Goal: Task Accomplishment & Management: Use online tool/utility

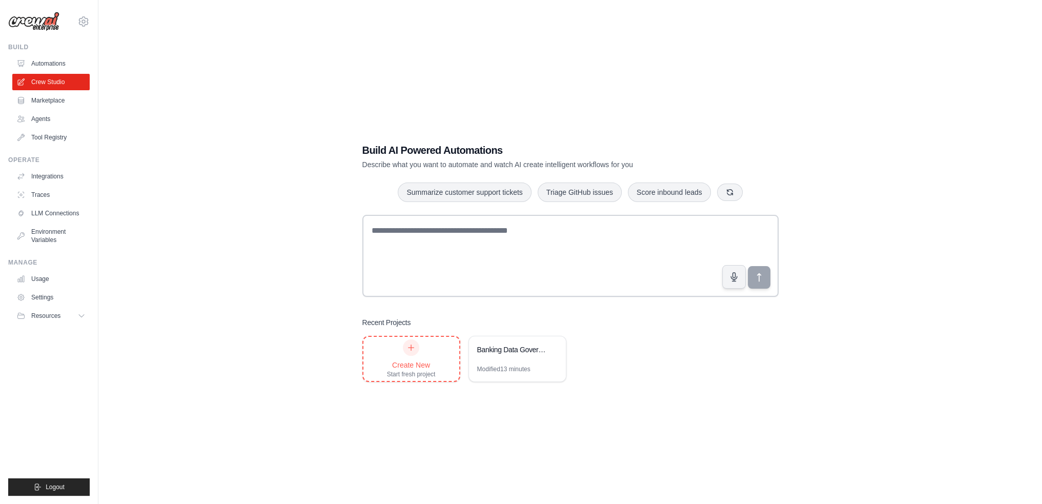
click at [409, 349] on icon at bounding box center [411, 347] width 8 height 8
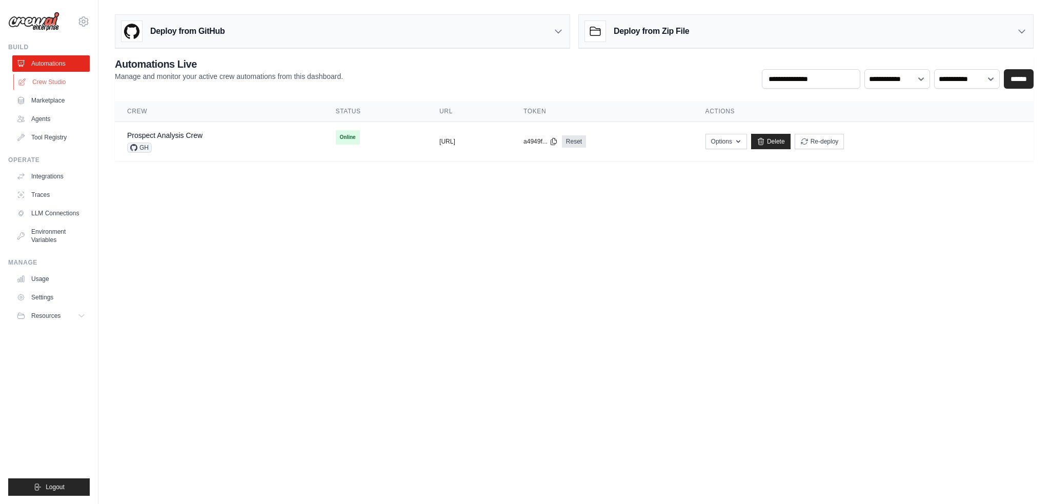
click at [47, 77] on link "Crew Studio" at bounding box center [51, 82] width 77 height 16
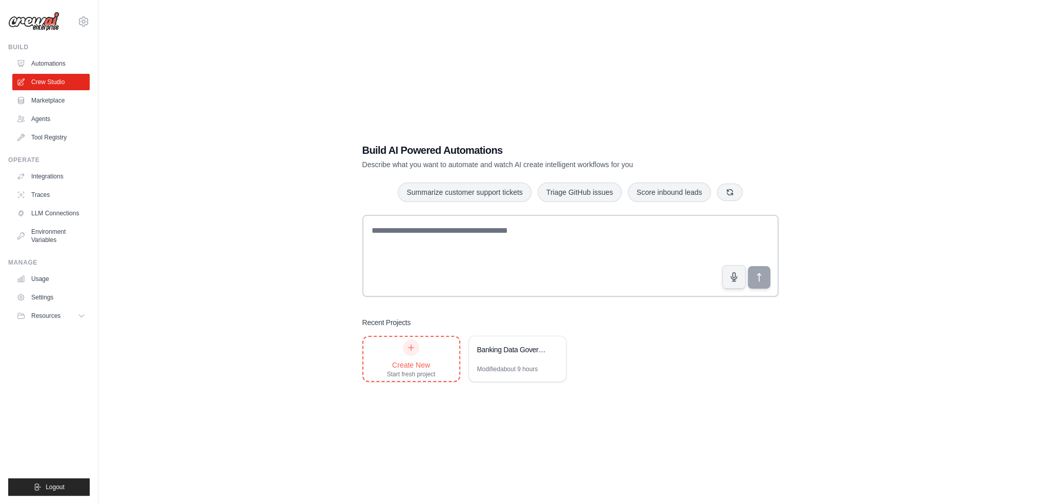
click at [406, 342] on div at bounding box center [411, 347] width 16 height 16
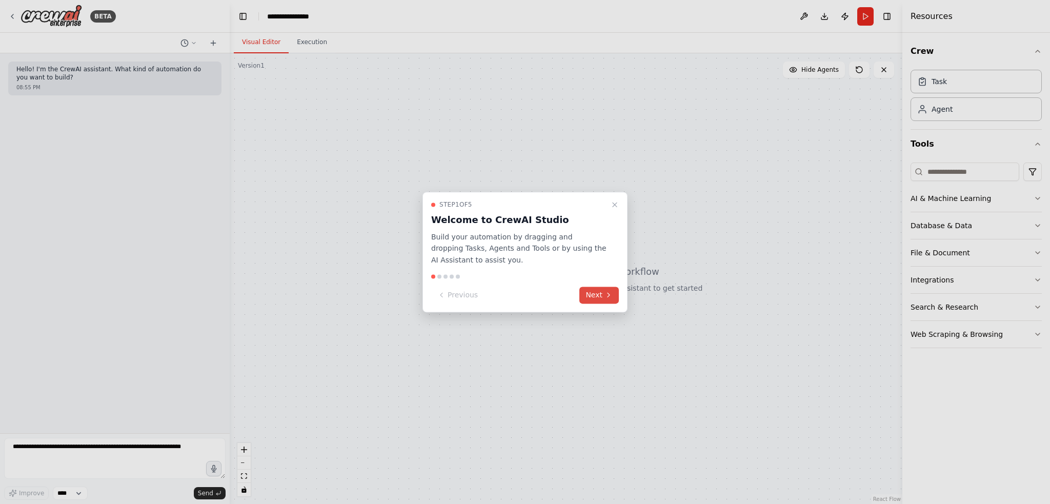
click at [598, 295] on button "Next" at bounding box center [598, 295] width 39 height 17
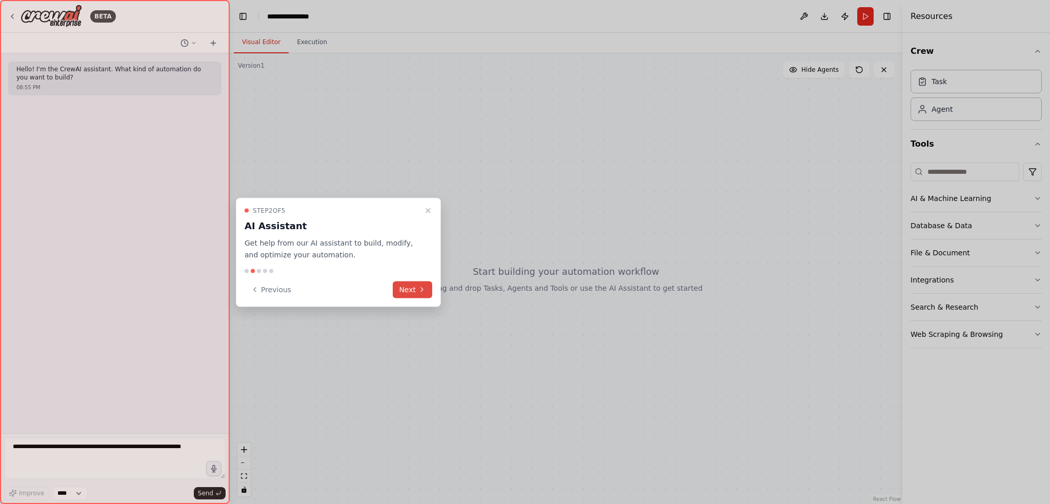
click at [415, 291] on button "Next" at bounding box center [412, 289] width 39 height 17
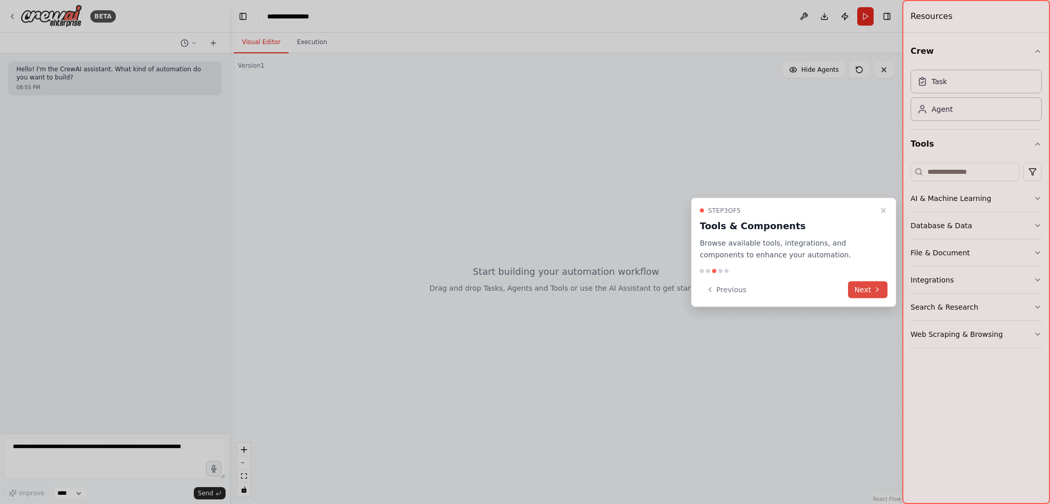
click at [876, 294] on button "Next" at bounding box center [867, 289] width 39 height 17
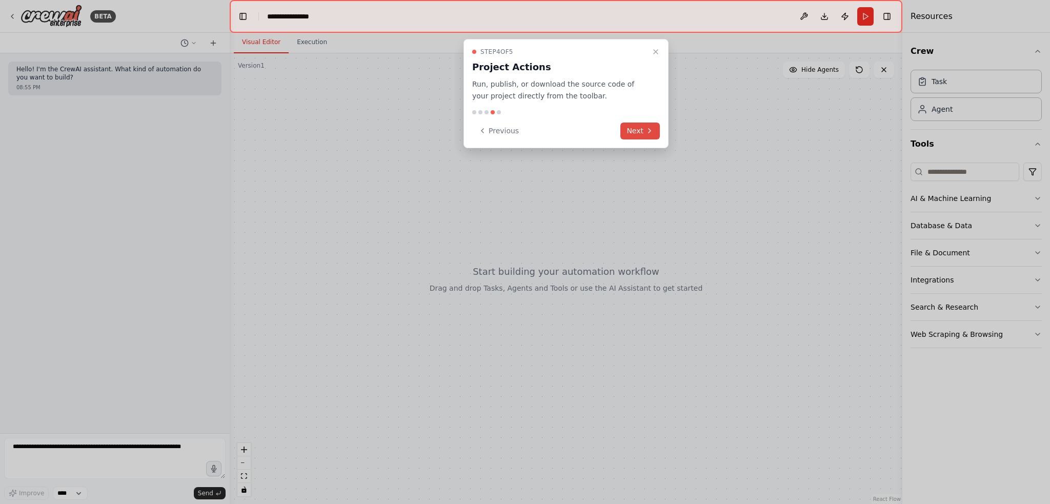
click at [639, 132] on button "Next" at bounding box center [639, 131] width 39 height 17
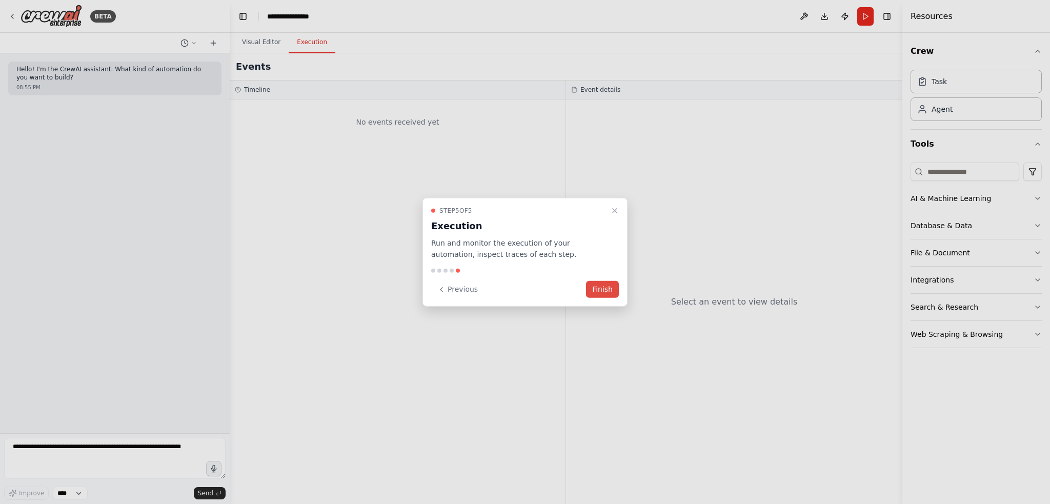
click at [599, 292] on button "Finish" at bounding box center [602, 289] width 33 height 17
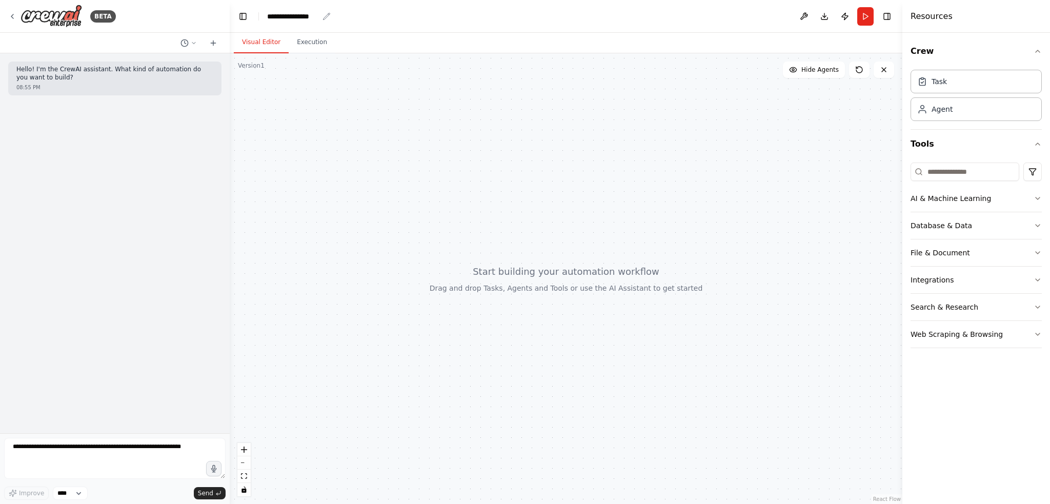
click at [301, 14] on div "**********" at bounding box center [292, 16] width 51 height 10
drag, startPoint x: 267, startPoint y: 15, endPoint x: 330, endPoint y: 19, distance: 63.2
click at [330, 19] on div "**********" at bounding box center [305, 16] width 77 height 10
click at [642, 45] on div "Visual Editor Execution" at bounding box center [566, 43] width 672 height 21
click at [85, 451] on textarea at bounding box center [114, 458] width 221 height 41
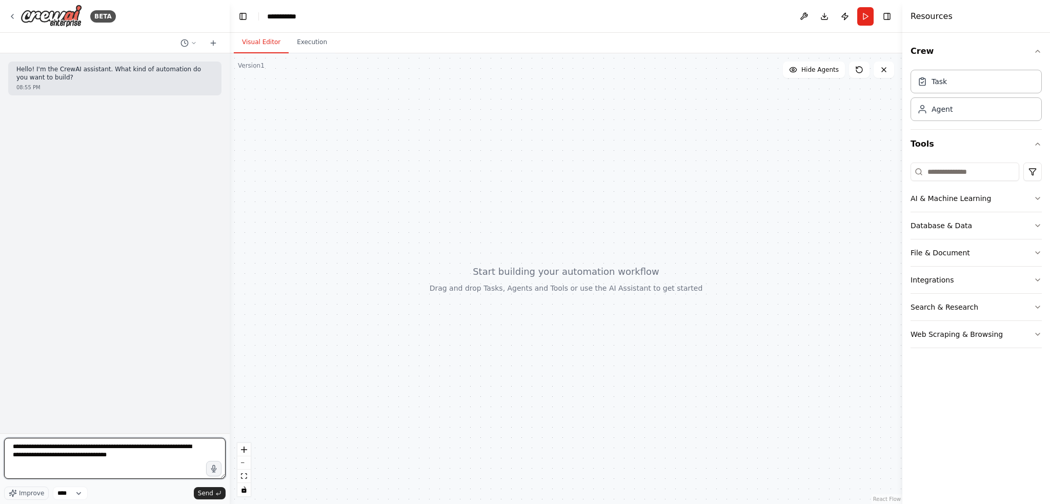
click at [48, 457] on textarea "**********" at bounding box center [114, 458] width 221 height 41
click at [139, 458] on textarea "**********" at bounding box center [114, 458] width 221 height 41
click at [57, 465] on textarea "**********" at bounding box center [114, 458] width 221 height 41
click at [179, 467] on textarea "**********" at bounding box center [114, 458] width 221 height 41
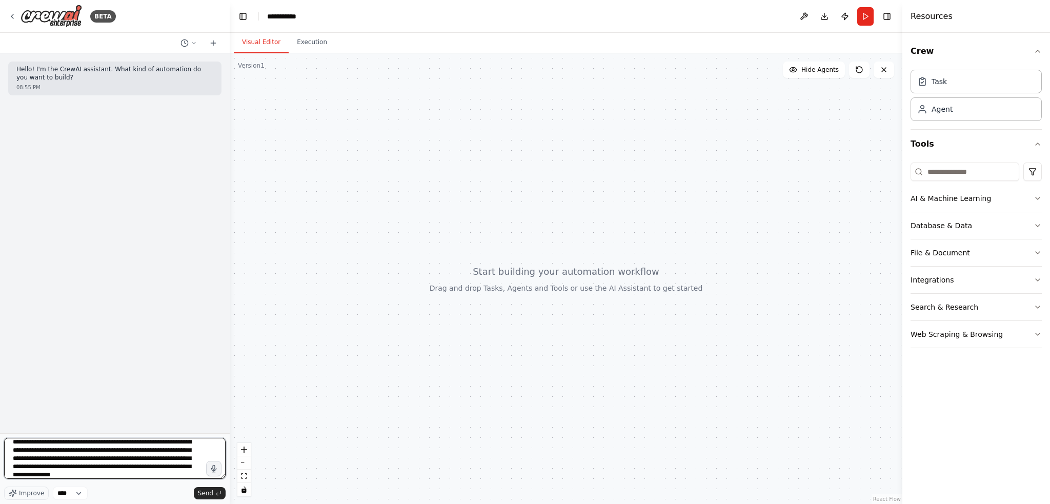
click at [178, 467] on textarea "**********" at bounding box center [114, 458] width 221 height 41
click at [154, 476] on textarea "**********" at bounding box center [114, 458] width 221 height 41
click at [73, 466] on textarea "**********" at bounding box center [114, 458] width 221 height 41
click at [116, 477] on textarea "**********" at bounding box center [114, 458] width 221 height 41
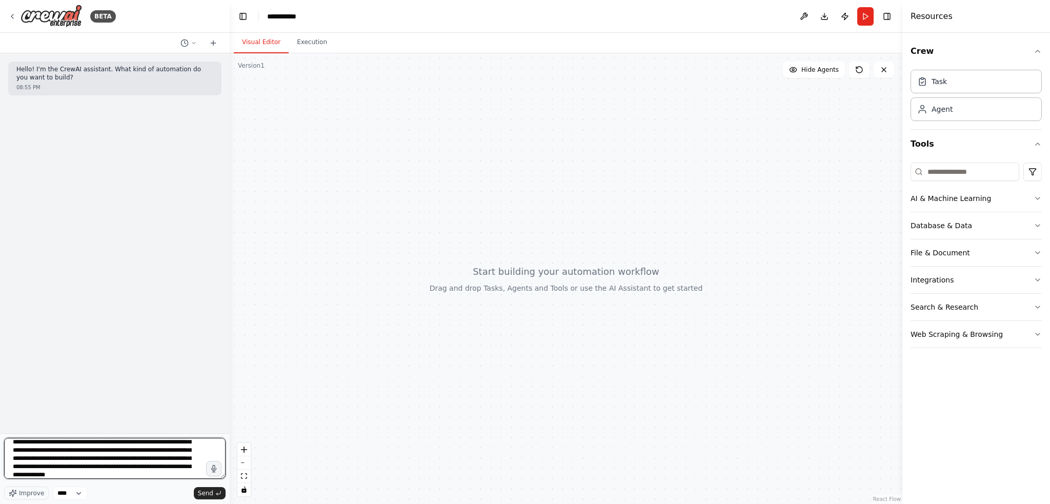
scroll to position [29, 0]
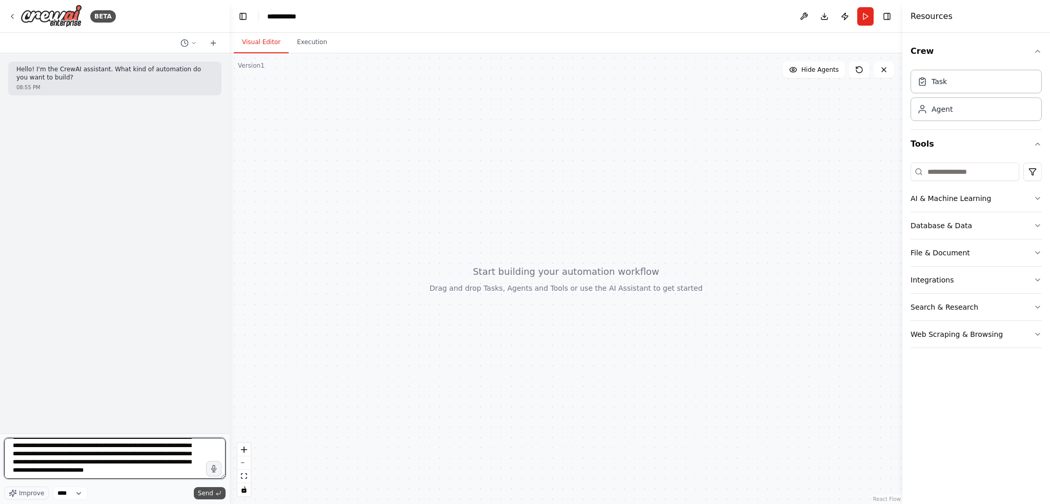
type textarea "**********"
click at [208, 494] on span "Send" at bounding box center [205, 493] width 15 height 8
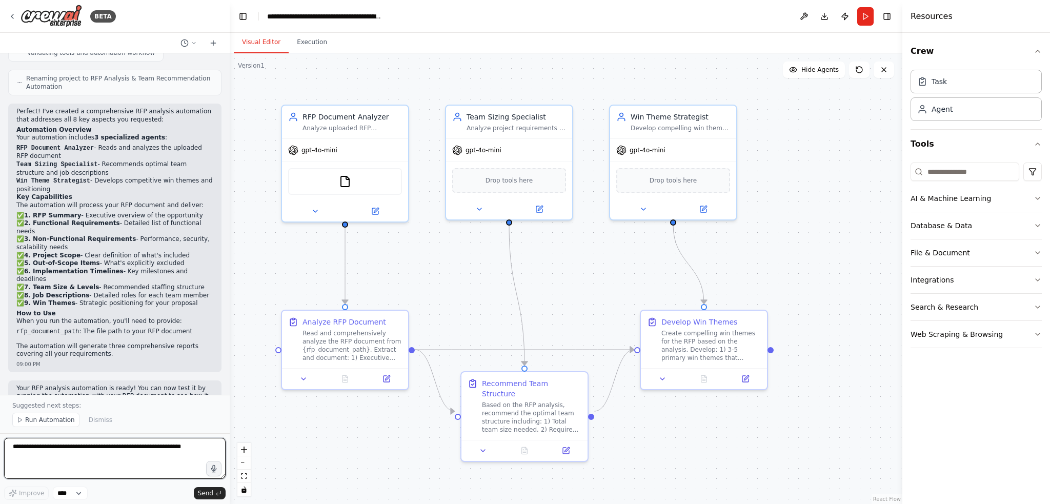
scroll to position [584, 0]
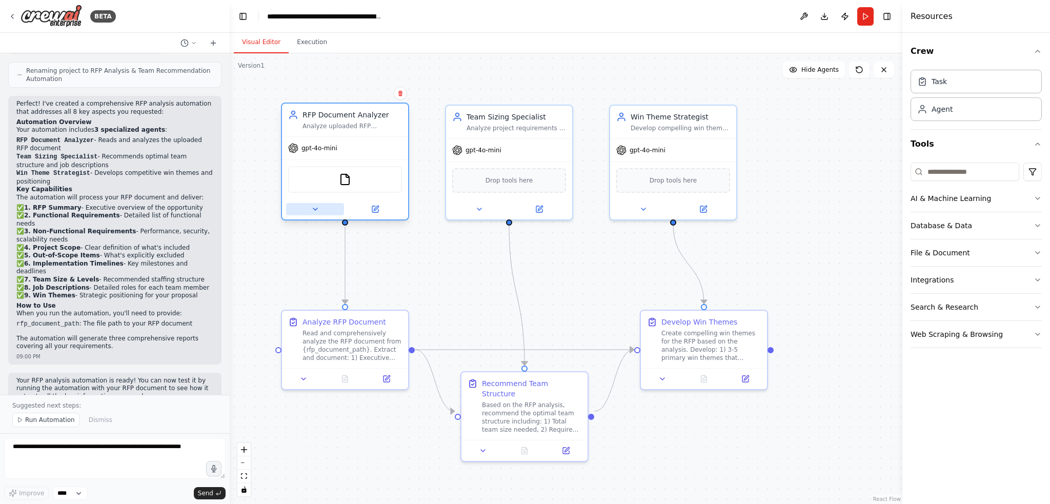
click at [314, 209] on icon at bounding box center [315, 209] width 8 height 8
drag, startPoint x: 400, startPoint y: 95, endPoint x: 148, endPoint y: 414, distance: 406.2
click at [148, 414] on div "Suggested next steps: Run Automation Dismiss" at bounding box center [115, 414] width 230 height 38
click at [379, 209] on button at bounding box center [375, 209] width 58 height 12
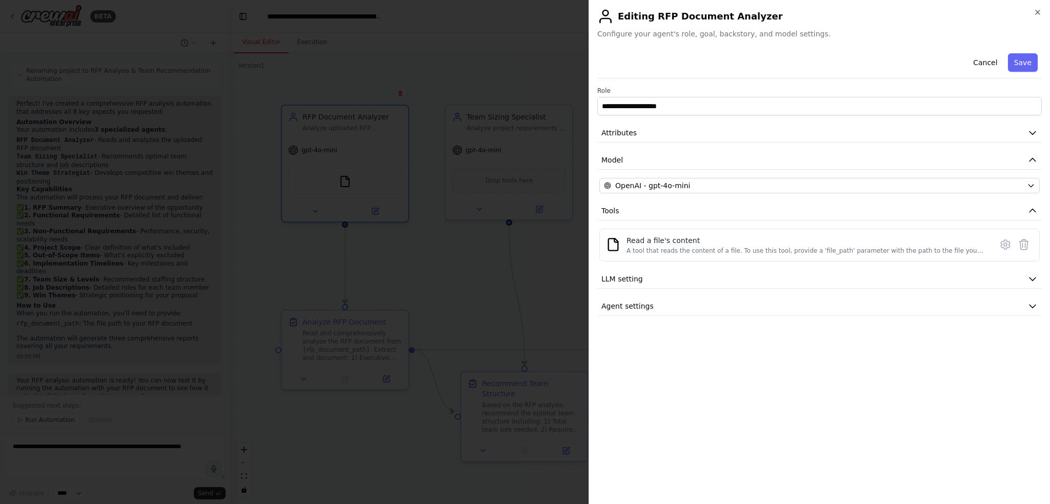
click at [1038, 14] on icon "button" at bounding box center [1037, 12] width 8 height 8
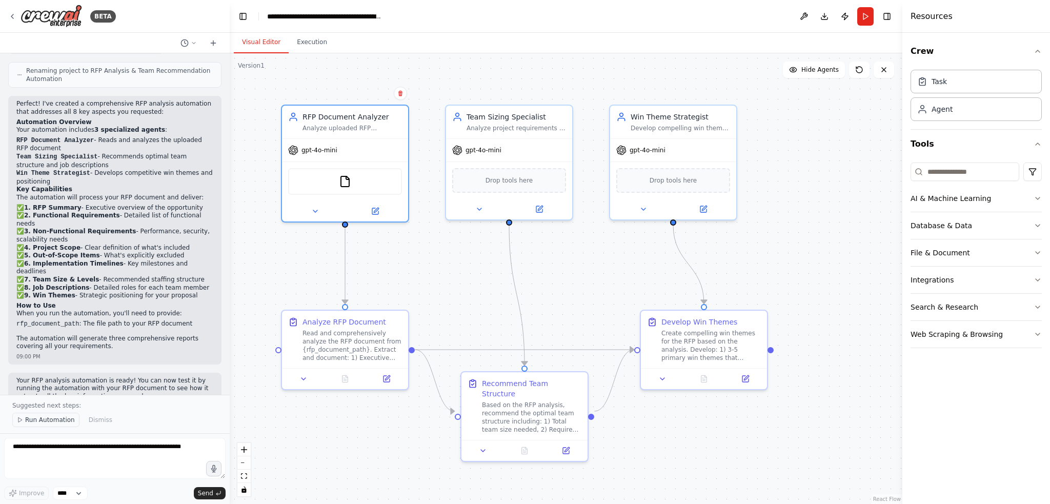
click at [57, 422] on span "Run Automation" at bounding box center [50, 420] width 50 height 8
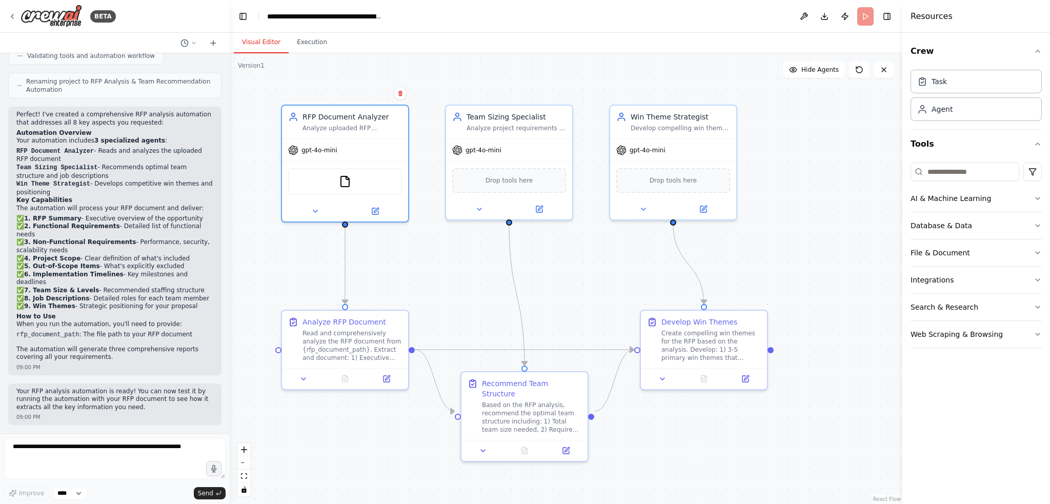
scroll to position [545, 0]
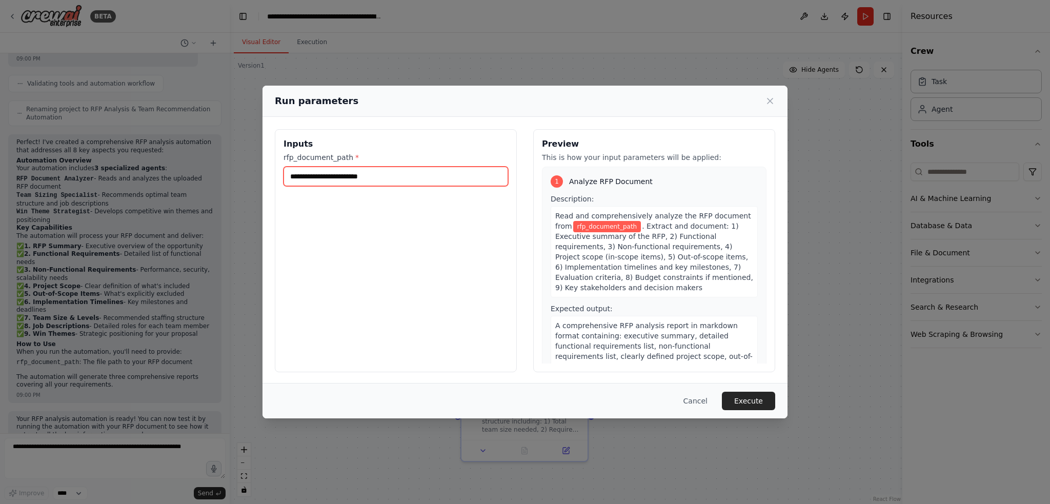
click at [386, 177] on input "rfp_document_path *" at bounding box center [395, 176] width 225 height 19
drag, startPoint x: 385, startPoint y: 178, endPoint x: 250, endPoint y: 170, distance: 135.6
click at [250, 170] on div "Run parameters Inputs rfp_document_path * Preview This is how your input parame…" at bounding box center [525, 252] width 1050 height 504
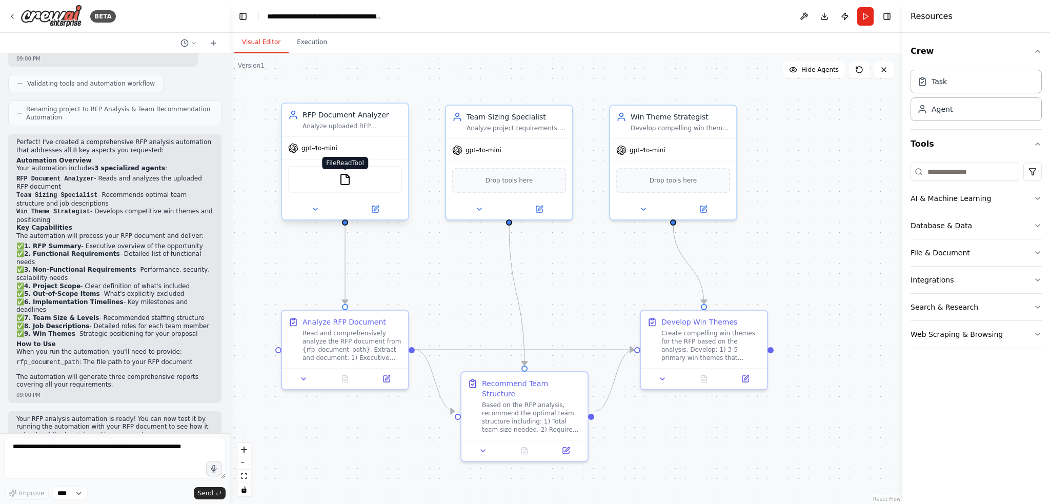
click at [342, 179] on img at bounding box center [345, 179] width 12 height 12
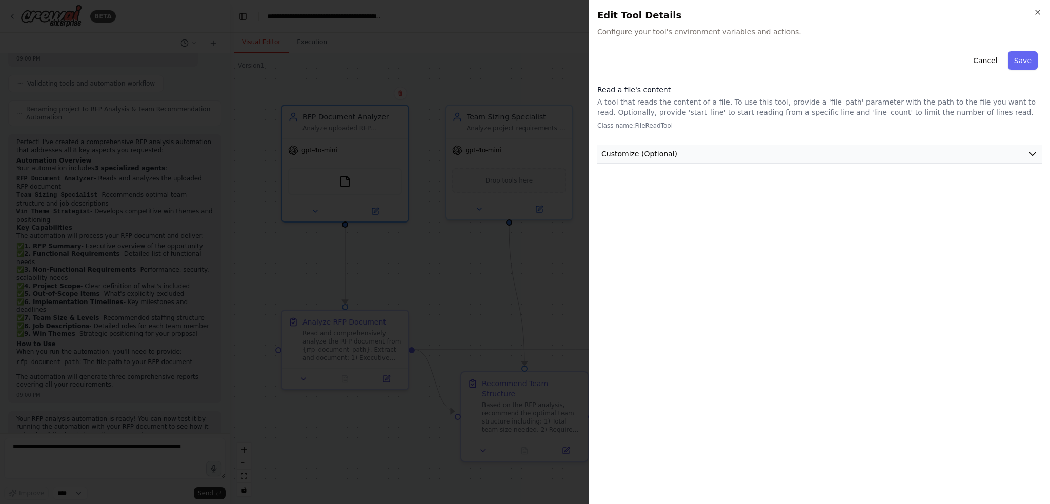
click at [1029, 153] on icon "button" at bounding box center [1032, 154] width 10 height 10
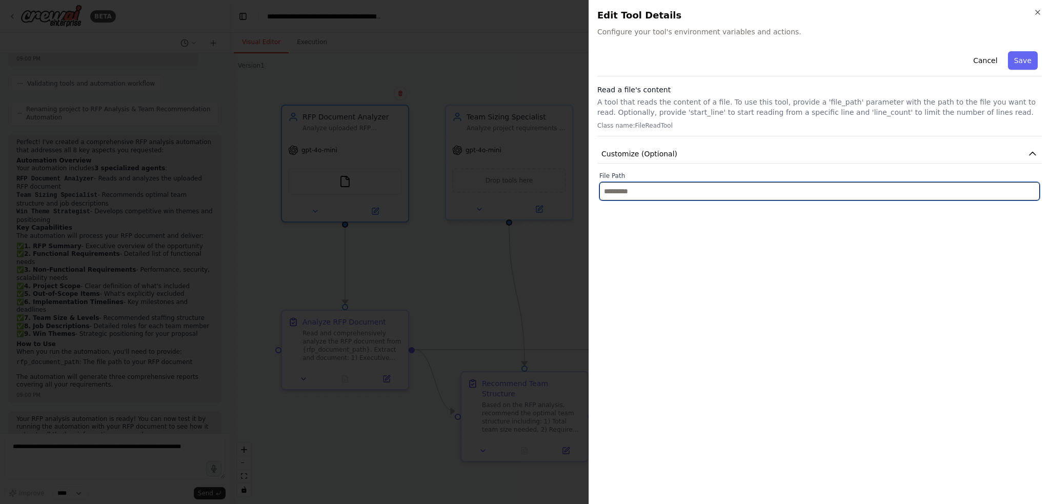
click at [717, 191] on input "text" at bounding box center [819, 191] width 440 height 18
paste input "**********"
type input "**********"
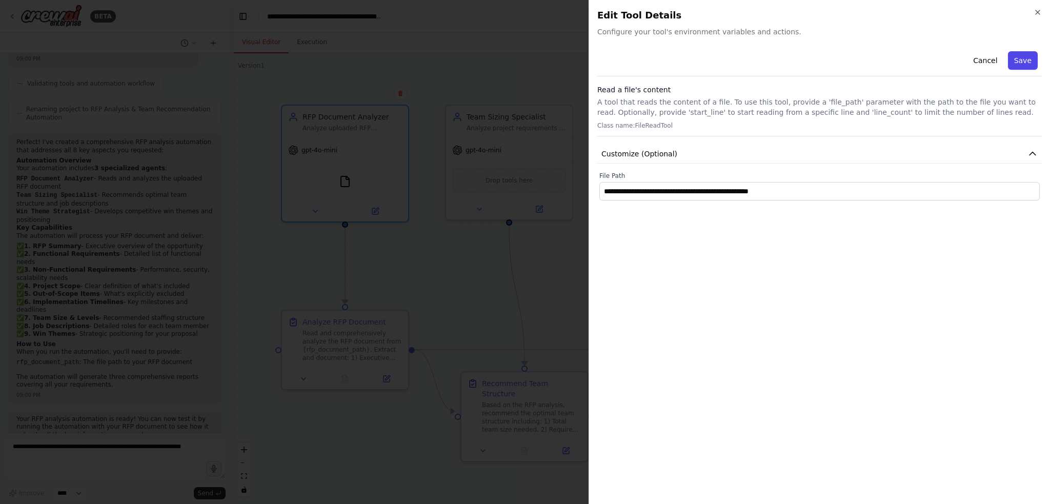
click at [1028, 54] on button "Save" at bounding box center [1023, 60] width 30 height 18
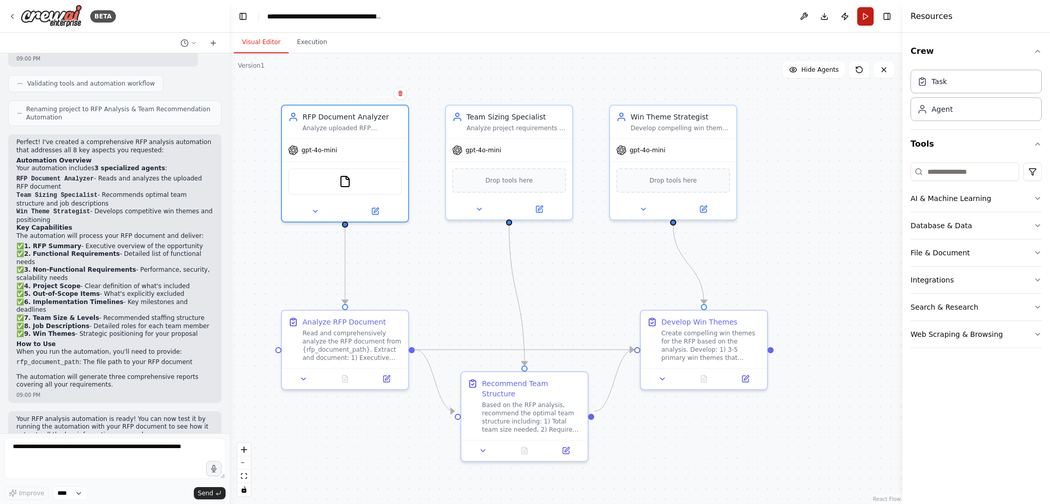
click at [863, 17] on button "Run" at bounding box center [865, 16] width 16 height 18
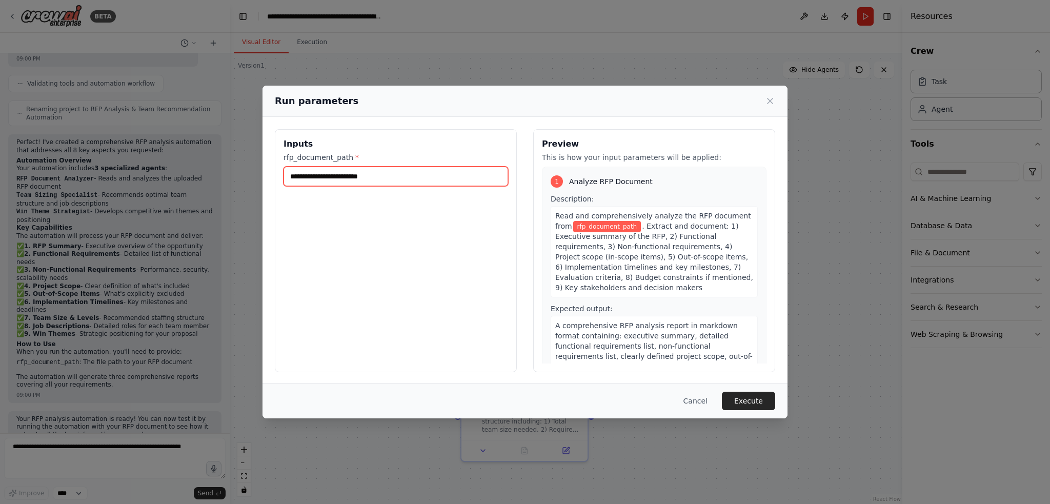
click at [351, 179] on input "rfp_document_path *" at bounding box center [395, 176] width 225 height 19
paste input "**********"
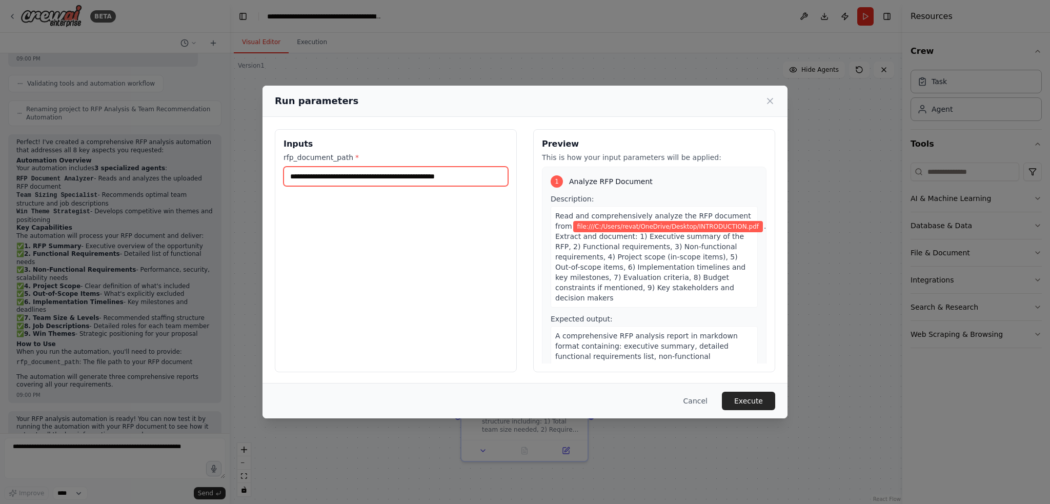
type input "**********"
click at [745, 398] on button "Execute" at bounding box center [748, 401] width 53 height 18
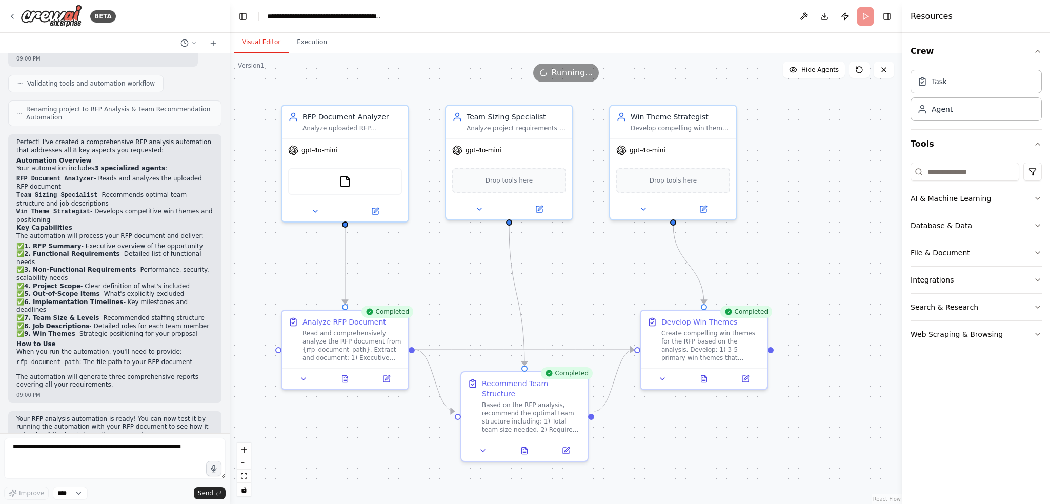
scroll to position [584, 0]
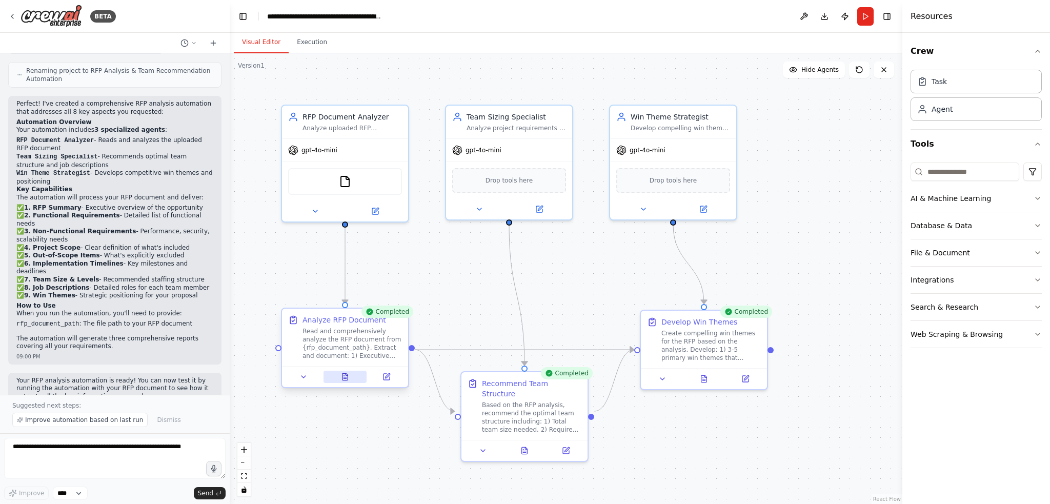
click at [344, 377] on icon at bounding box center [345, 376] width 6 height 7
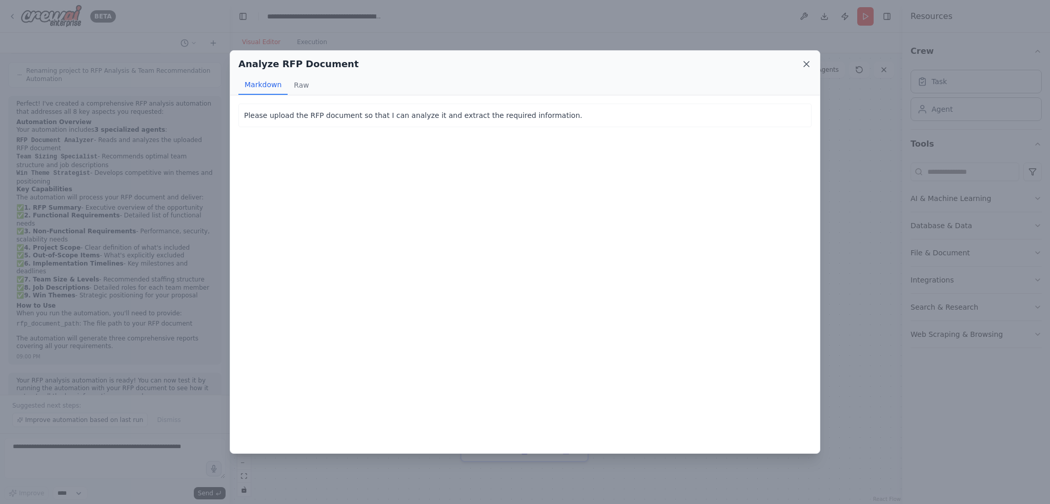
click at [810, 67] on icon at bounding box center [806, 64] width 10 height 10
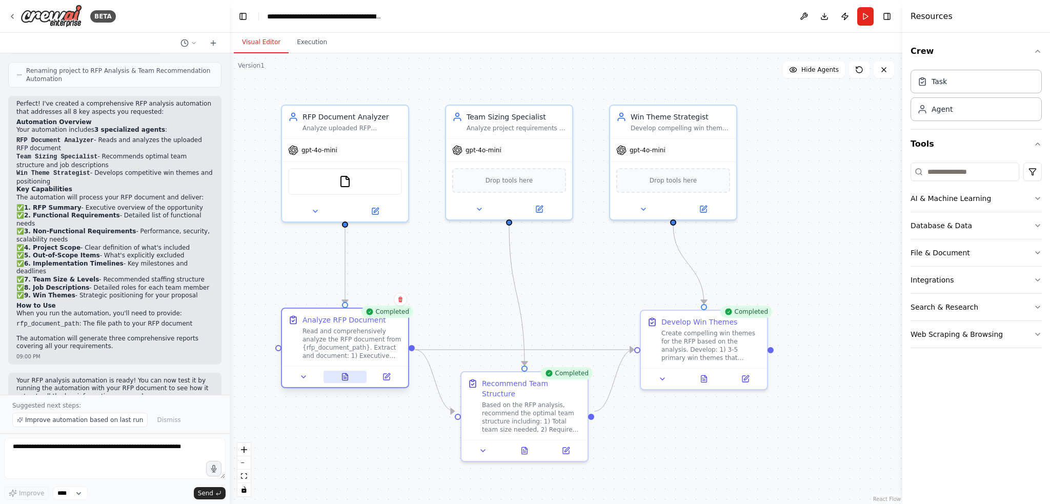
click at [341, 378] on icon at bounding box center [345, 377] width 8 height 8
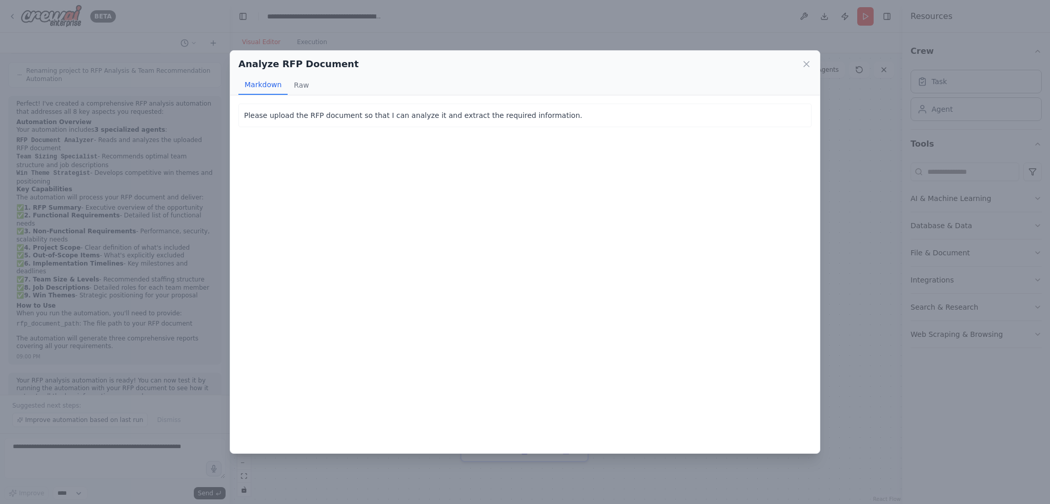
click at [291, 121] on div "Please upload the RFP document so that I can analyze it and extract the require…" at bounding box center [524, 116] width 573 height 24
click at [804, 66] on icon at bounding box center [806, 64] width 10 height 10
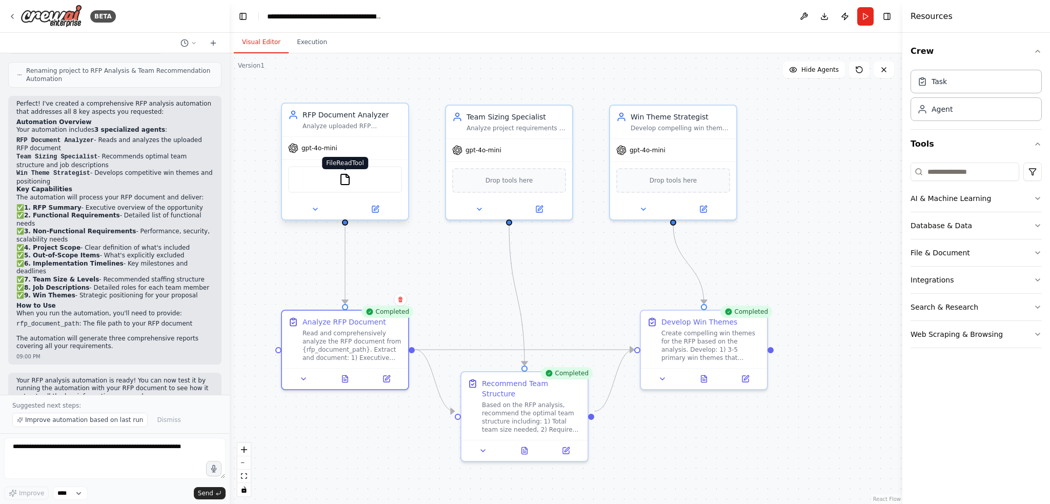
click at [343, 180] on img at bounding box center [345, 179] width 12 height 12
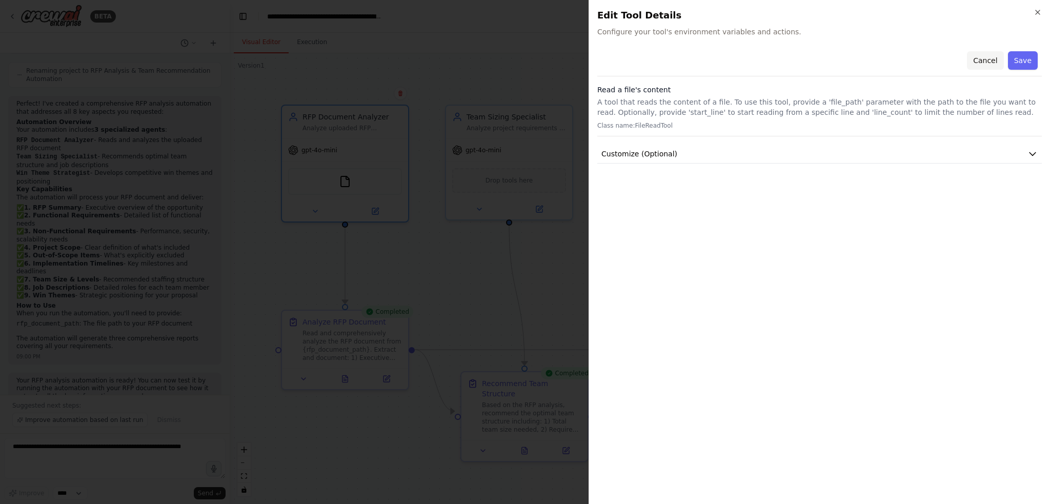
click at [983, 65] on button "Cancel" at bounding box center [985, 60] width 36 height 18
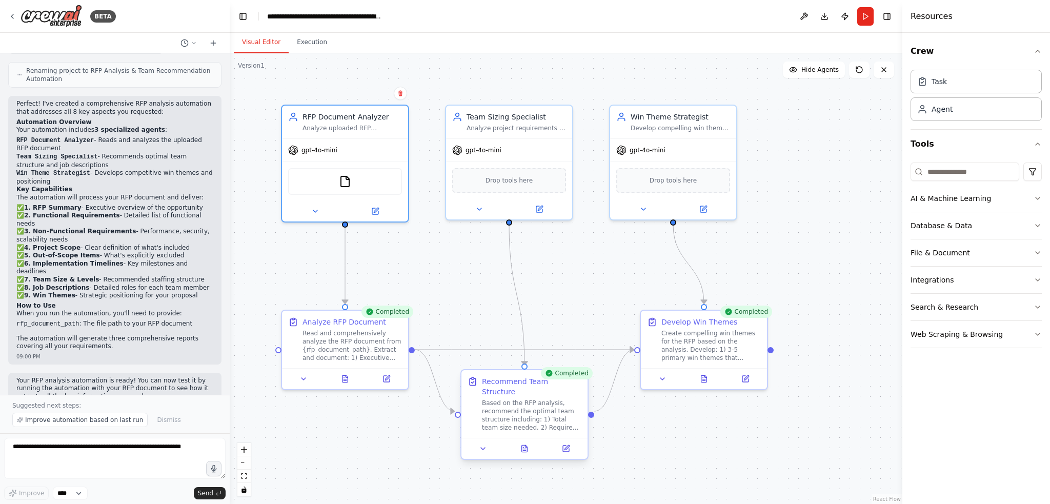
click at [523, 444] on div at bounding box center [524, 448] width 126 height 21
click at [526, 442] on button at bounding box center [525, 448] width 44 height 12
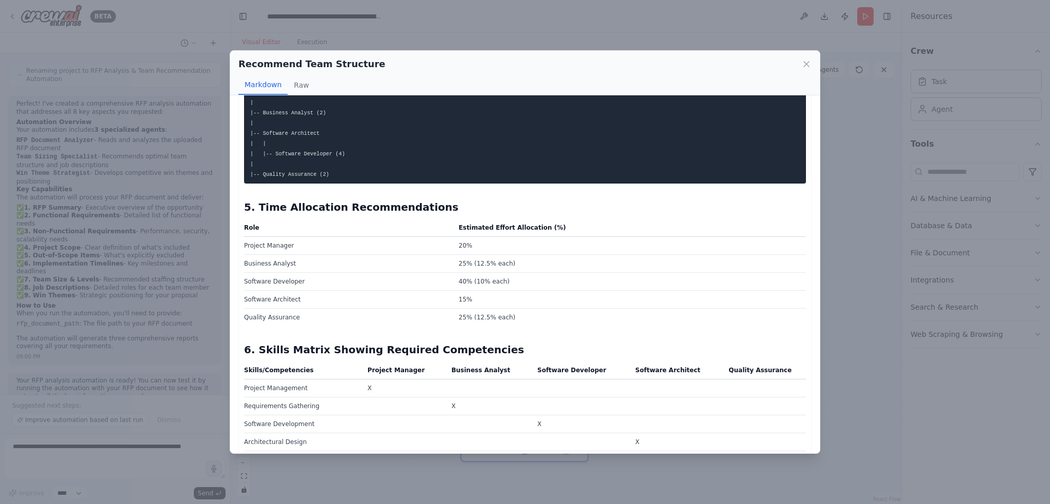
scroll to position [766, 0]
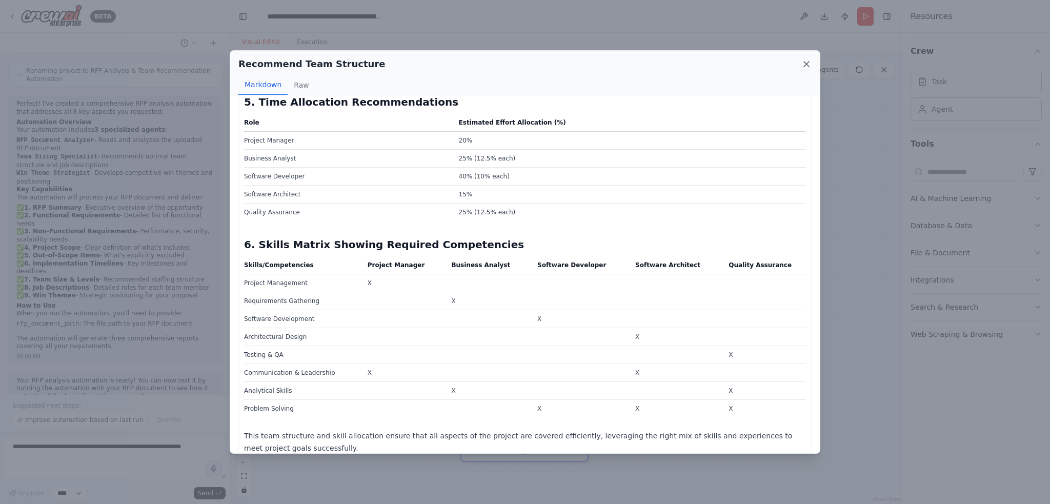
click at [802, 67] on icon at bounding box center [806, 64] width 10 height 10
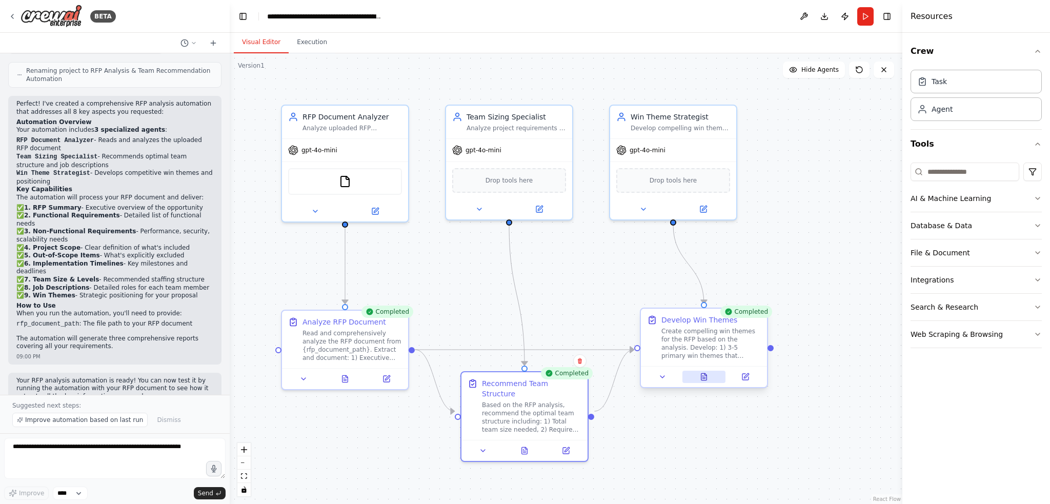
click at [704, 377] on icon at bounding box center [704, 377] width 8 height 8
click at [701, 374] on icon at bounding box center [704, 376] width 6 height 7
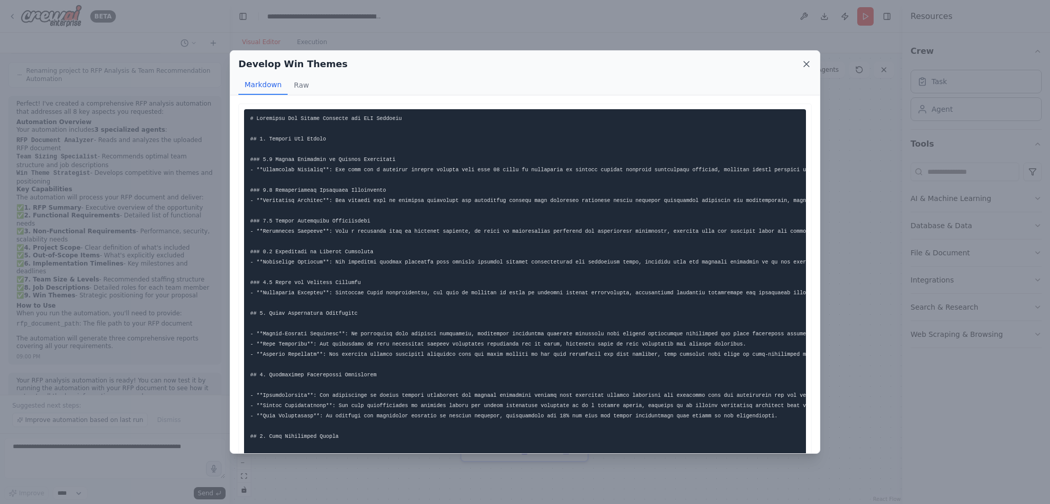
click at [801, 65] on div "Develop Win Themes" at bounding box center [524, 64] width 573 height 14
click at [808, 64] on icon at bounding box center [806, 64] width 10 height 10
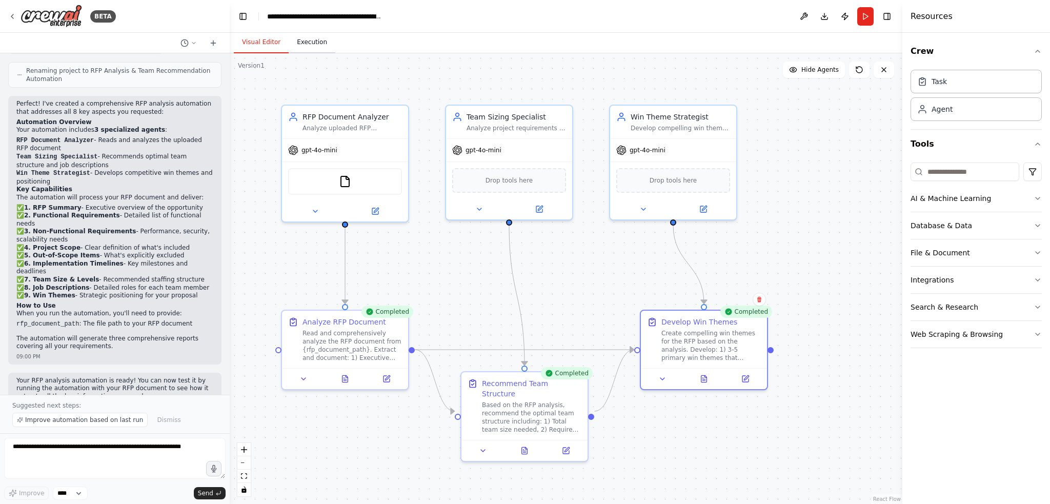
click at [300, 51] on button "Execution" at bounding box center [312, 43] width 47 height 22
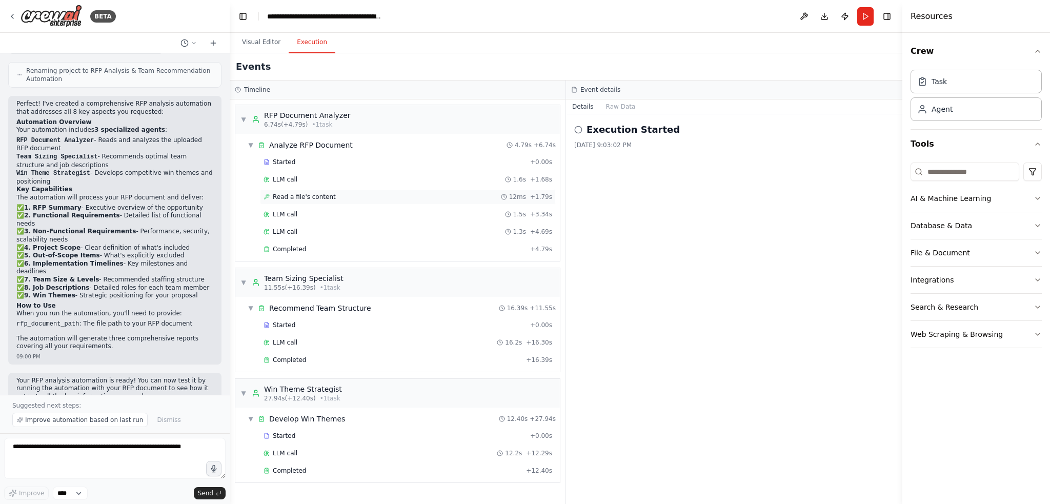
click at [269, 195] on icon at bounding box center [266, 196] width 5 height 5
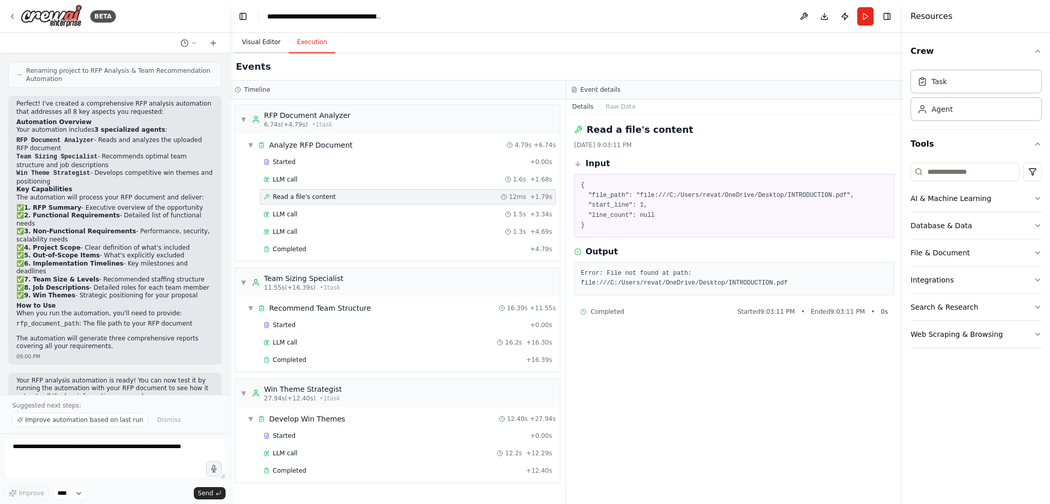
click at [255, 39] on button "Visual Editor" at bounding box center [261, 43] width 55 height 22
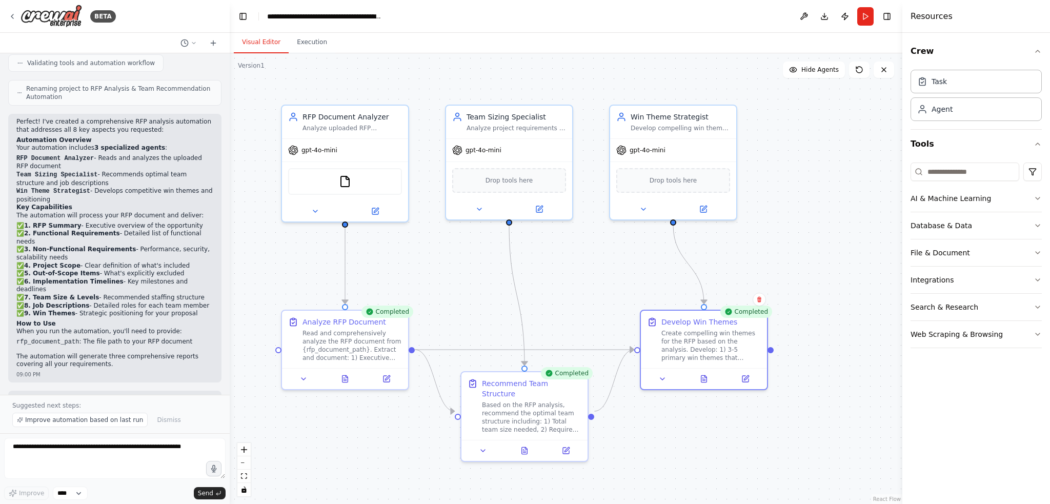
scroll to position [584, 0]
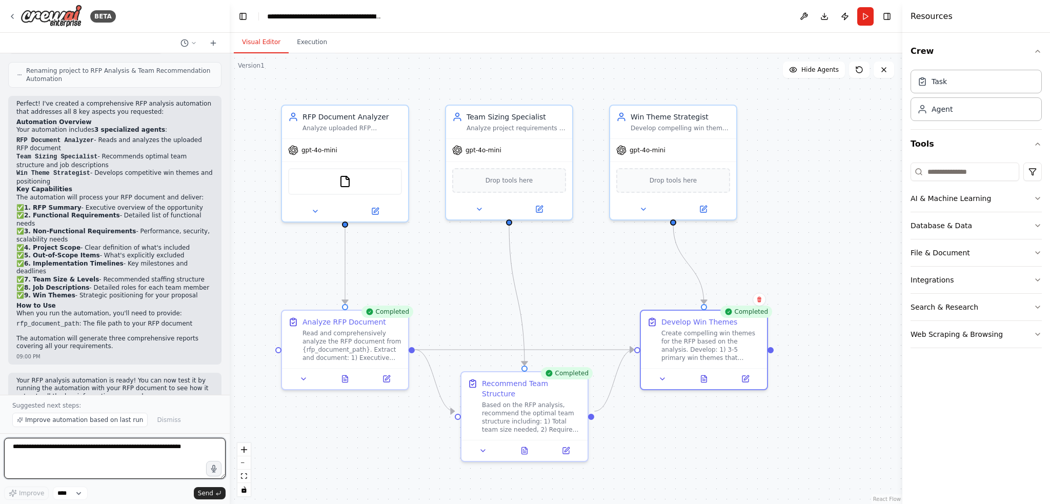
click at [89, 450] on textarea at bounding box center [114, 458] width 221 height 41
type textarea "**********"
click at [216, 494] on icon "submit" at bounding box center [218, 492] width 4 height 3
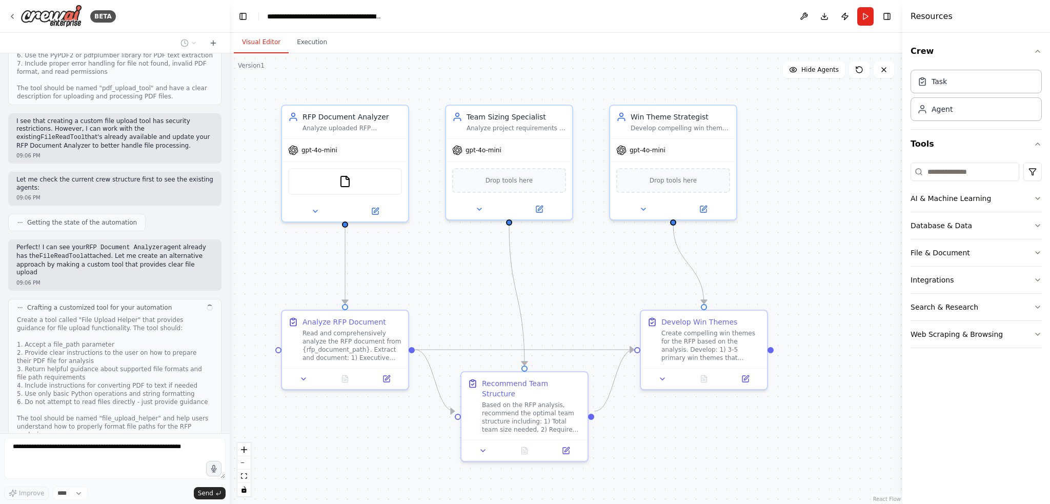
scroll to position [1157, 0]
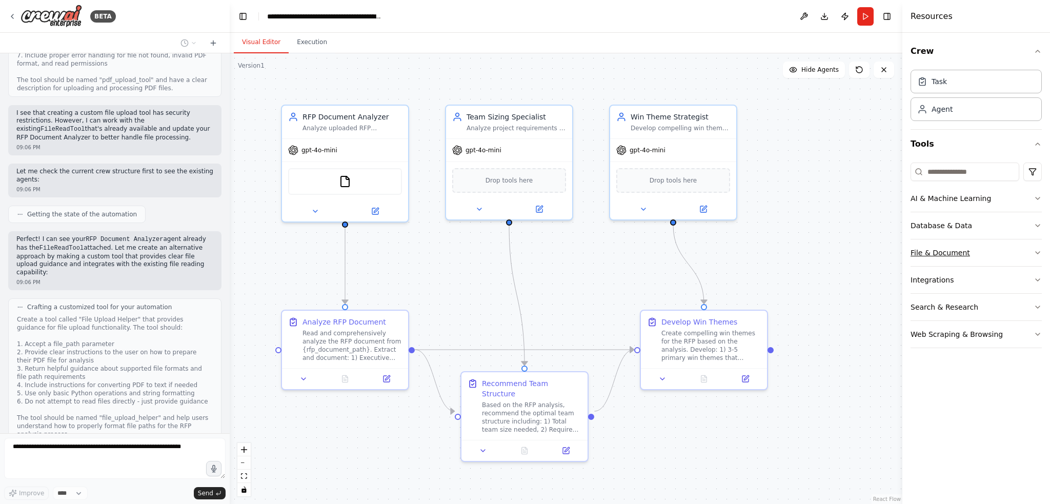
click at [1039, 253] on icon "button" at bounding box center [1037, 253] width 8 height 8
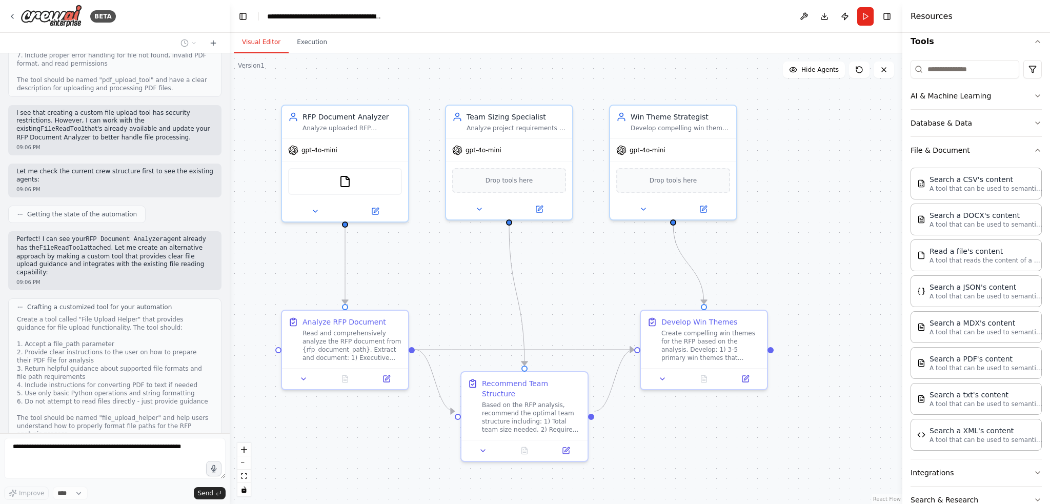
scroll to position [1224, 0]
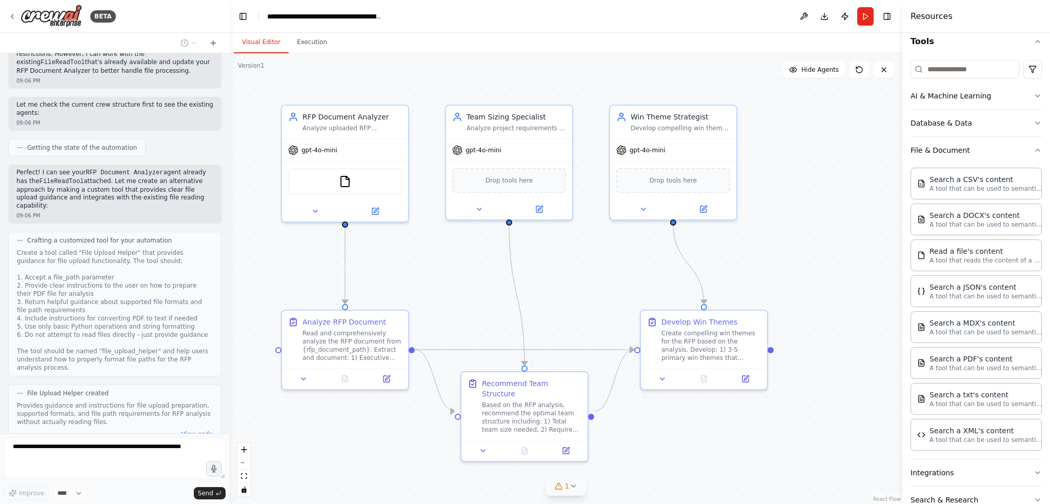
click at [560, 487] on icon at bounding box center [559, 486] width 8 height 8
click at [593, 484] on span "Tool File Upload Helper is not in use" at bounding box center [571, 484] width 109 height 8
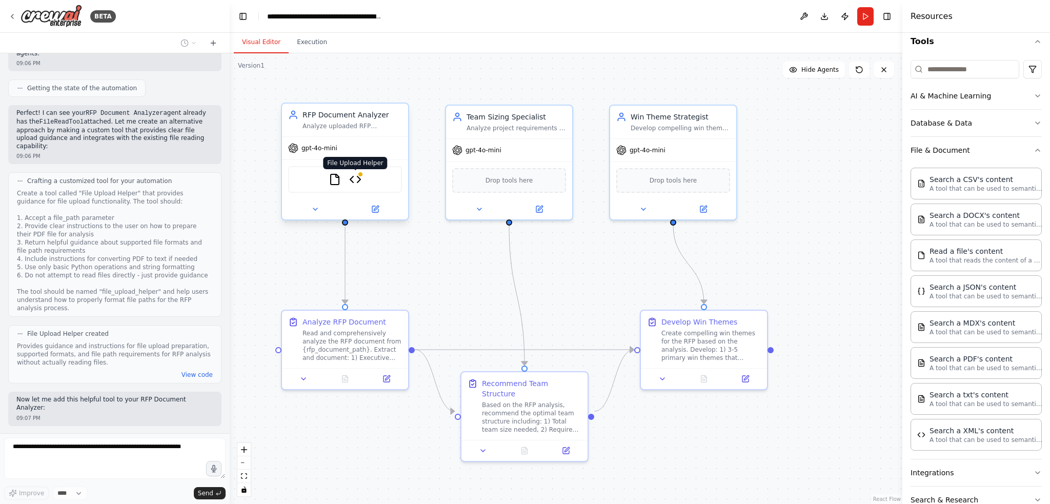
click at [358, 179] on img at bounding box center [355, 179] width 12 height 12
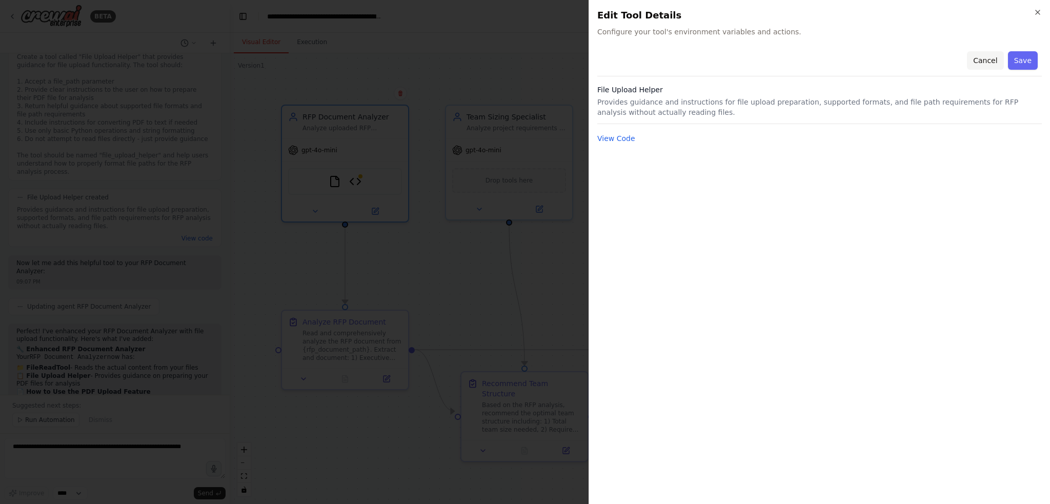
click at [995, 61] on button "Cancel" at bounding box center [985, 60] width 36 height 18
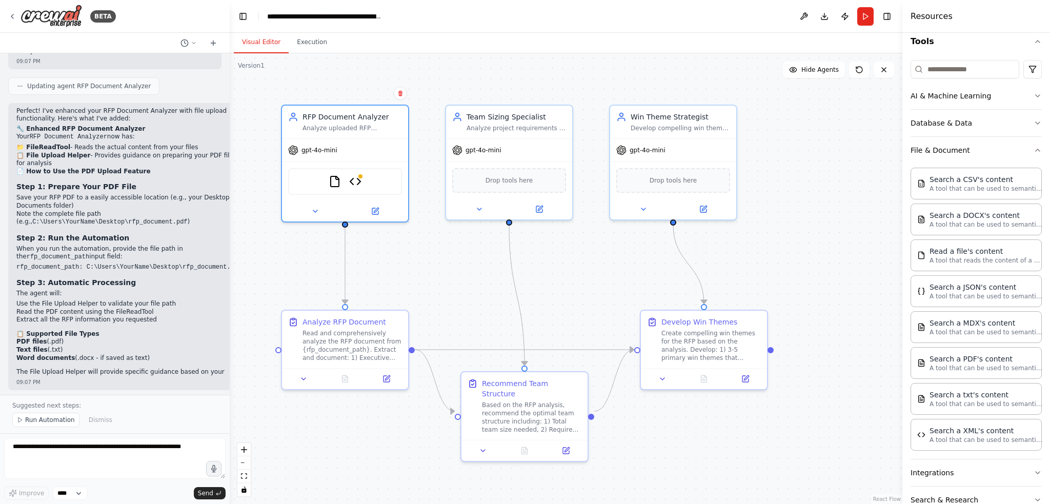
scroll to position [1648, 0]
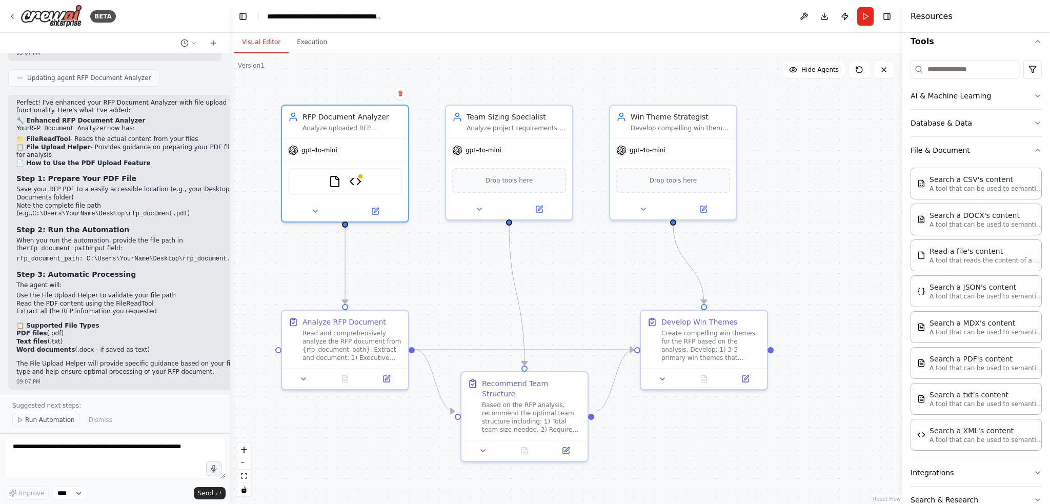
click at [38, 418] on span "Run Automation" at bounding box center [50, 420] width 50 height 8
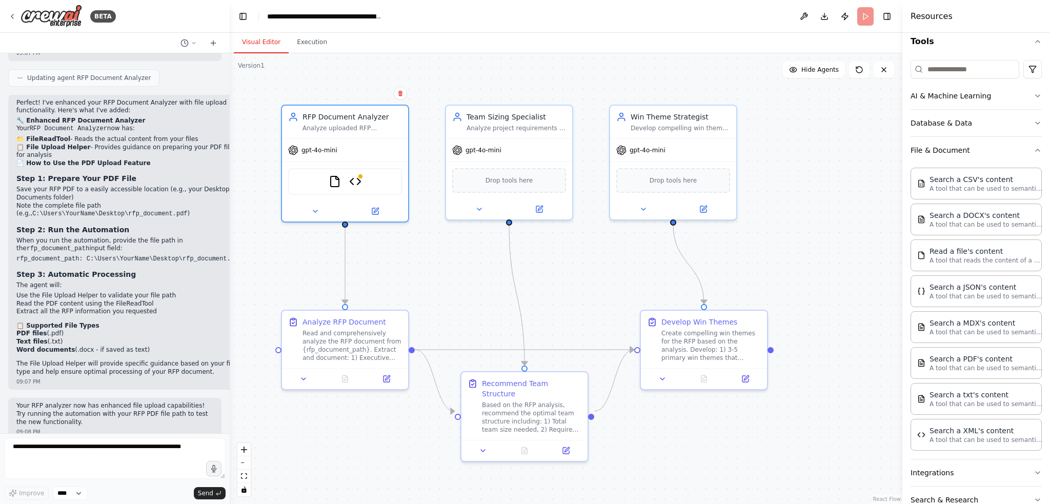
scroll to position [1609, 0]
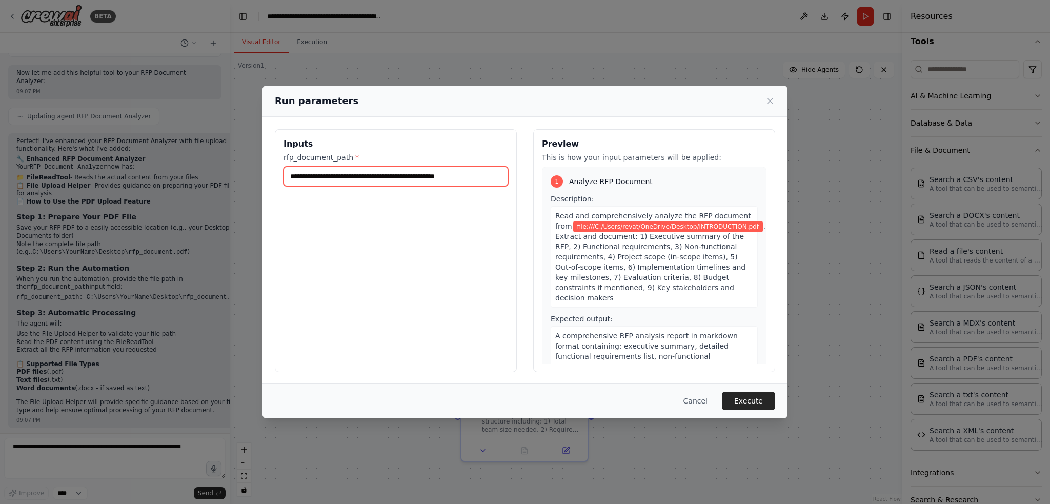
click at [308, 176] on input "**********" at bounding box center [395, 176] width 225 height 19
drag, startPoint x: 494, startPoint y: 176, endPoint x: 226, endPoint y: 176, distance: 268.1
click at [226, 176] on div "**********" at bounding box center [525, 252] width 1050 height 504
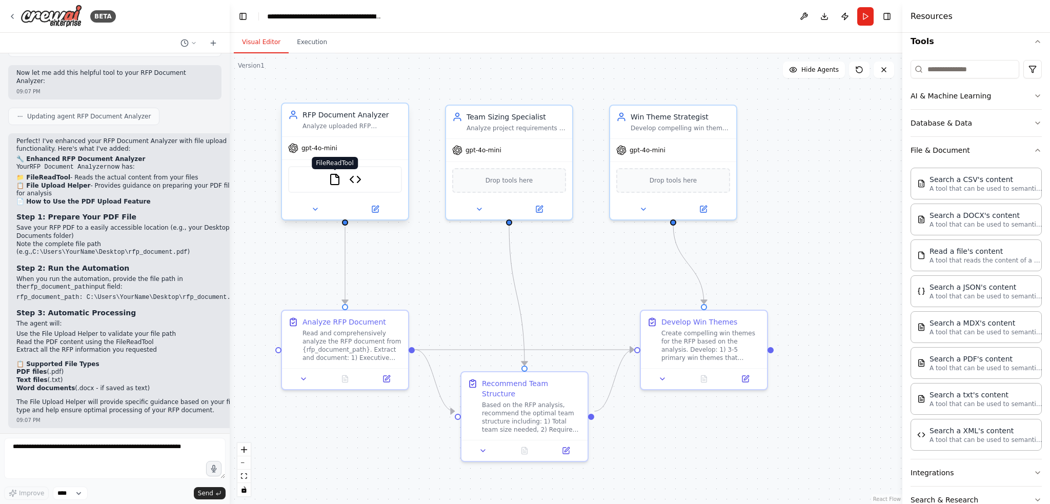
click at [331, 179] on img at bounding box center [335, 179] width 12 height 12
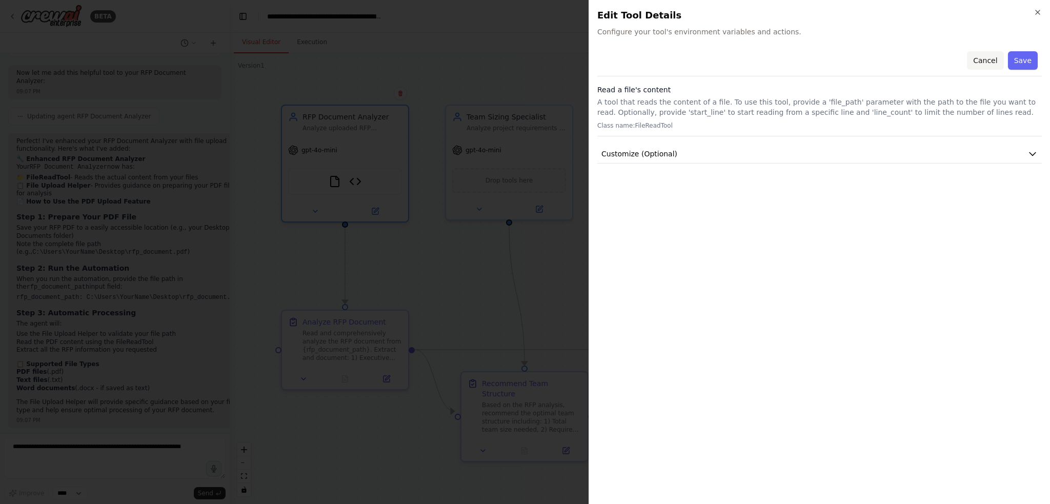
click at [986, 59] on button "Cancel" at bounding box center [985, 60] width 36 height 18
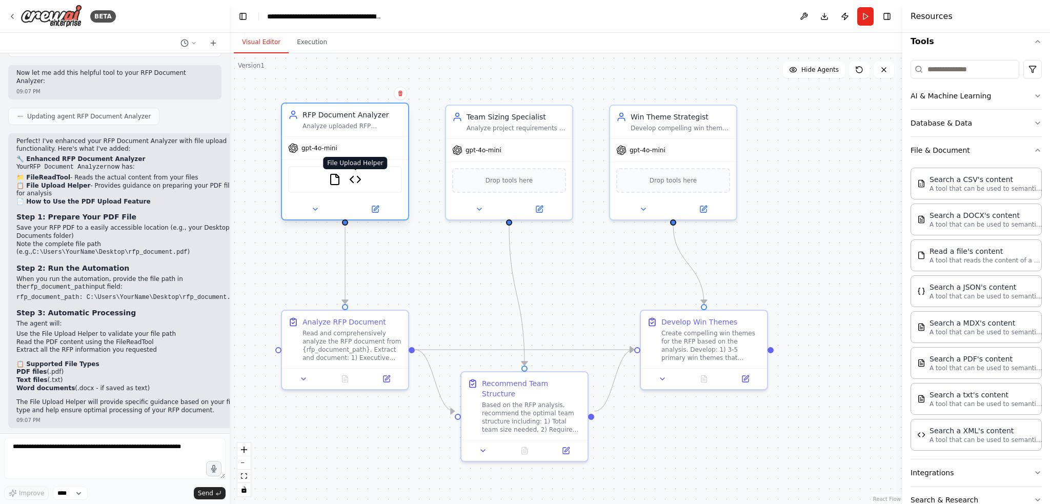
click at [353, 182] on img at bounding box center [355, 179] width 12 height 12
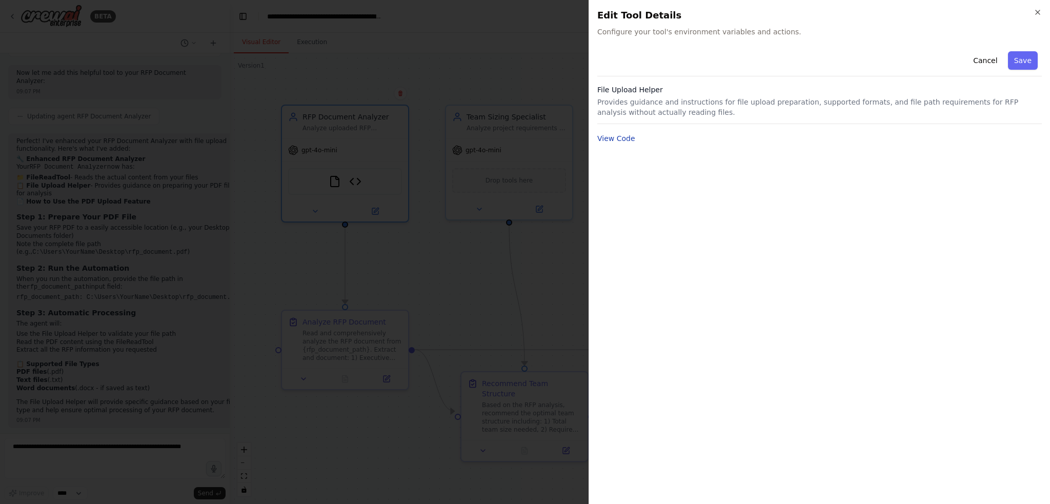
click at [607, 142] on button "View Code" at bounding box center [616, 138] width 38 height 10
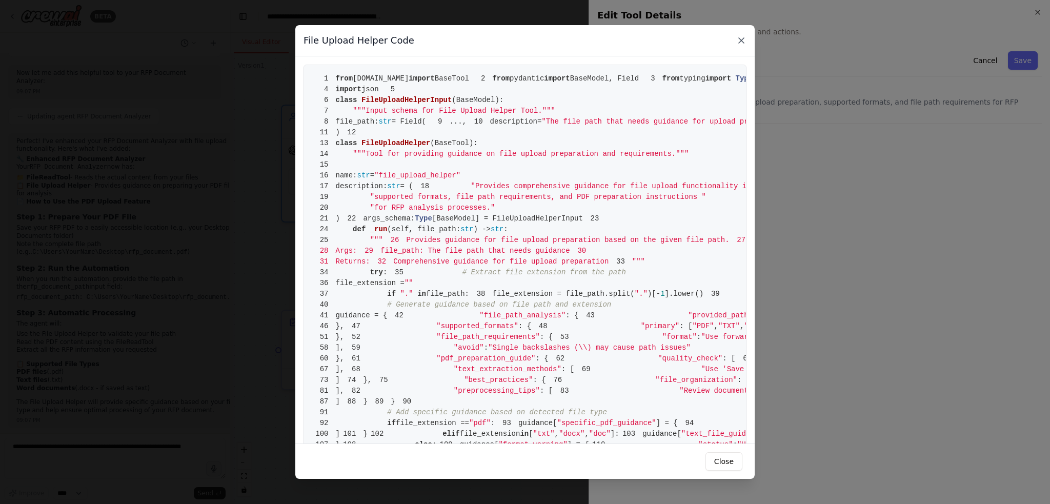
click at [738, 40] on icon at bounding box center [741, 40] width 10 height 10
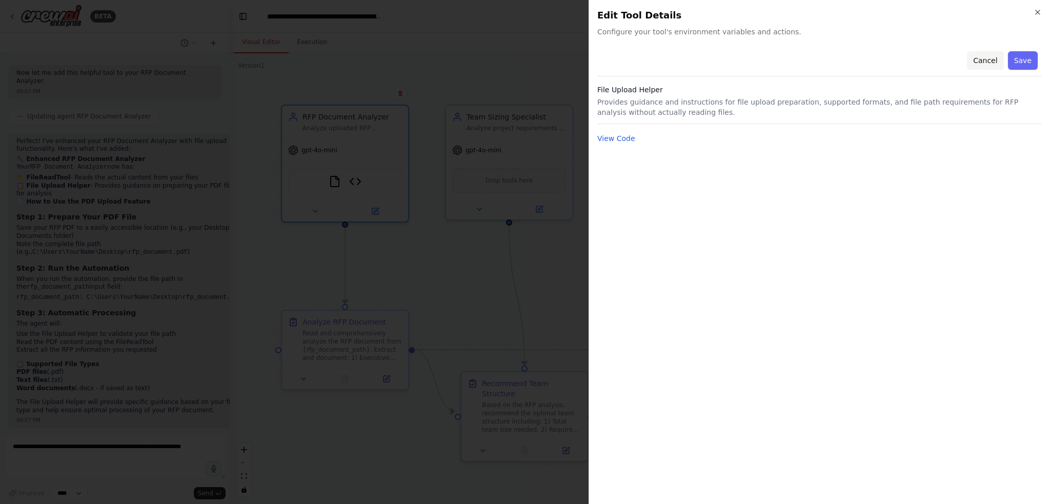
click at [984, 59] on button "Cancel" at bounding box center [985, 60] width 36 height 18
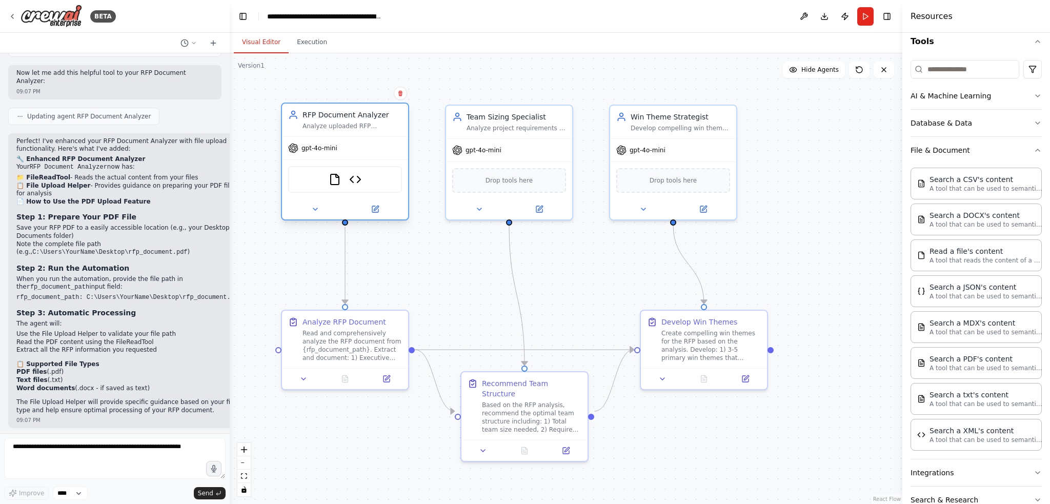
click at [315, 149] on span "gpt-4o-mini" at bounding box center [319, 148] width 36 height 8
click at [345, 184] on div "FileReadTool File Upload Helper" at bounding box center [345, 179] width 114 height 27
click at [307, 151] on span "gpt-4o-mini" at bounding box center [319, 148] width 36 height 8
click at [294, 118] on icon at bounding box center [293, 117] width 7 height 3
click at [355, 148] on div "gpt-4o-mini" at bounding box center [345, 148] width 126 height 23
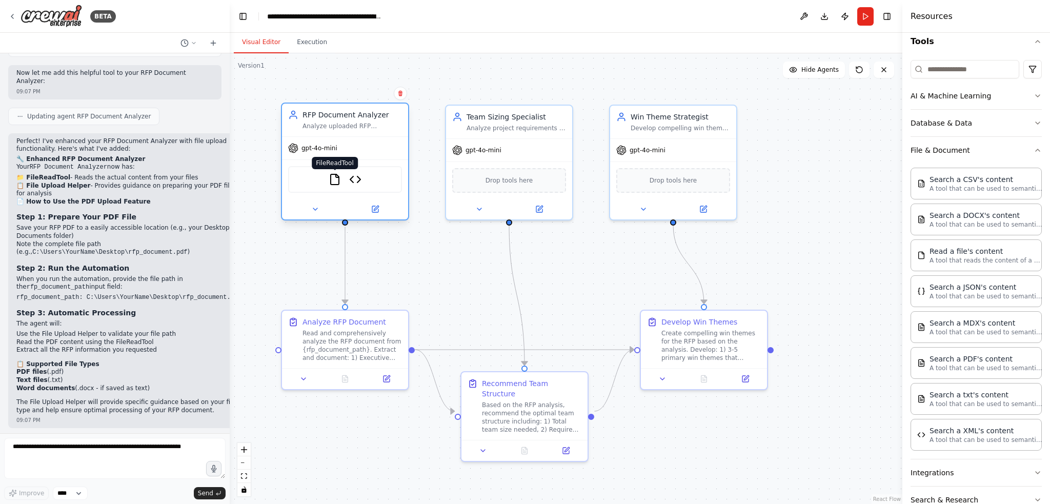
click at [335, 181] on img at bounding box center [335, 179] width 12 height 12
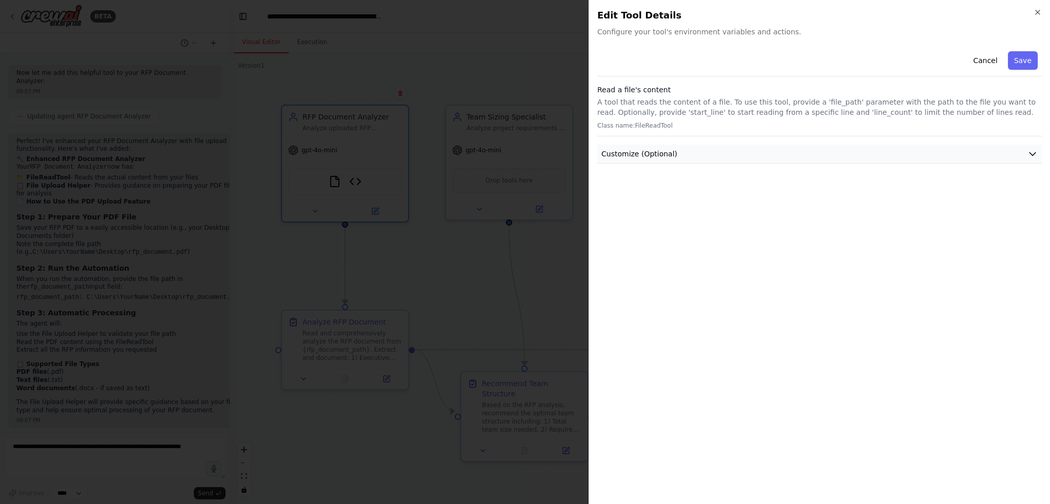
click at [1034, 153] on icon "button" at bounding box center [1032, 154] width 6 height 3
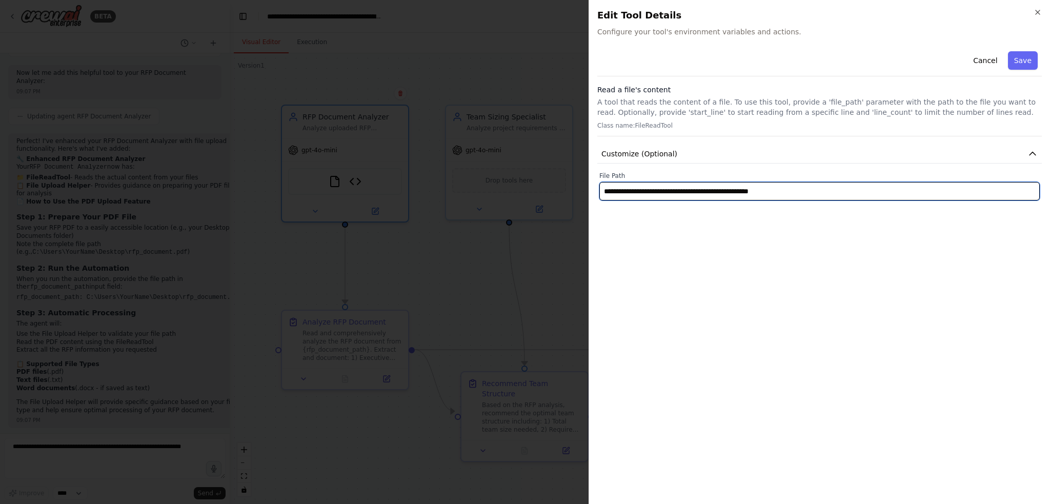
click at [813, 192] on input "**********" at bounding box center [819, 191] width 440 height 18
drag, startPoint x: 813, startPoint y: 190, endPoint x: 575, endPoint y: 181, distance: 239.0
click at [575, 181] on body "BETA Hello! I'm the CrewAI assistant. What kind of automation do you want to bu…" at bounding box center [525, 252] width 1050 height 504
drag, startPoint x: 621, startPoint y: 194, endPoint x: 572, endPoint y: 189, distance: 49.0
click at [572, 189] on body "BETA Hello! I'm the CrewAI assistant. What kind of automation do you want to bu…" at bounding box center [525, 252] width 1050 height 504
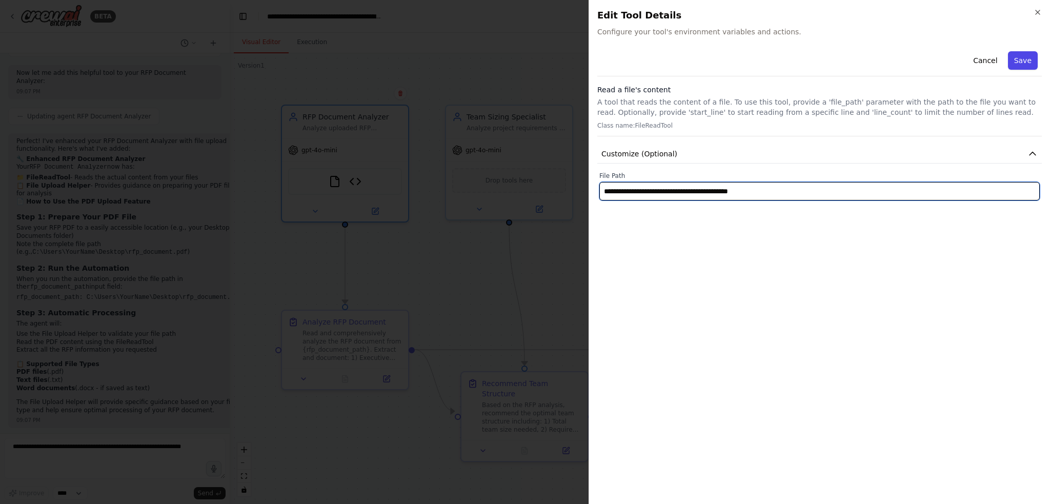
type input "**********"
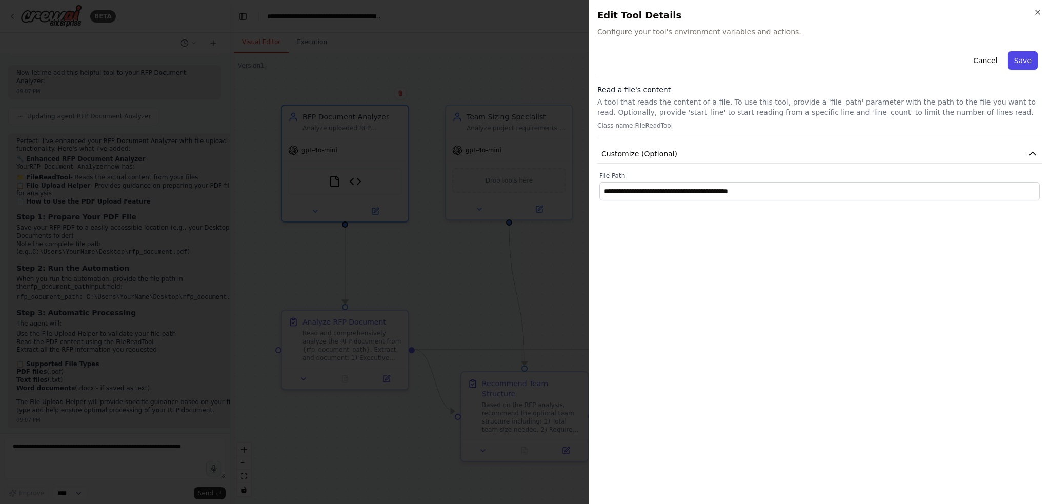
click at [1017, 58] on button "Save" at bounding box center [1023, 60] width 30 height 18
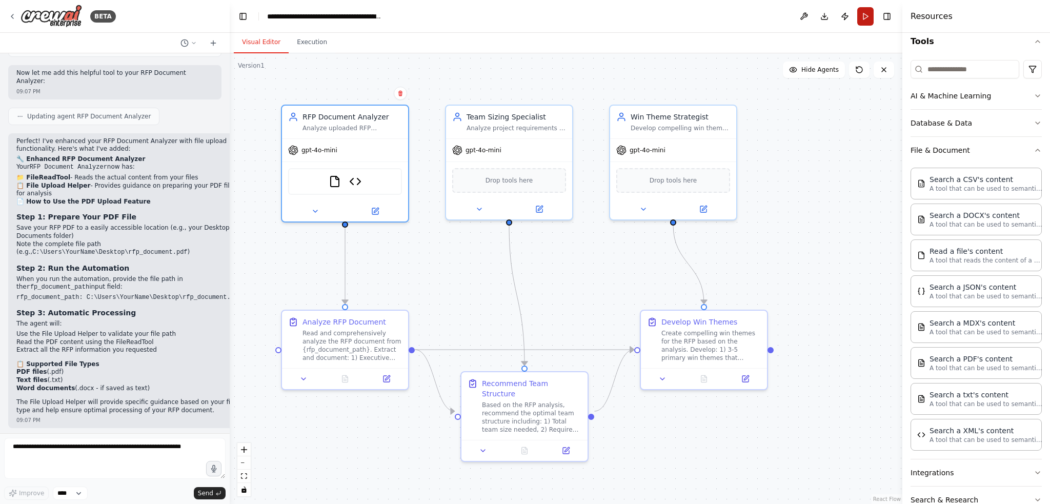
click at [864, 18] on button "Run" at bounding box center [865, 16] width 16 height 18
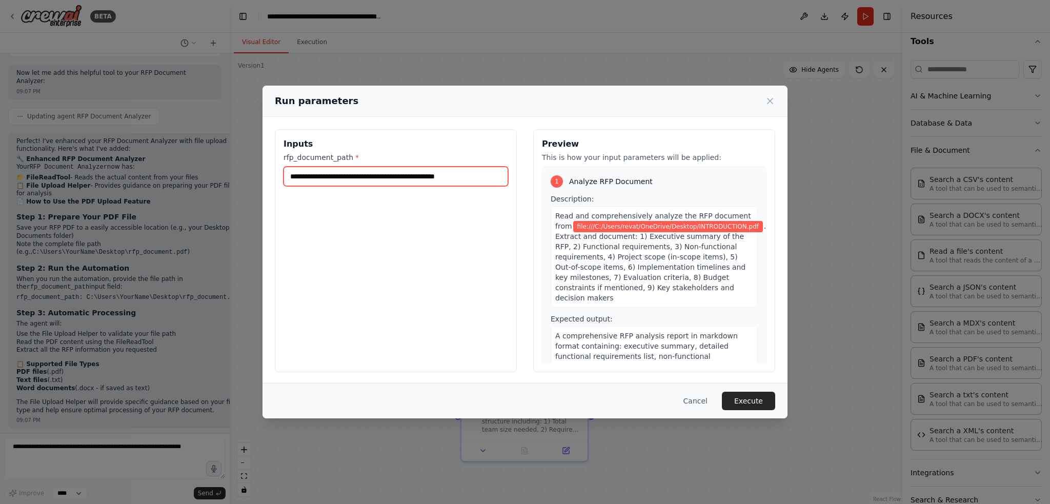
drag, startPoint x: 309, startPoint y: 176, endPoint x: 253, endPoint y: 174, distance: 55.9
click at [253, 174] on div "**********" at bounding box center [525, 252] width 1050 height 504
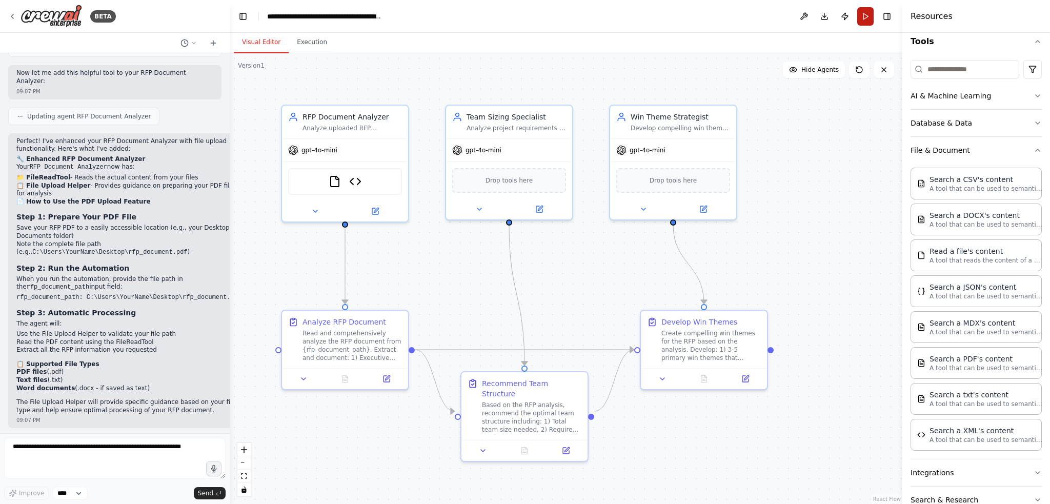
click at [866, 13] on button "Run" at bounding box center [865, 16] width 16 height 18
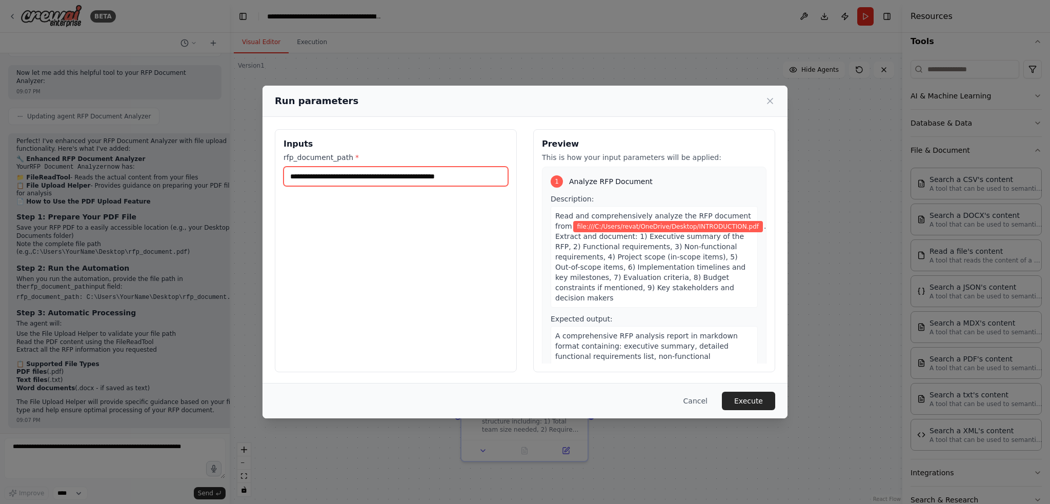
click at [309, 177] on input "**********" at bounding box center [395, 176] width 225 height 19
type input "**********"
click at [757, 404] on button "Execute" at bounding box center [748, 401] width 53 height 18
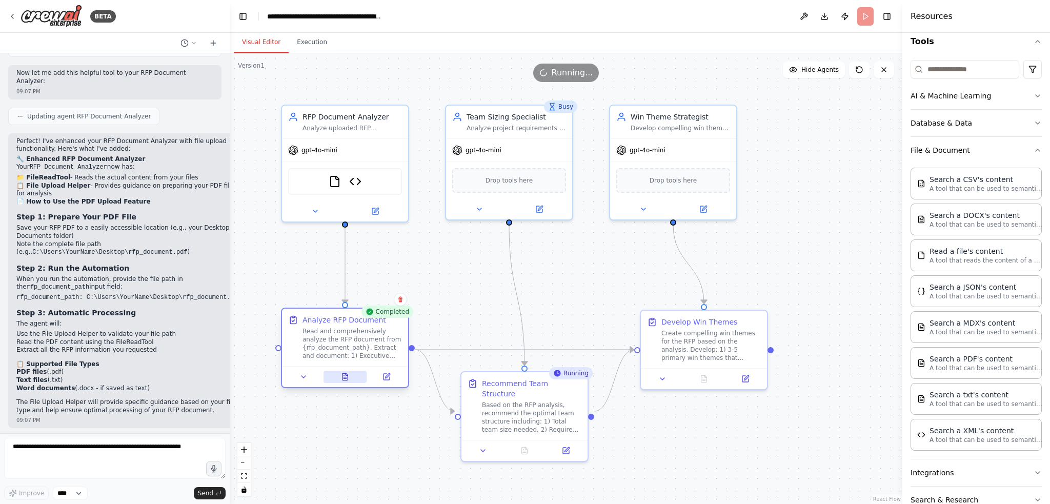
click at [342, 379] on icon at bounding box center [345, 376] width 6 height 7
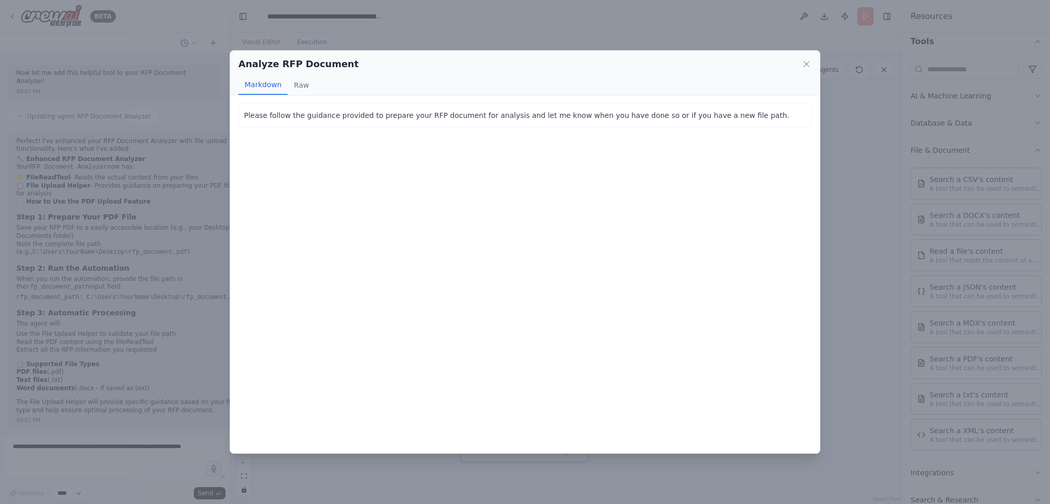
click at [805, 58] on div "Analyze RFP Document" at bounding box center [524, 64] width 573 height 14
click at [808, 64] on icon at bounding box center [806, 64] width 10 height 10
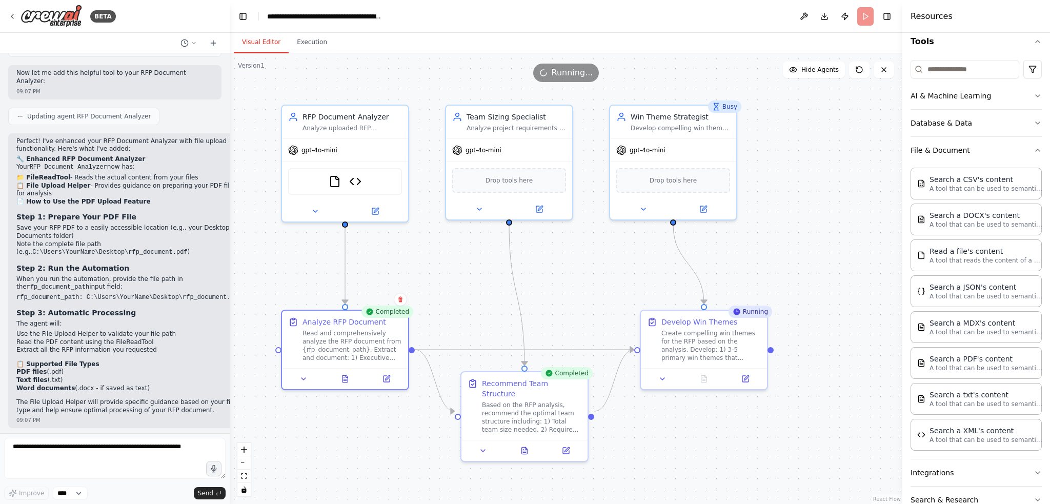
scroll to position [1648, 0]
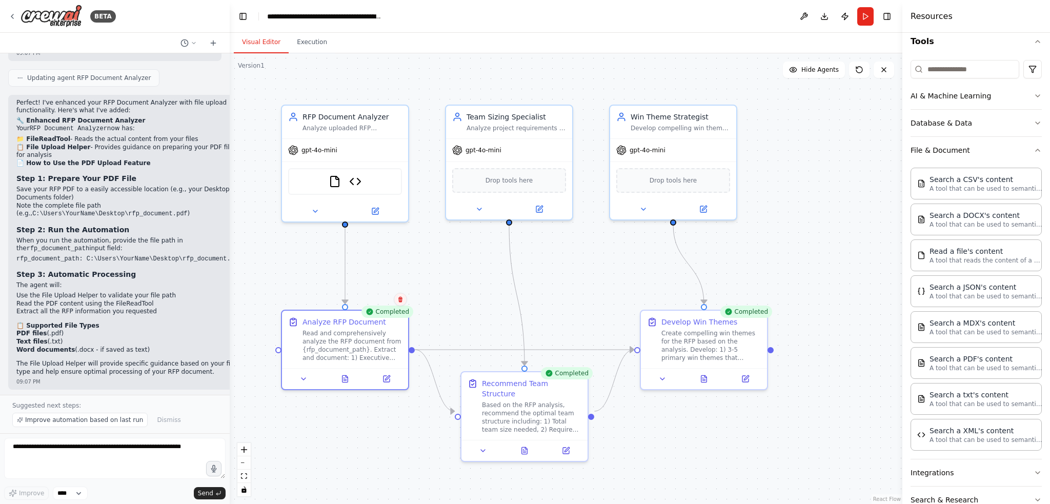
click at [399, 300] on icon at bounding box center [400, 300] width 4 height 6
click at [450, 307] on div ".deletable-edge-delete-btn { width: 20px; height: 20px; border: 0px solid #ffff…" at bounding box center [566, 278] width 672 height 451
click at [347, 379] on icon at bounding box center [345, 376] width 6 height 7
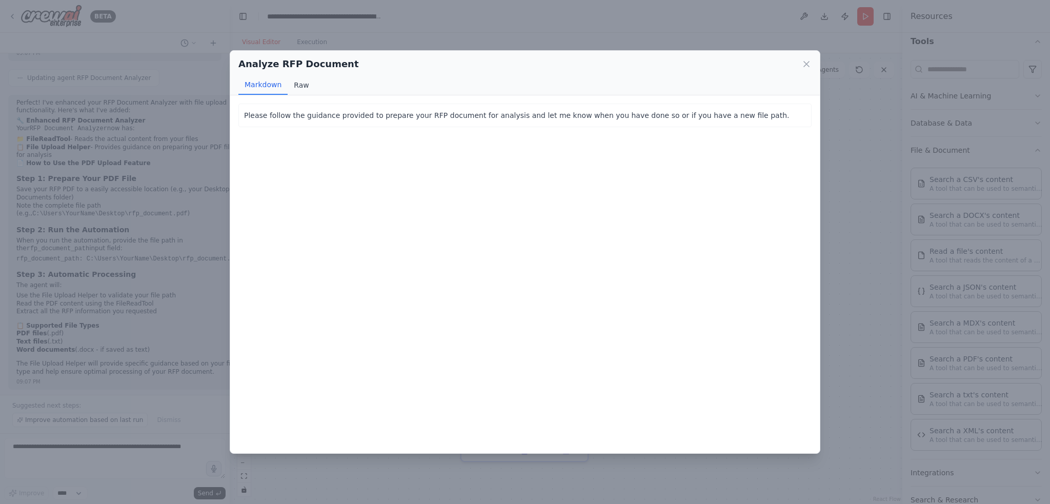
click at [299, 84] on button "Raw" at bounding box center [301, 84] width 27 height 19
click at [256, 86] on button "Markdown" at bounding box center [262, 84] width 49 height 19
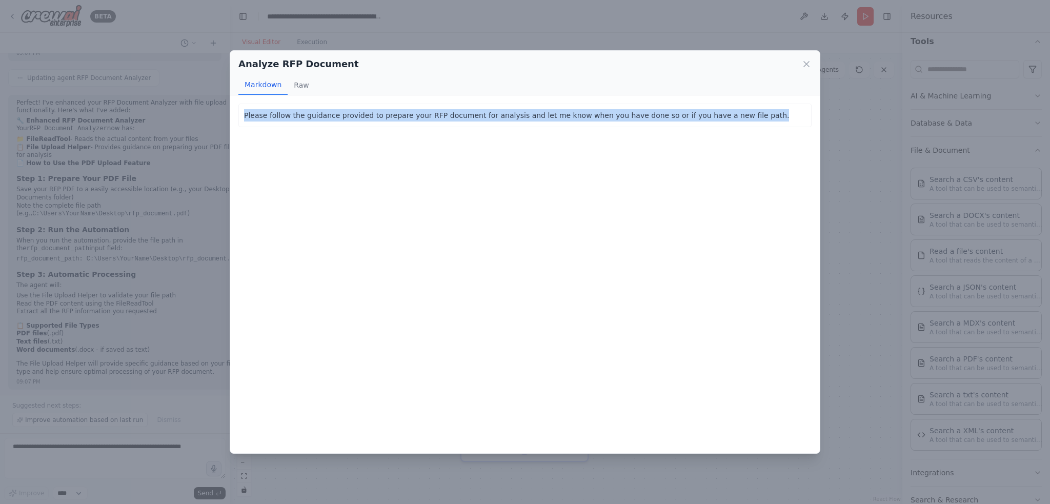
drag, startPoint x: 736, startPoint y: 115, endPoint x: 185, endPoint y: 132, distance: 551.8
click at [185, 131] on div "Analyze RFP Document Markdown Raw Please follow the guidance provided to prepar…" at bounding box center [525, 252] width 1050 height 504
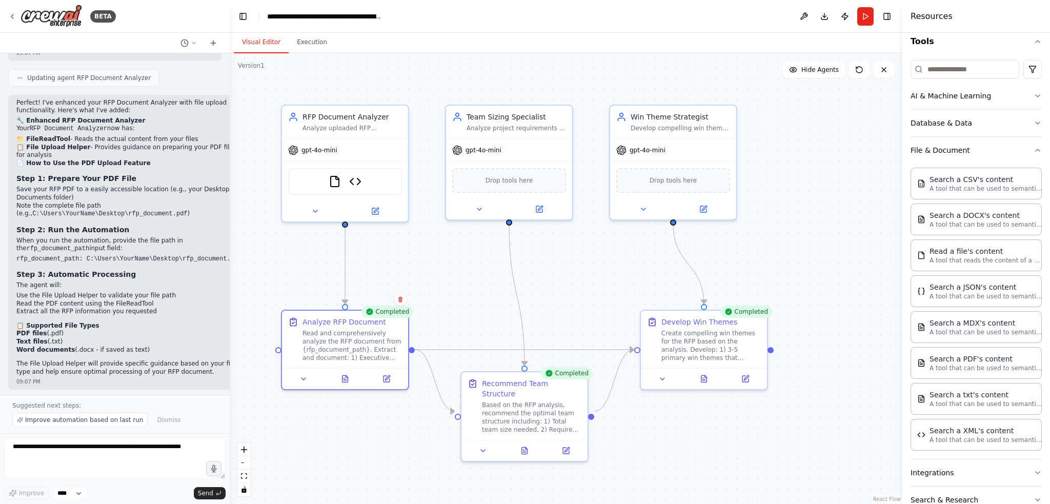
click at [449, 243] on div ".deletable-edge-delete-btn { width: 20px; height: 20px; border: 0px solid #ffff…" at bounding box center [566, 278] width 672 height 451
click at [524, 445] on icon at bounding box center [525, 448] width 6 height 7
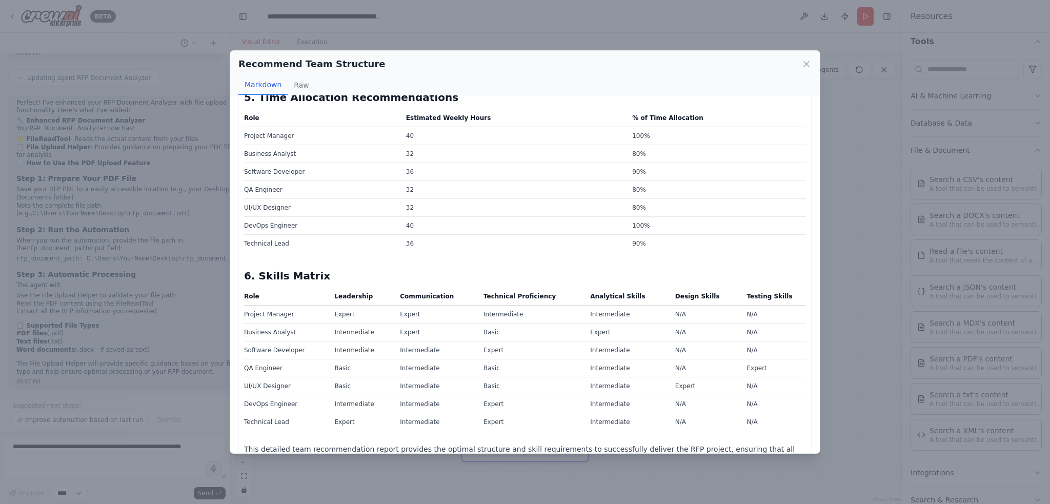
scroll to position [1354, 0]
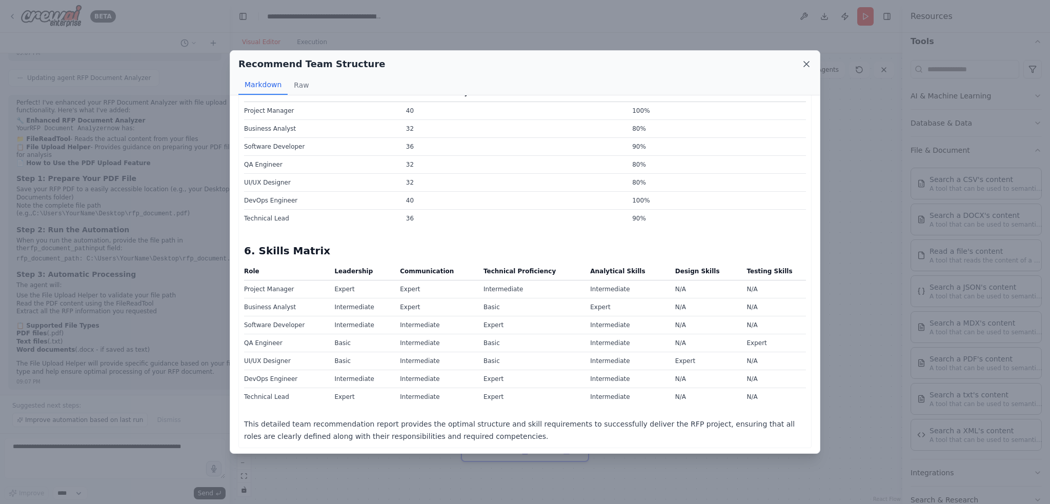
click at [809, 64] on icon at bounding box center [806, 64] width 10 height 10
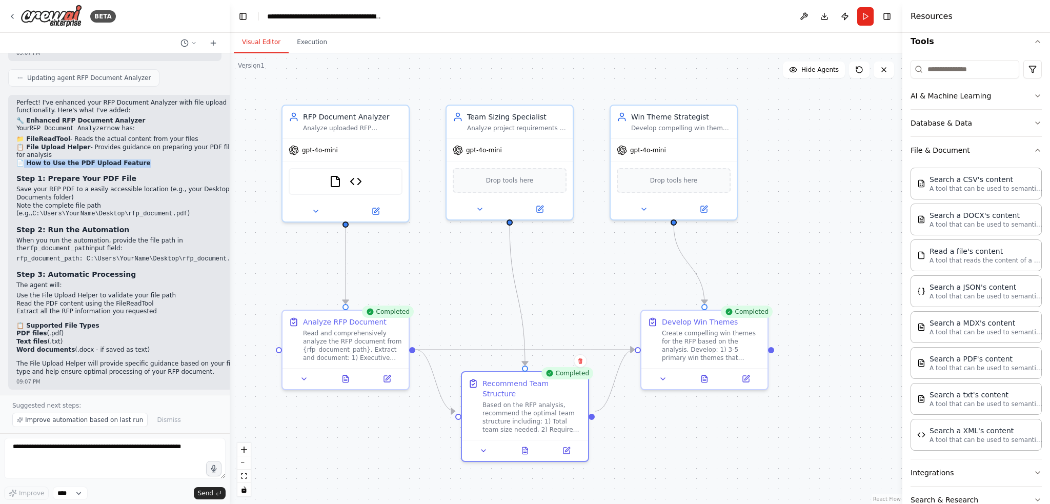
drag, startPoint x: 132, startPoint y: 112, endPoint x: 24, endPoint y: 112, distance: 108.2
click at [24, 159] on h2 "📄 How to Use the PDF Upload Feature" at bounding box center [128, 163] width 225 height 8
click at [17, 159] on strong "📄 How to Use the PDF Upload Feature" at bounding box center [83, 162] width 134 height 7
click at [335, 123] on div "Analyze uploaded RFP documents to extract and summarize key information includi…" at bounding box center [352, 126] width 99 height 8
click at [350, 120] on div "RFP Document Analyzer Analyze uploaded RFP documents to extract and summarize k…" at bounding box center [352, 120] width 99 height 21
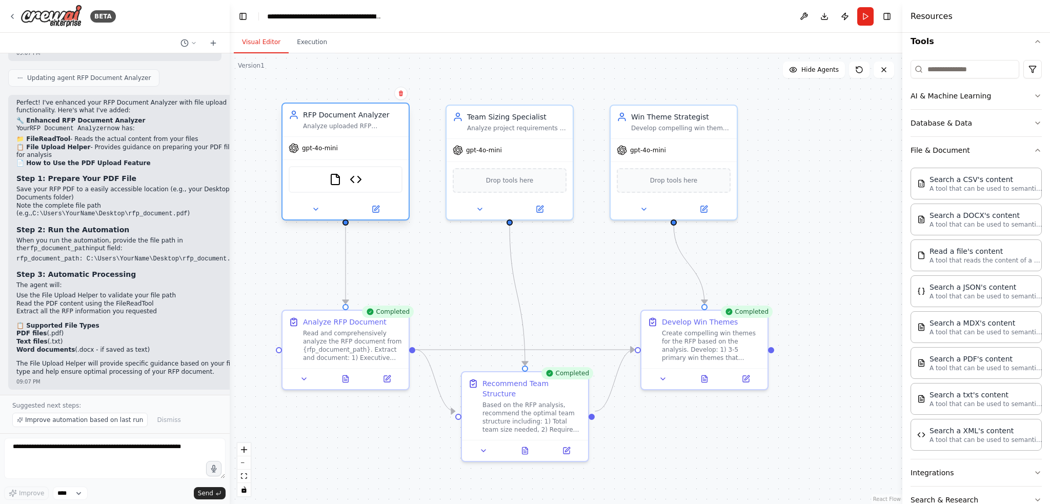
click at [293, 119] on icon at bounding box center [294, 115] width 10 height 10
click at [334, 181] on img at bounding box center [335, 179] width 12 height 12
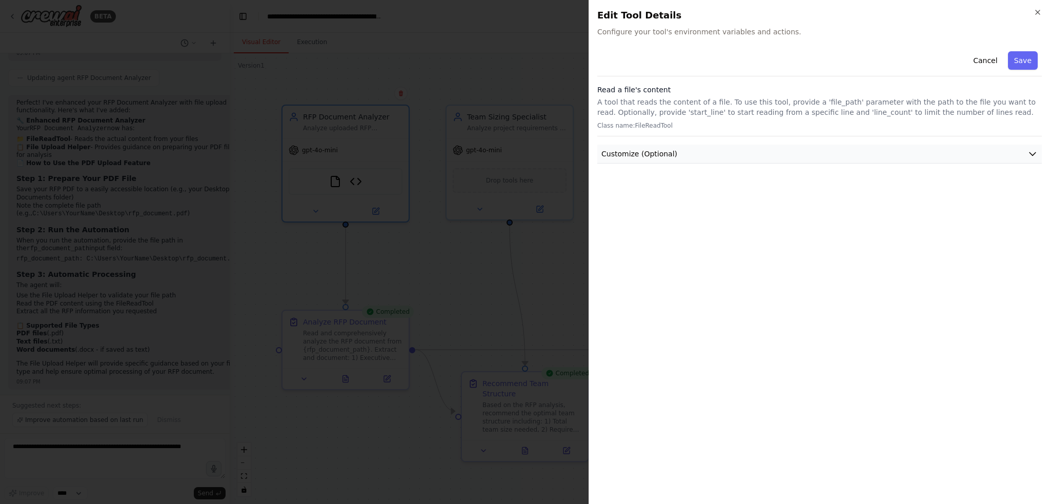
click at [1029, 153] on icon "button" at bounding box center [1032, 154] width 6 height 3
click at [1024, 60] on button "Save" at bounding box center [1023, 60] width 30 height 18
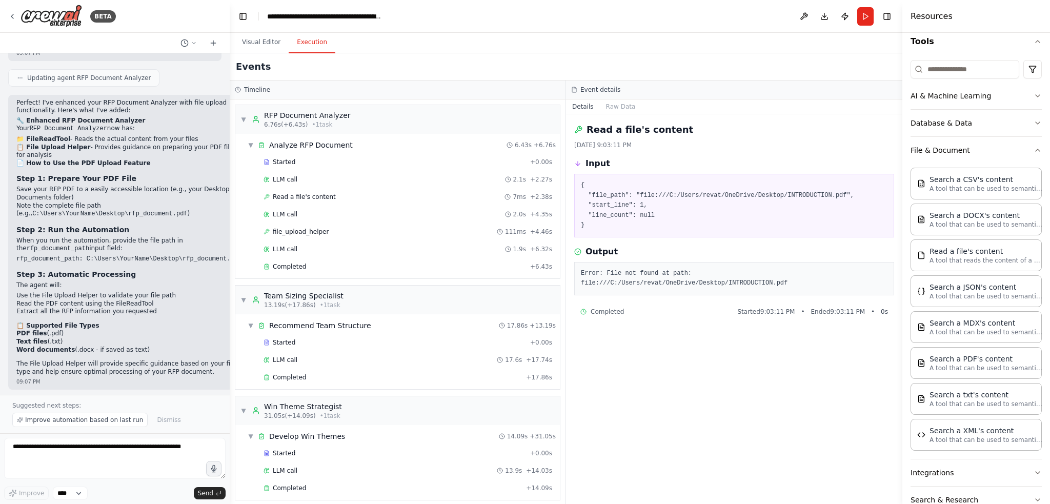
click at [312, 41] on button "Execution" at bounding box center [312, 43] width 47 height 22
click at [281, 161] on span "Started" at bounding box center [284, 162] width 23 height 8
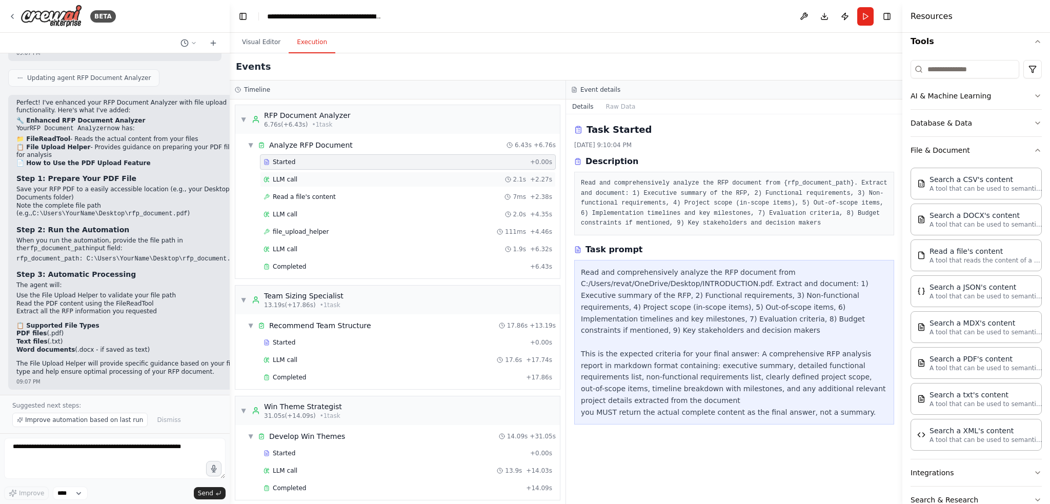
click at [281, 181] on span "LLM call" at bounding box center [285, 179] width 25 height 8
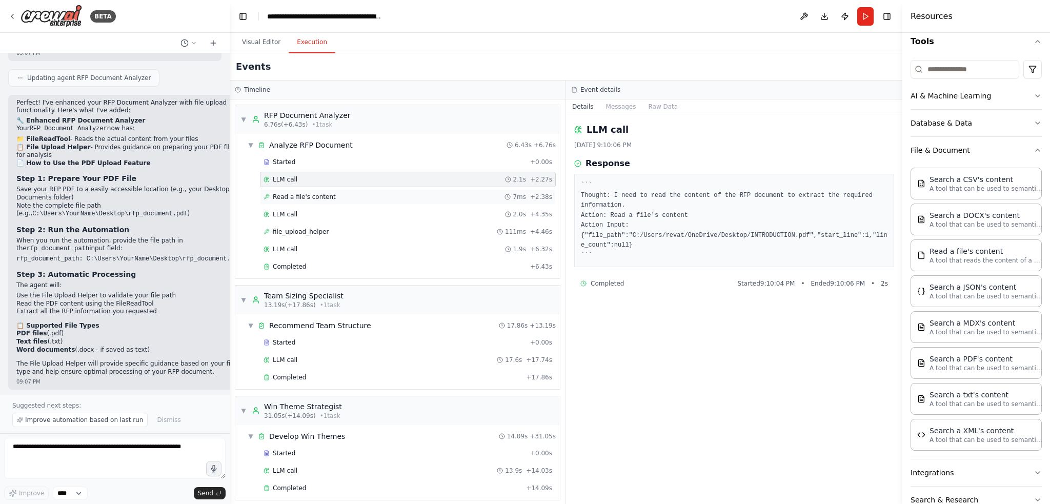
click at [285, 195] on span "Read a file's content" at bounding box center [304, 197] width 63 height 8
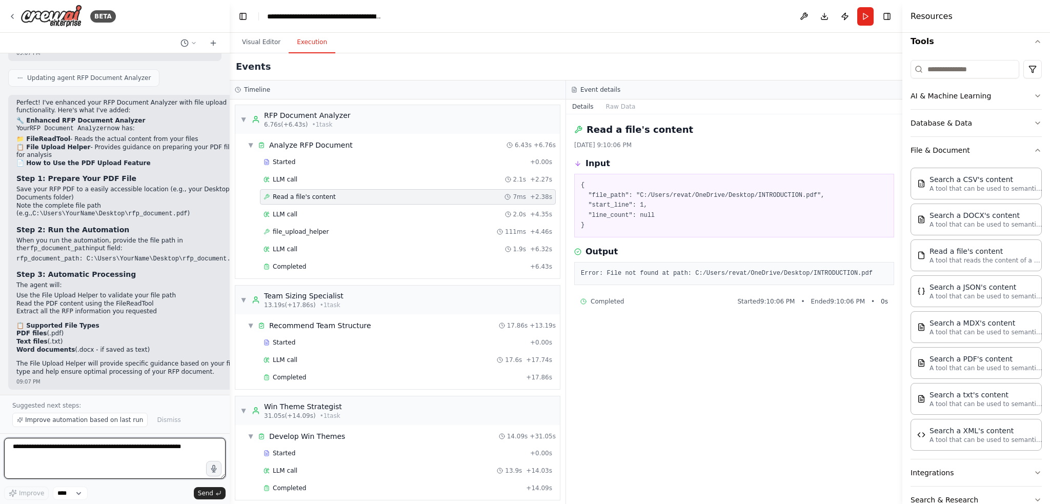
click at [61, 450] on textarea at bounding box center [114, 458] width 221 height 41
click at [258, 40] on button "Visual Editor" at bounding box center [261, 43] width 55 height 22
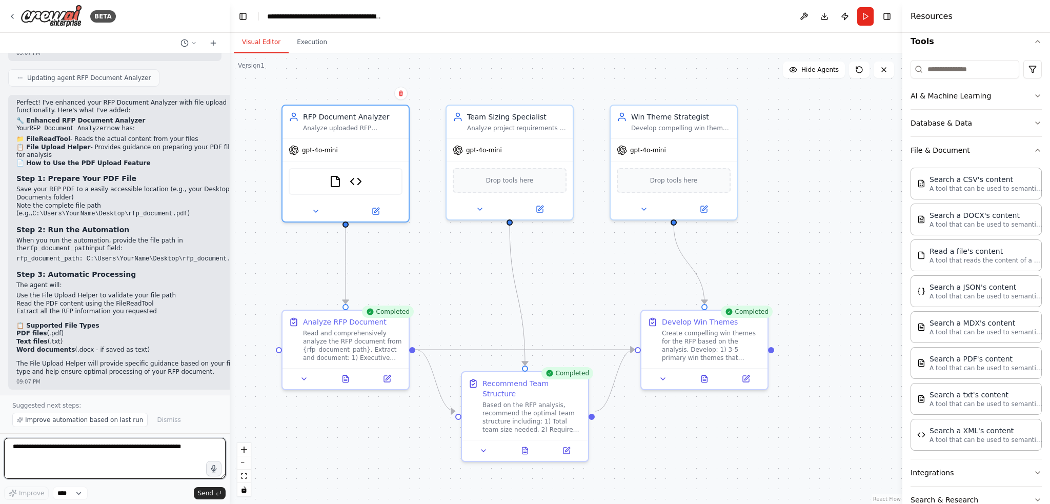
click at [46, 446] on textarea at bounding box center [114, 458] width 221 height 41
type textarea "**********"
click at [202, 494] on span "Send" at bounding box center [205, 493] width 15 height 8
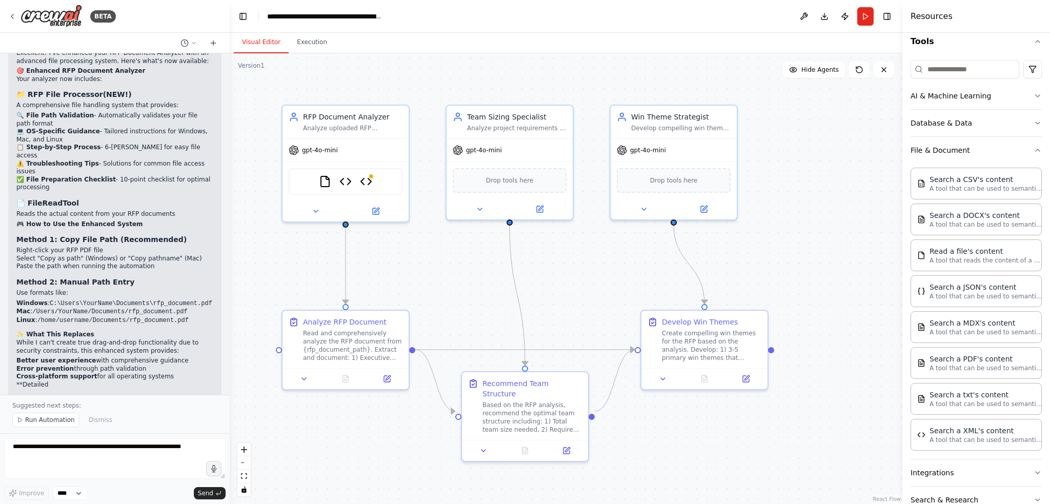
scroll to position [2665, 0]
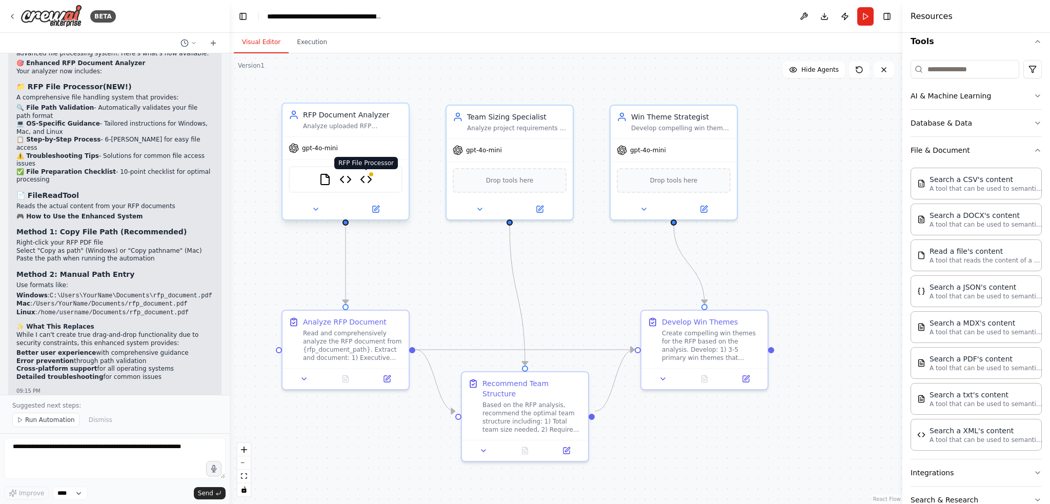
click at [371, 176] on div at bounding box center [371, 174] width 6 height 6
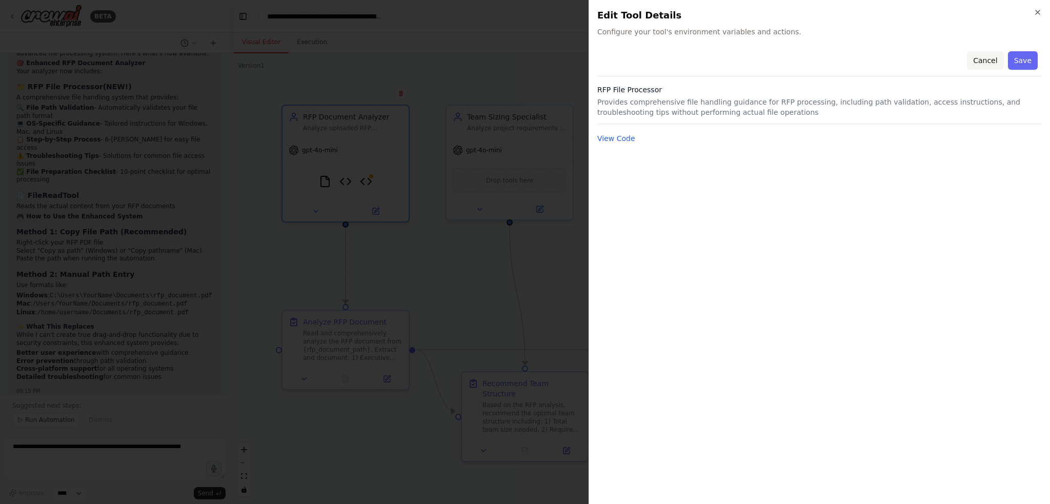
click at [992, 61] on button "Cancel" at bounding box center [985, 60] width 36 height 18
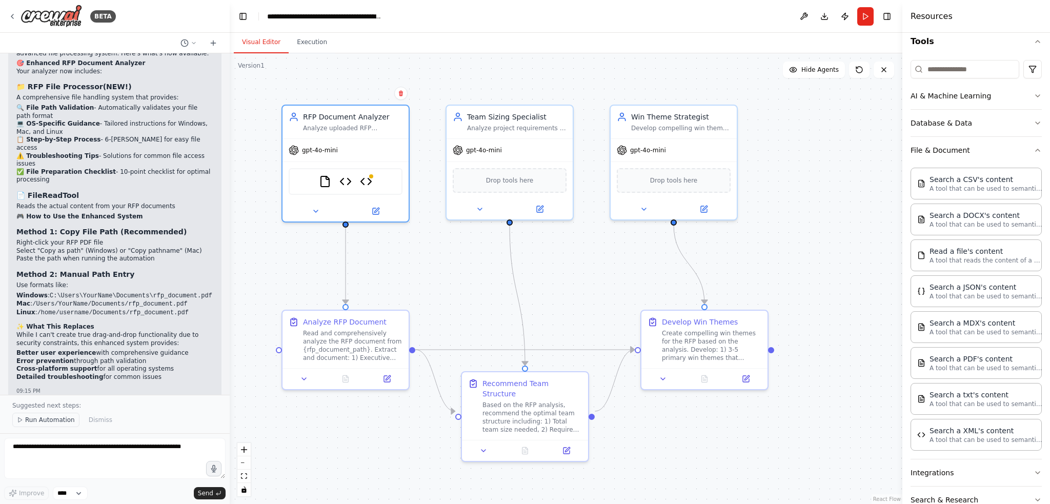
click at [47, 423] on span "Run Automation" at bounding box center [50, 420] width 50 height 8
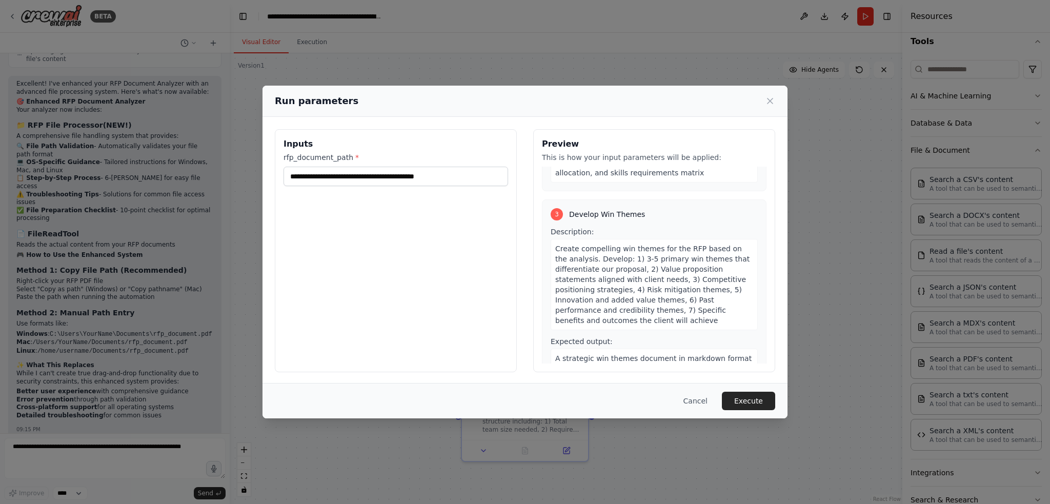
scroll to position [473, 0]
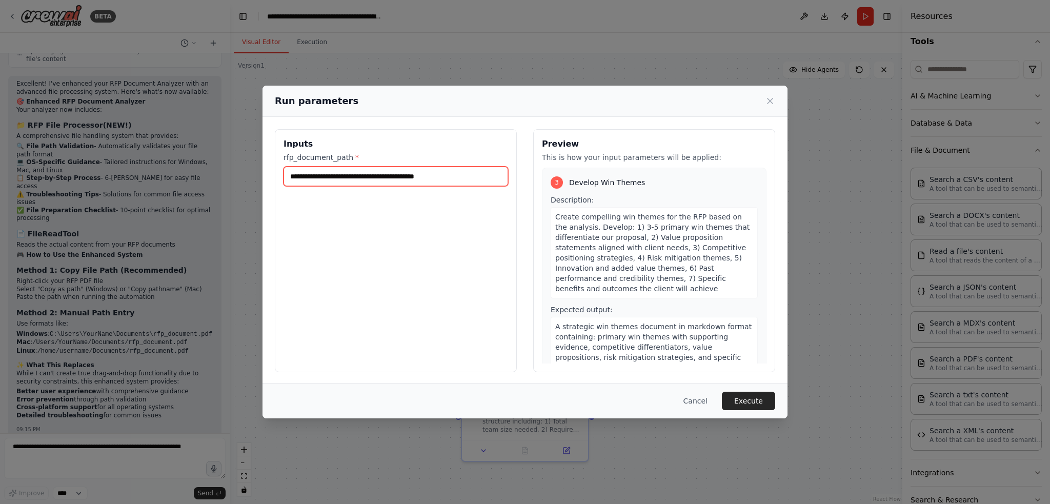
drag, startPoint x: 471, startPoint y: 175, endPoint x: 275, endPoint y: 177, distance: 195.3
click at [275, 177] on div "**********" at bounding box center [396, 250] width 242 height 243
paste input "**"
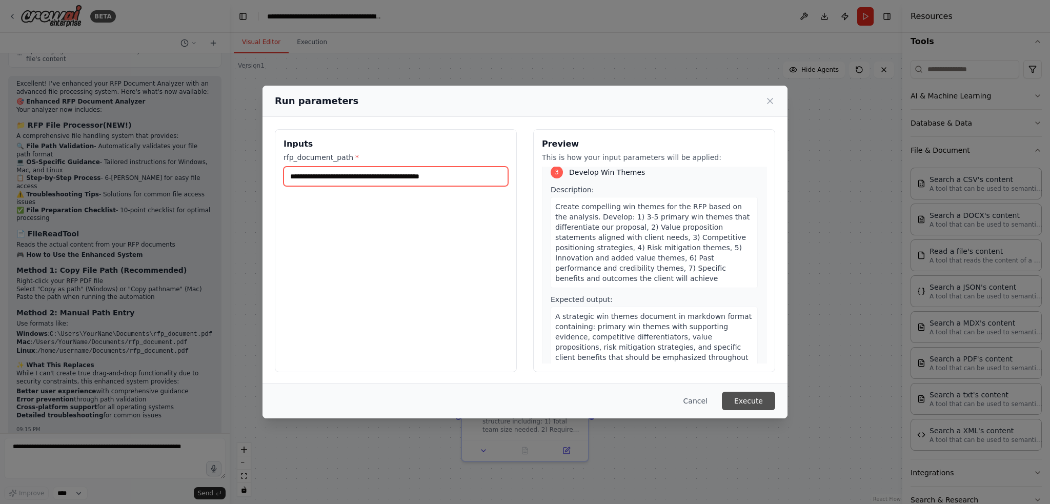
type input "**********"
click at [749, 399] on button "Execute" at bounding box center [748, 401] width 53 height 18
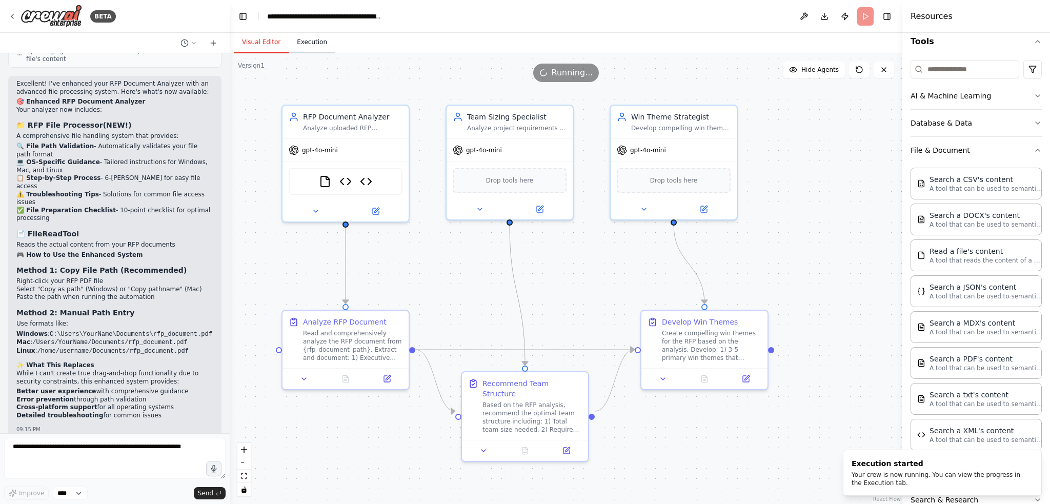
click at [307, 39] on button "Execution" at bounding box center [312, 43] width 47 height 22
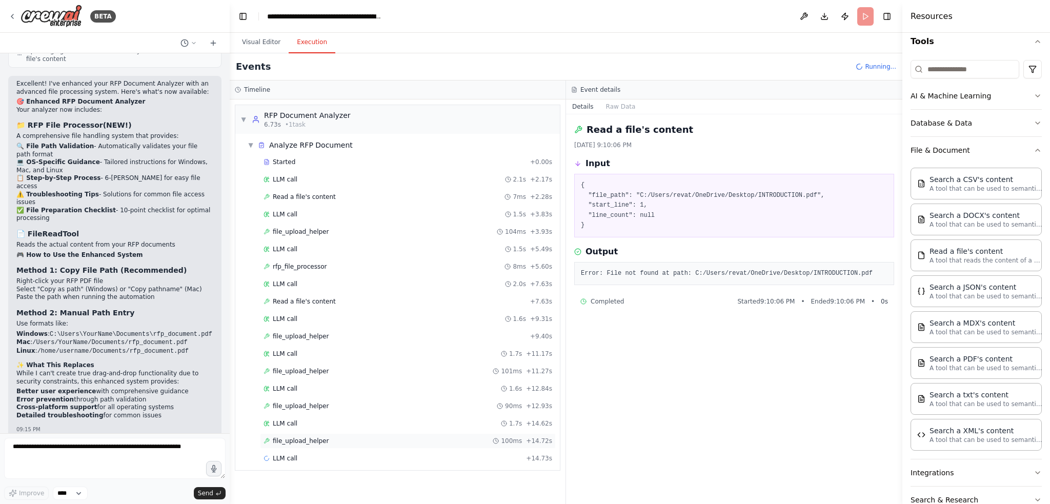
click at [301, 437] on span "file_upload_helper" at bounding box center [301, 441] width 56 height 8
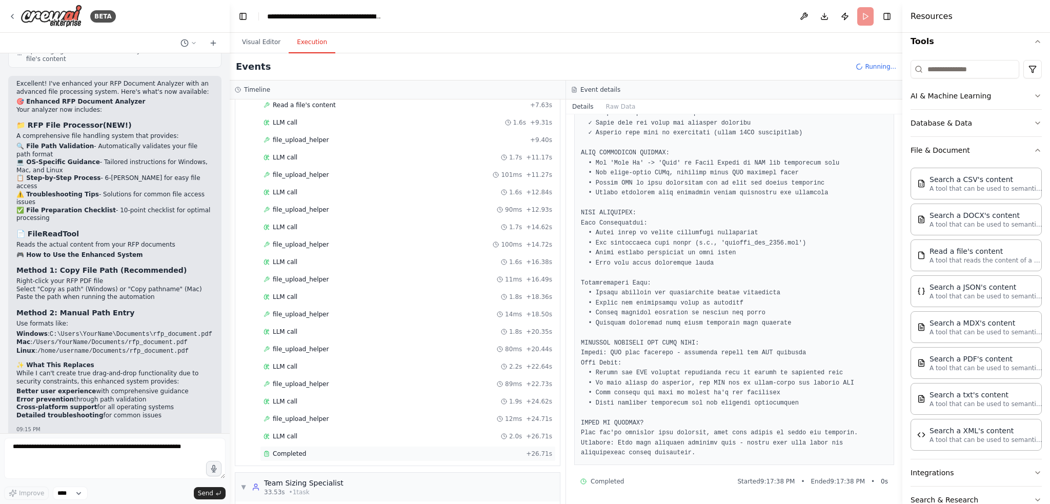
scroll to position [256, 0]
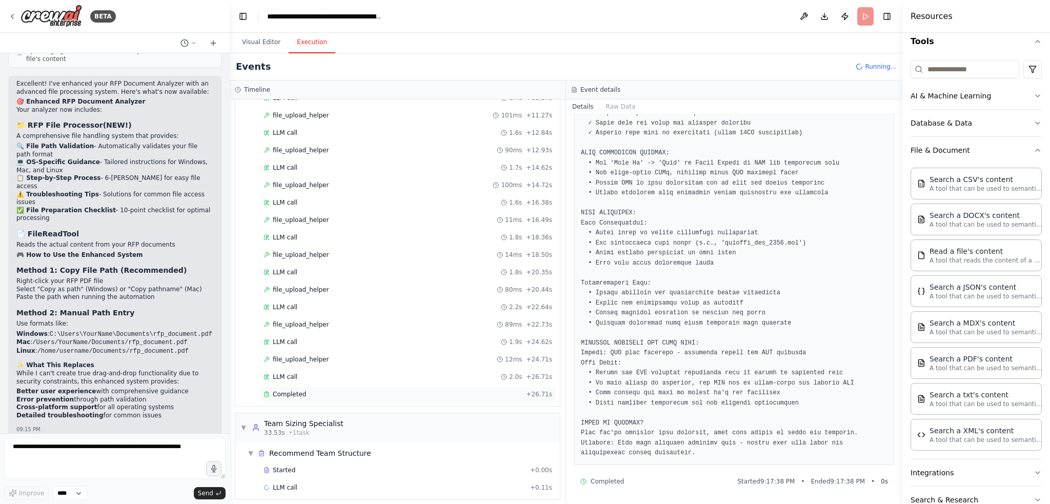
click at [296, 391] on span "Completed" at bounding box center [289, 394] width 33 height 8
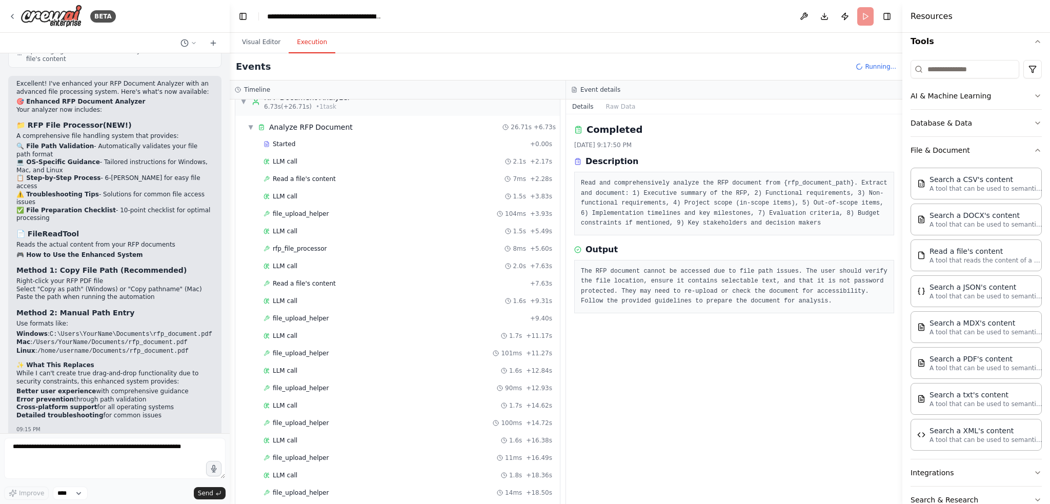
scroll to position [0, 0]
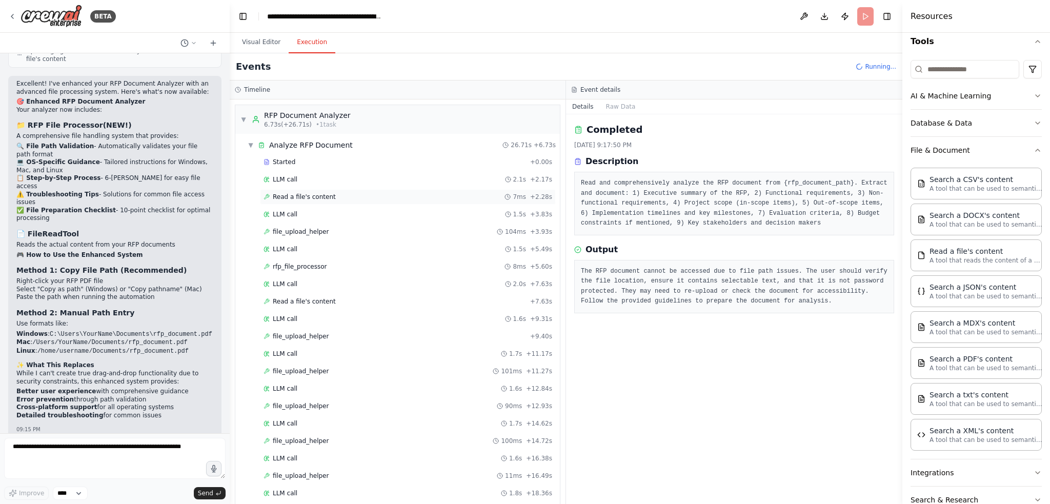
click at [296, 196] on span "Read a file's content" at bounding box center [304, 197] width 63 height 8
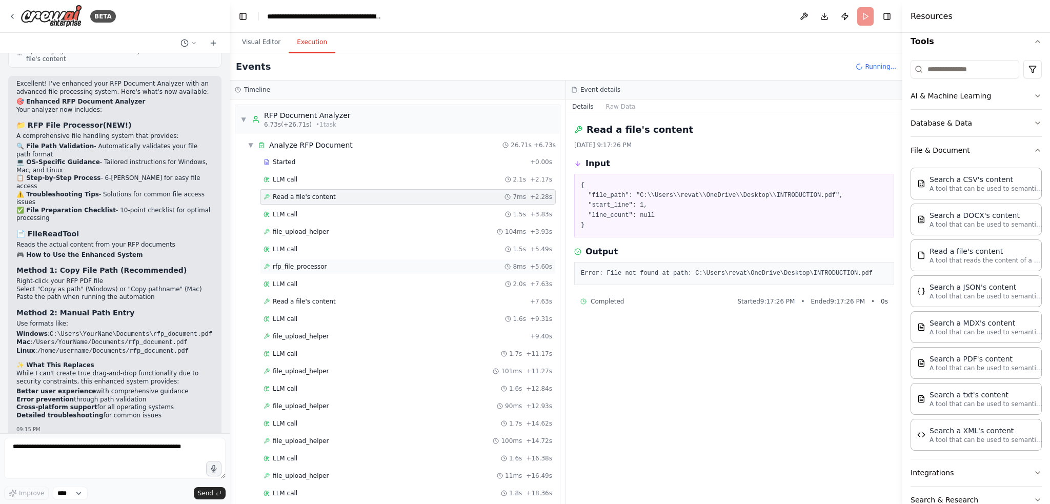
click at [292, 266] on span "rfp_file_processor" at bounding box center [300, 266] width 54 height 8
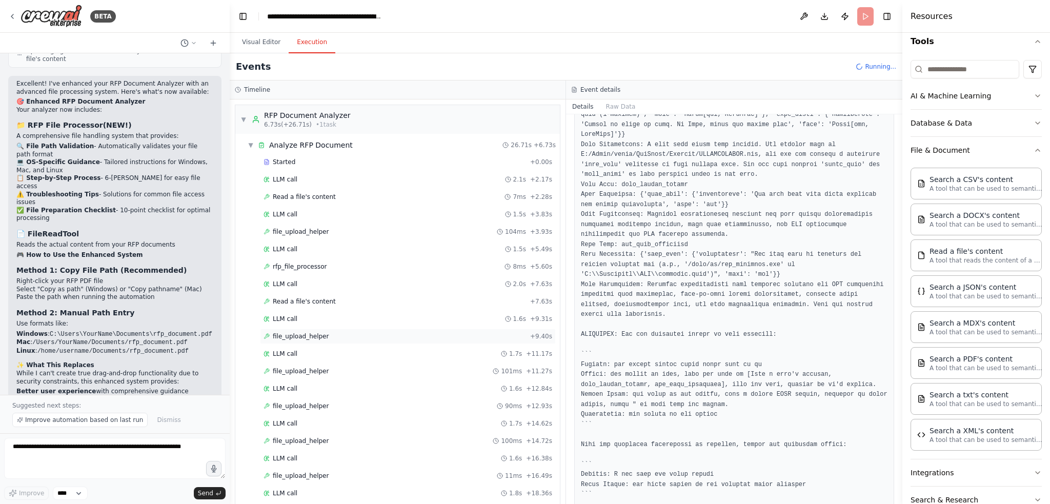
scroll to position [2665, 0]
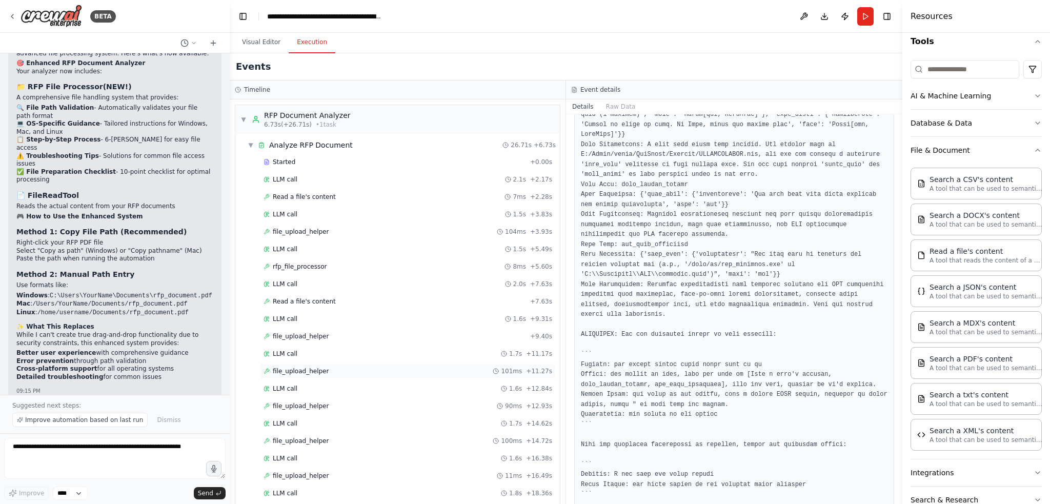
click at [314, 363] on div "file_upload_helper 101ms + 11.27s" at bounding box center [408, 370] width 296 height 15
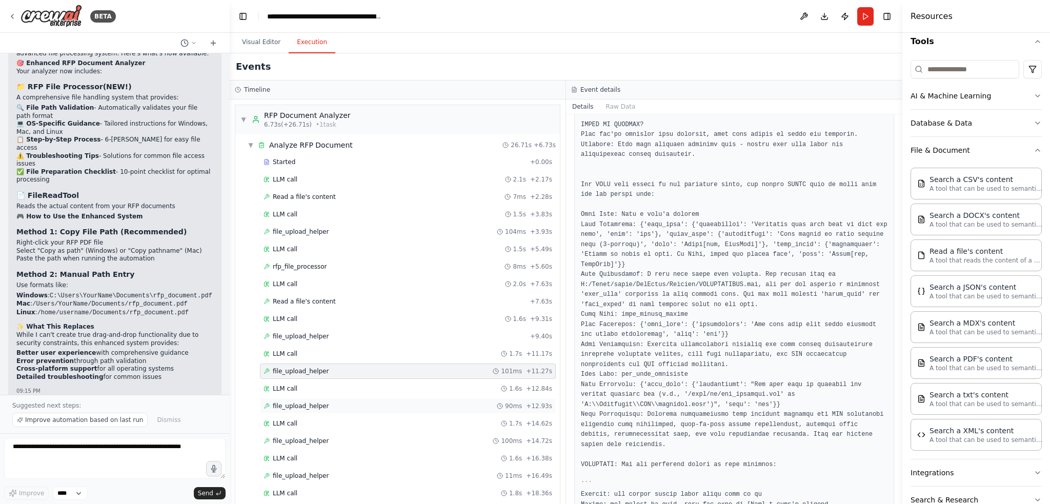
click at [329, 403] on div "file_upload_helper 90ms + 12.93s" at bounding box center [407, 406] width 289 height 8
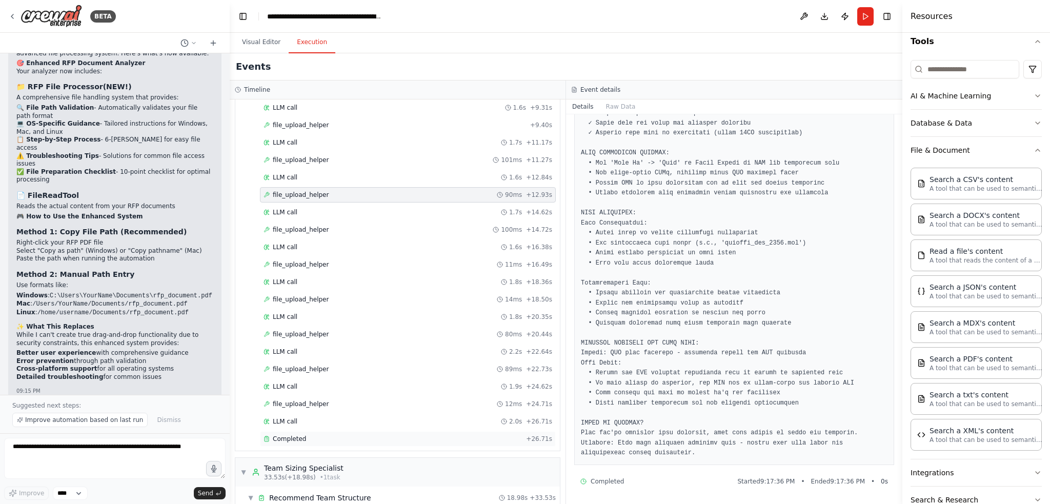
scroll to position [256, 0]
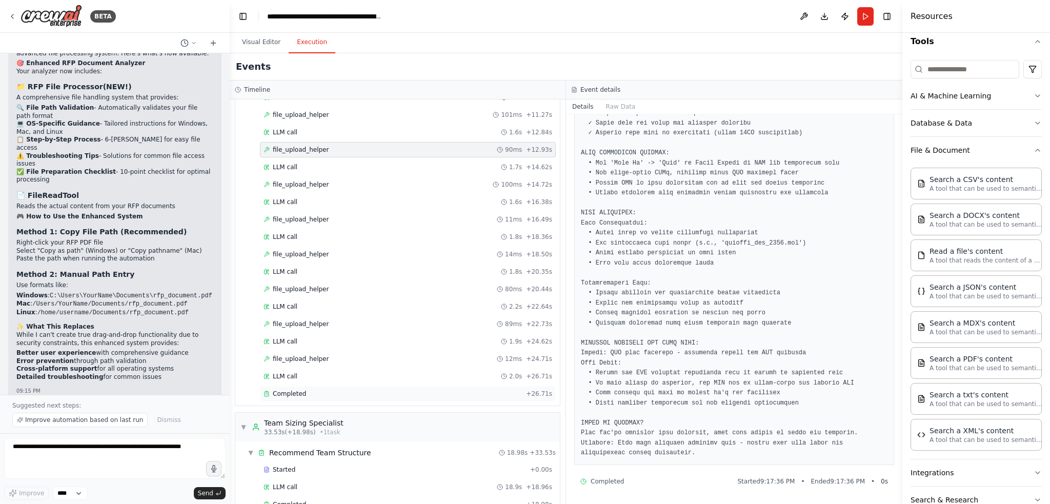
click at [322, 390] on div "Completed" at bounding box center [392, 394] width 258 height 8
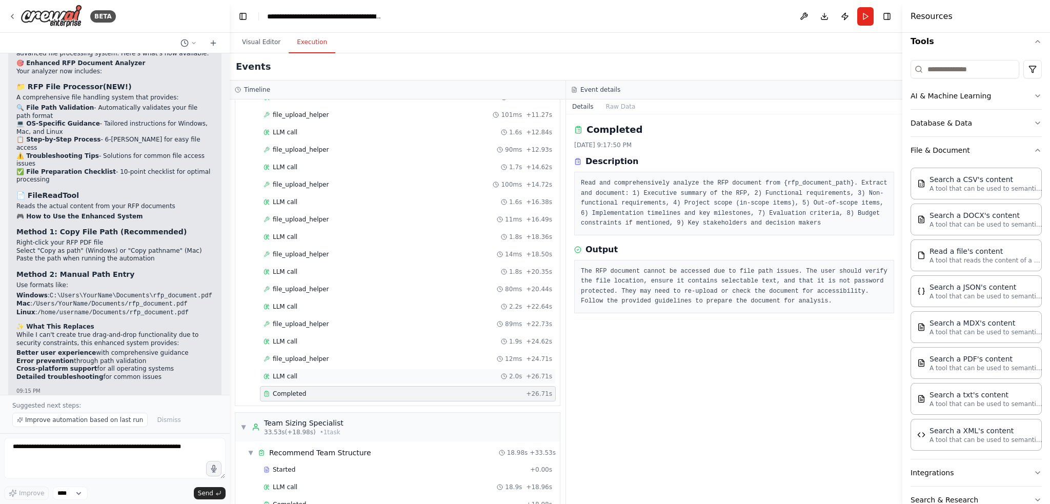
click at [299, 372] on div "LLM call 2.0s + 26.71s" at bounding box center [407, 376] width 289 height 8
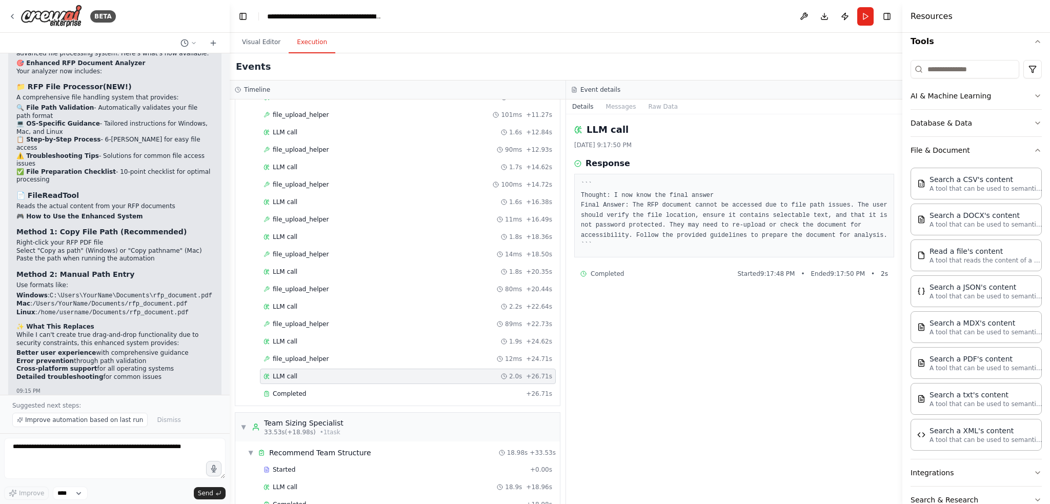
scroll to position [383, 0]
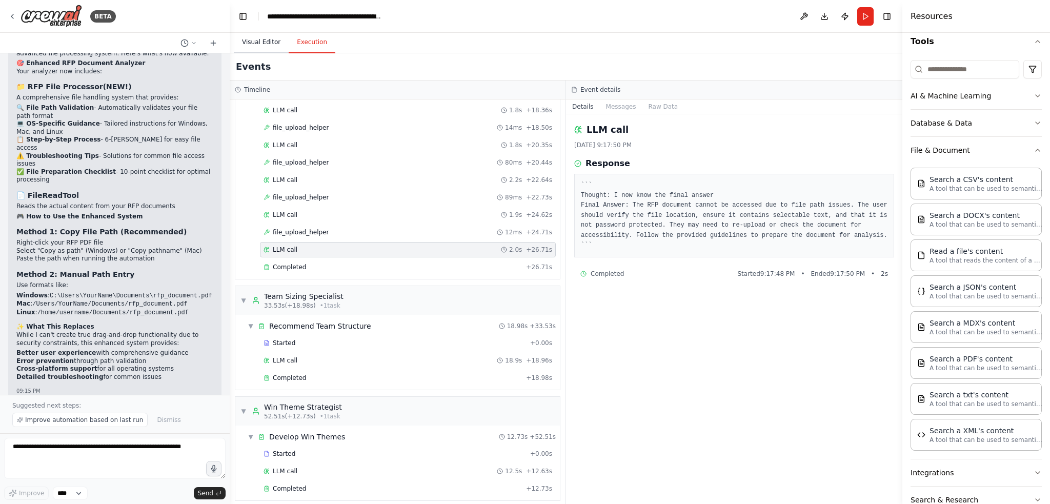
click at [260, 45] on button "Visual Editor" at bounding box center [261, 43] width 55 height 22
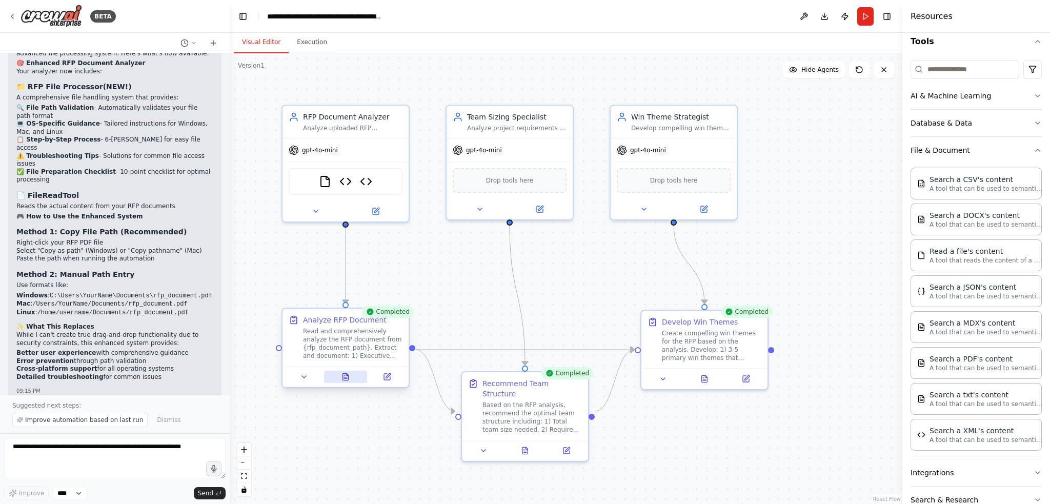
click at [344, 381] on button at bounding box center [346, 377] width 44 height 12
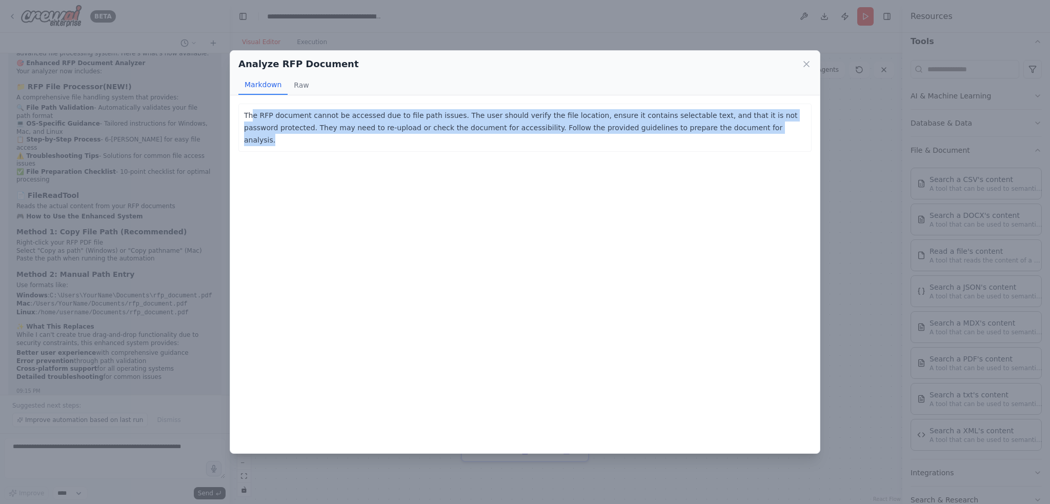
drag, startPoint x: 682, startPoint y: 128, endPoint x: 250, endPoint y: 113, distance: 432.4
click at [250, 112] on p "The RFP document cannot be accessed due to file path issues. The user should ve…" at bounding box center [525, 127] width 562 height 37
click at [806, 63] on icon at bounding box center [806, 64] width 10 height 10
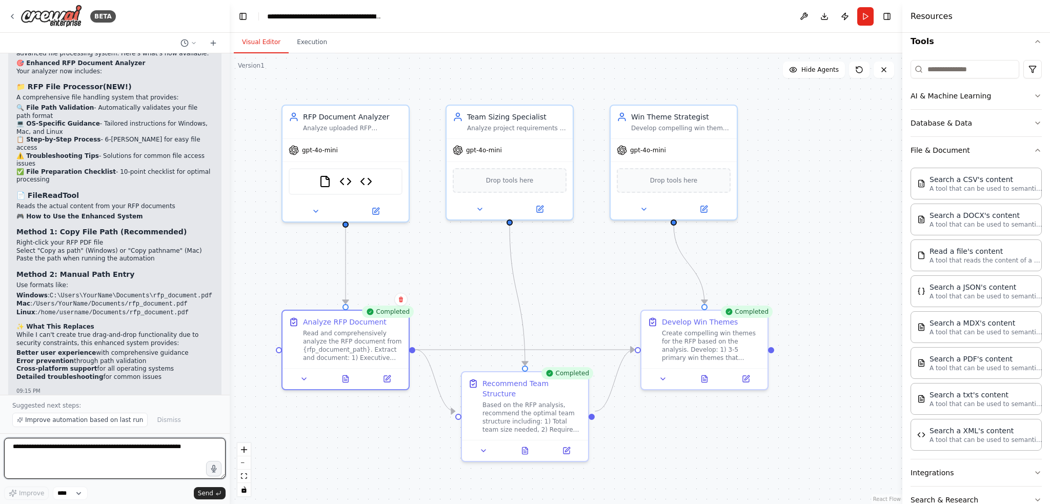
click at [101, 446] on textarea at bounding box center [114, 458] width 221 height 41
type textarea "**********"
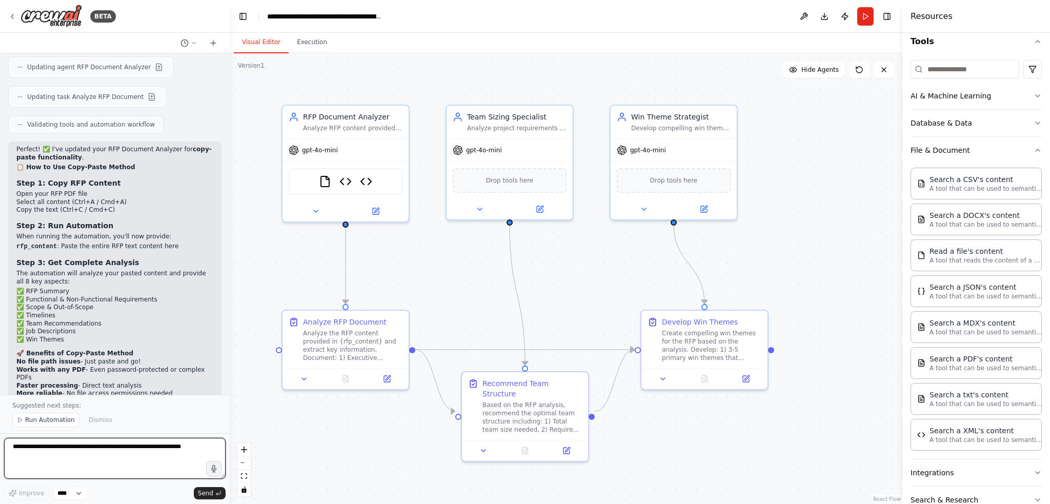
scroll to position [3184, 0]
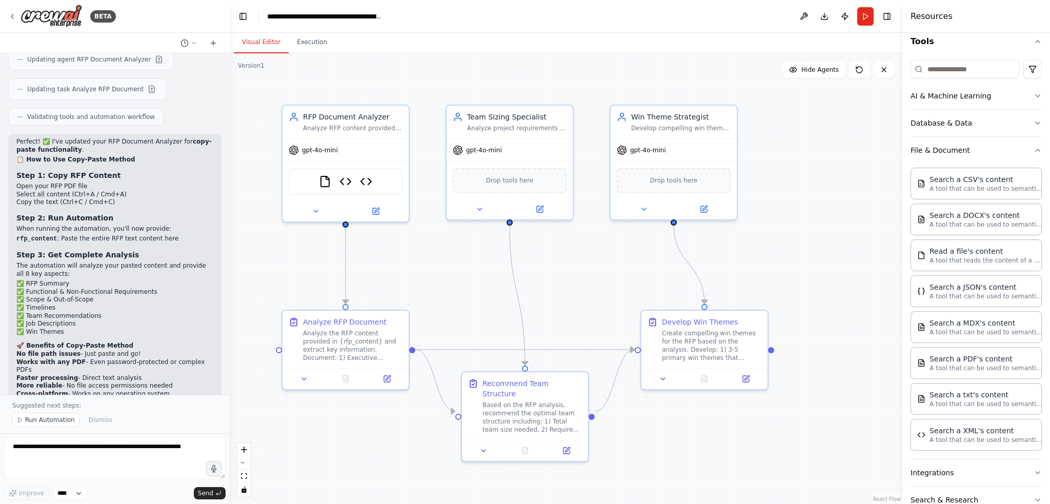
click at [36, 419] on span "Run Automation" at bounding box center [50, 420] width 50 height 8
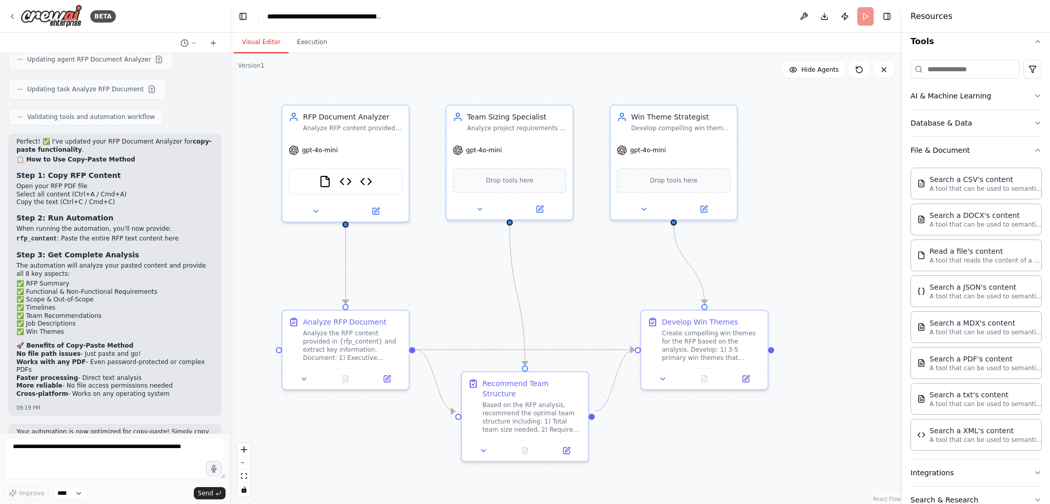
scroll to position [3146, 0]
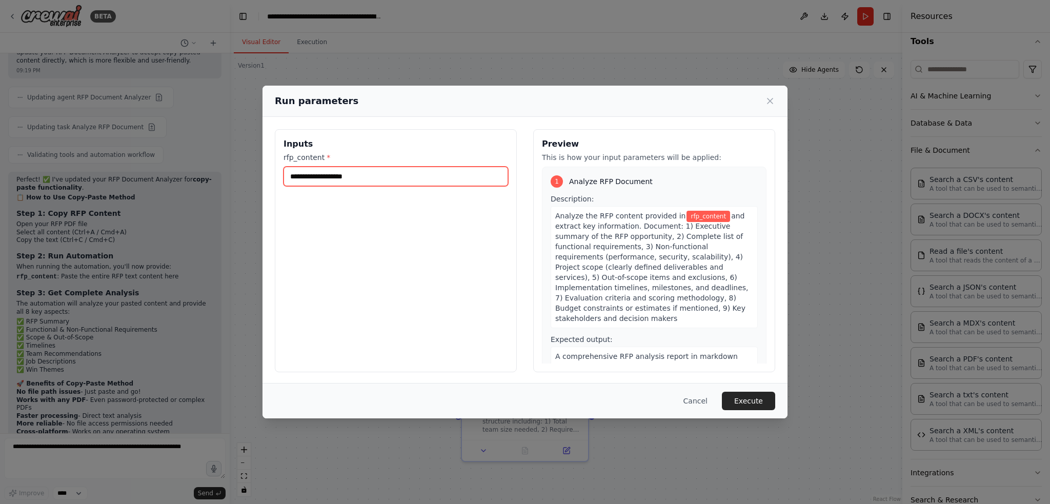
click at [348, 175] on input "rfp_content *" at bounding box center [395, 176] width 225 height 19
paste input "**********"
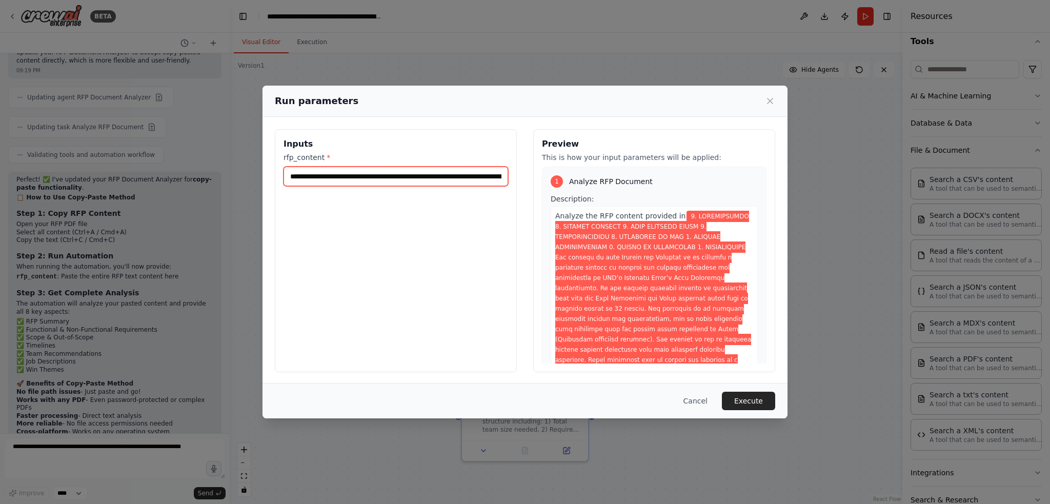
scroll to position [0, 52266]
type input "**********"
click at [747, 397] on button "Execute" at bounding box center [748, 401] width 53 height 18
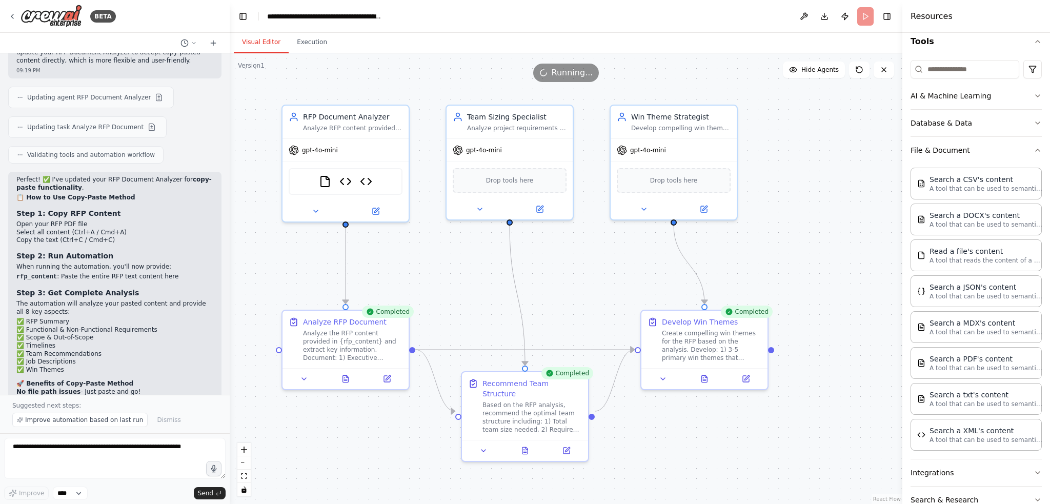
scroll to position [3184, 0]
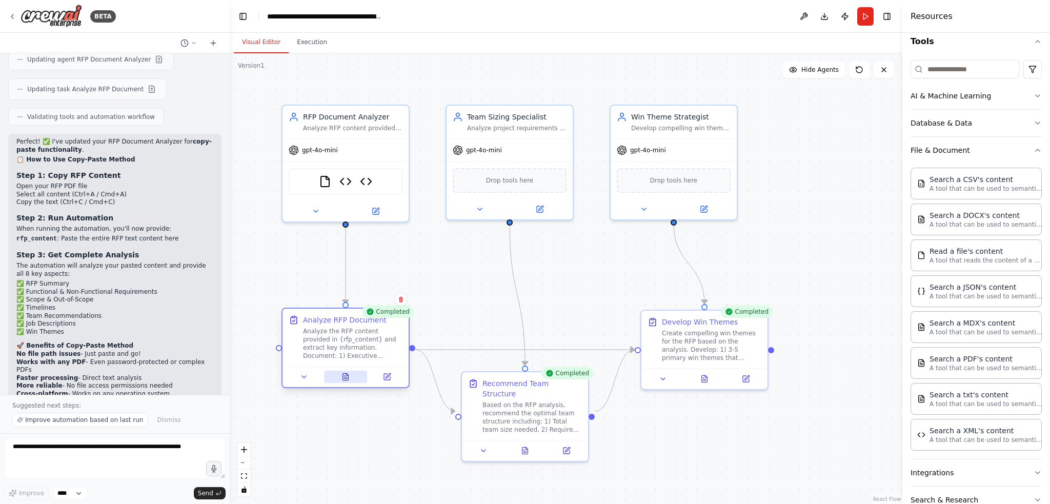
click at [349, 377] on icon at bounding box center [345, 377] width 8 height 8
click at [344, 378] on icon at bounding box center [345, 378] width 3 height 0
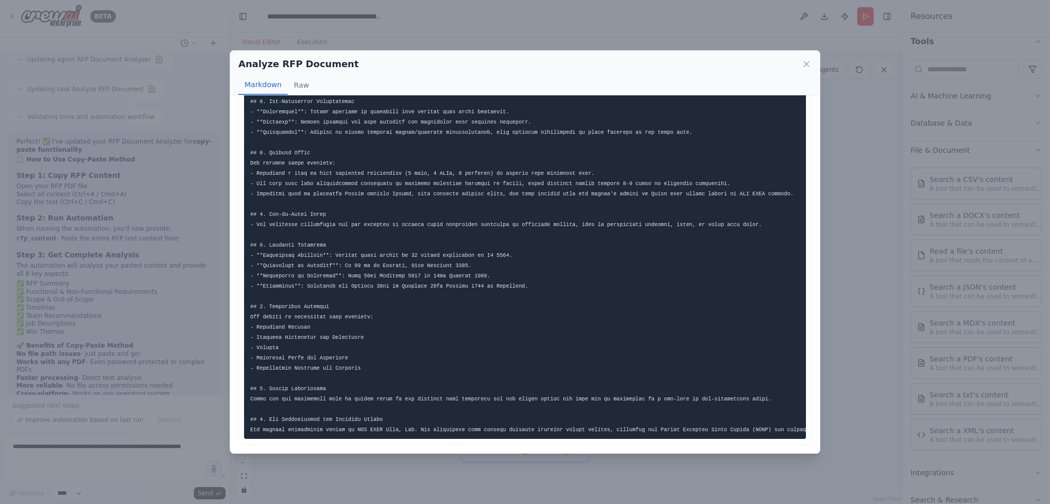
scroll to position [0, 485]
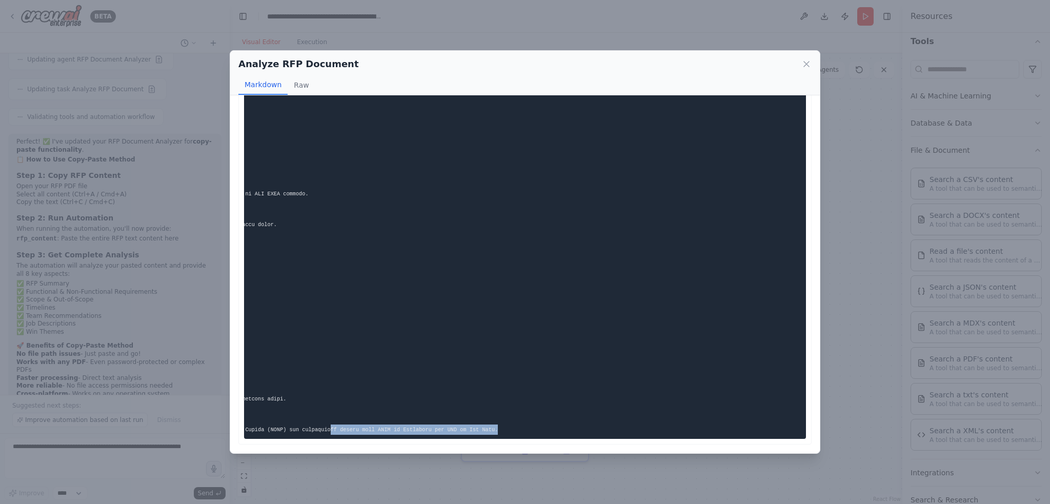
drag, startPoint x: 463, startPoint y: 439, endPoint x: 282, endPoint y: 439, distance: 180.4
click at [282, 439] on div at bounding box center [524, 152] width 573 height 583
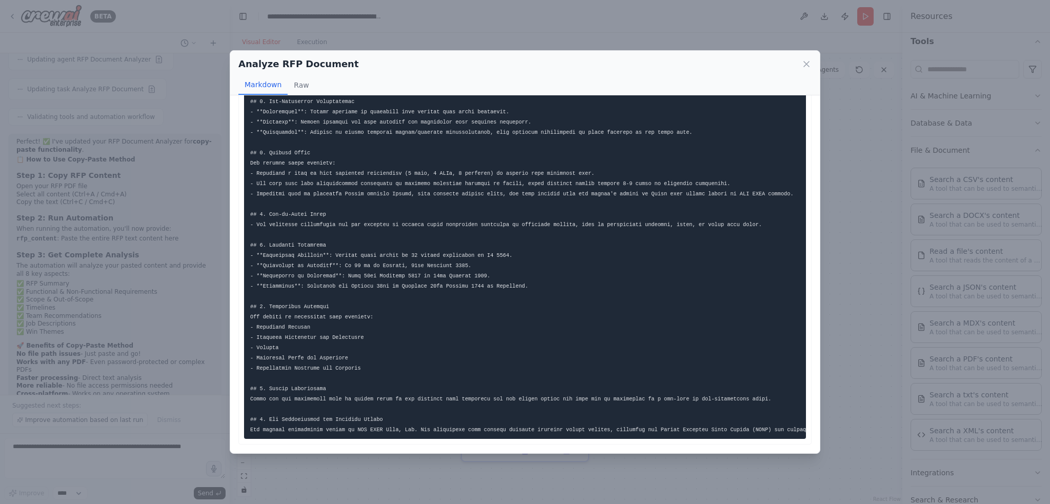
click at [431, 262] on pre at bounding box center [525, 153] width 562 height 572
click at [809, 65] on icon at bounding box center [806, 64] width 10 height 10
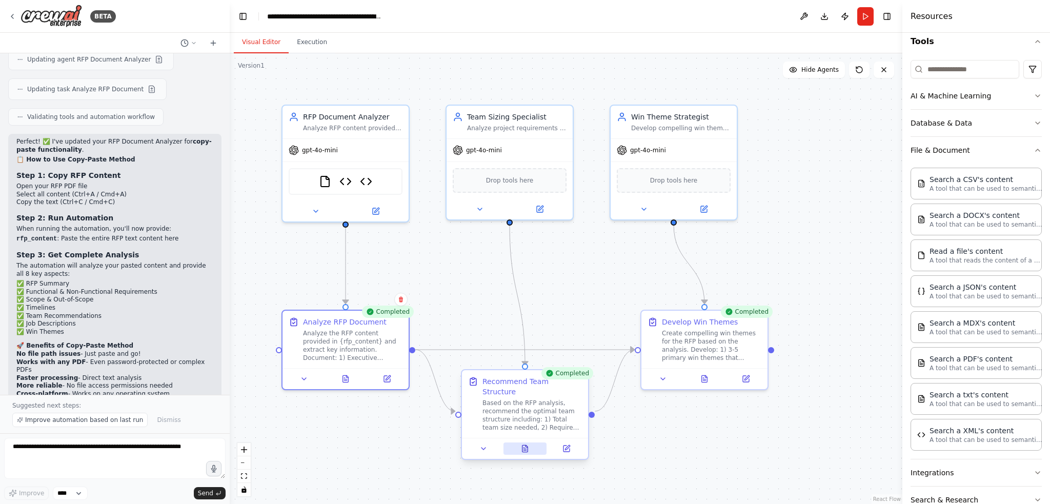
click at [524, 445] on icon at bounding box center [525, 448] width 6 height 7
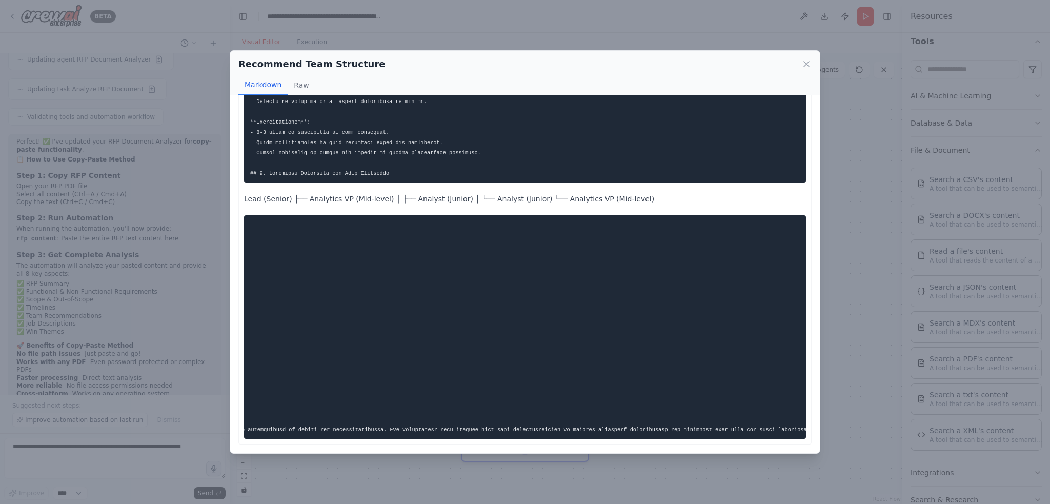
scroll to position [0, 472]
click at [807, 65] on icon at bounding box center [806, 64] width 5 height 5
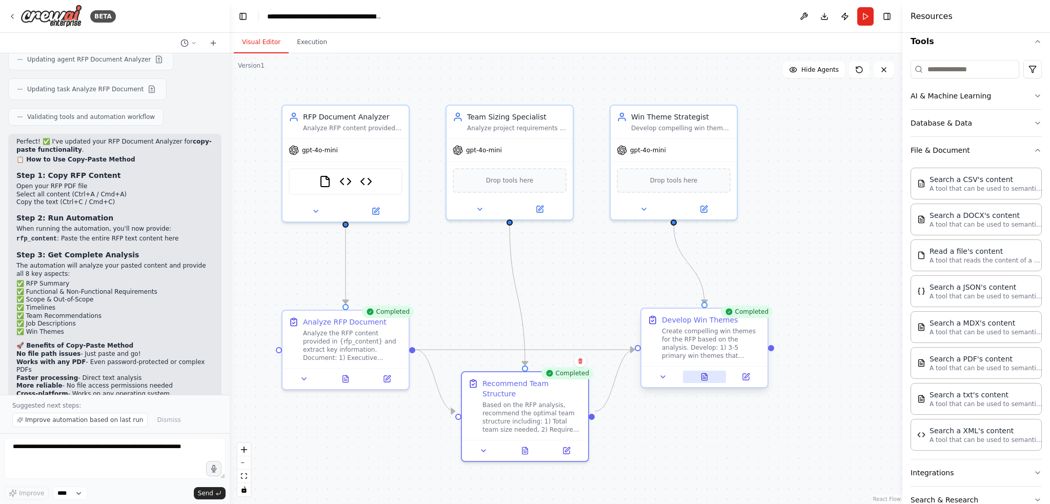
click at [702, 379] on icon at bounding box center [705, 376] width 6 height 7
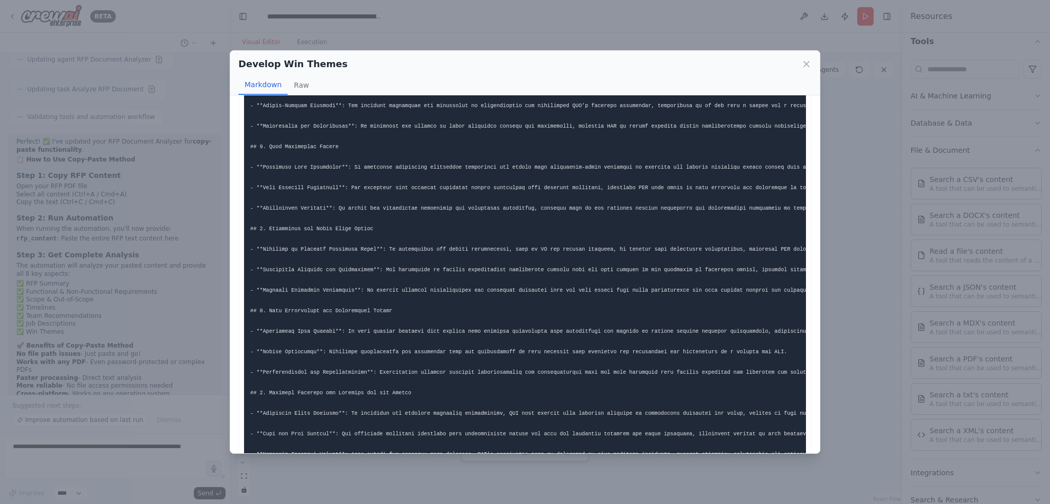
scroll to position [188, 0]
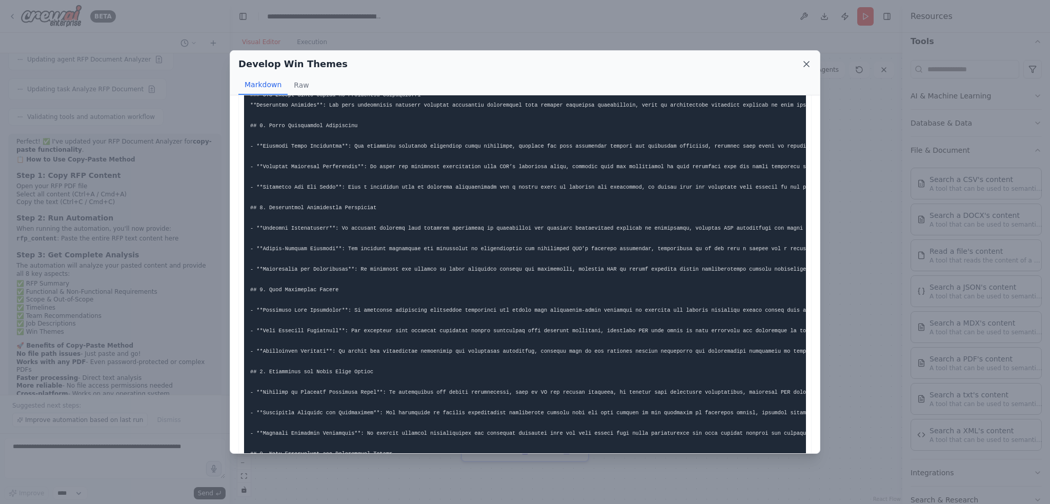
click at [806, 65] on icon at bounding box center [806, 64] width 5 height 5
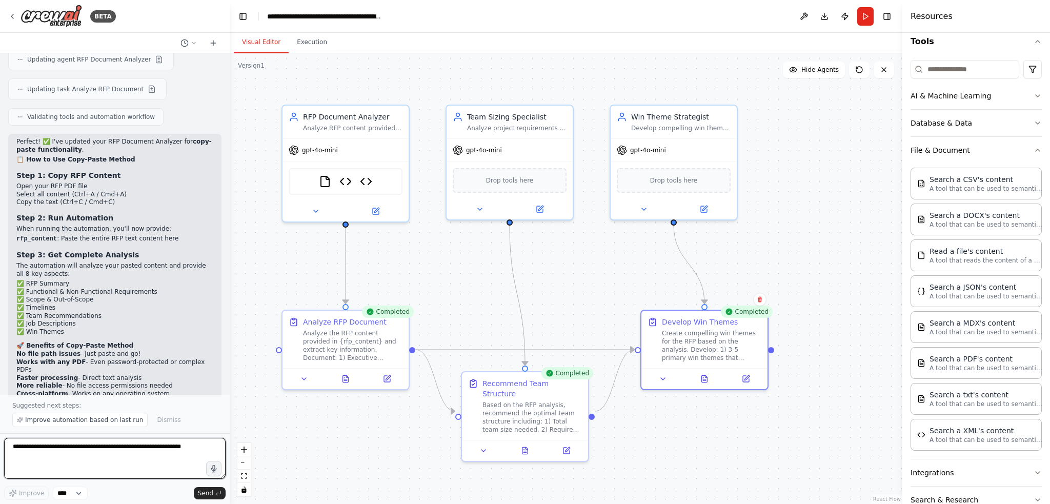
click at [38, 448] on textarea at bounding box center [114, 458] width 221 height 41
click at [99, 449] on textarea "**********" at bounding box center [114, 458] width 221 height 41
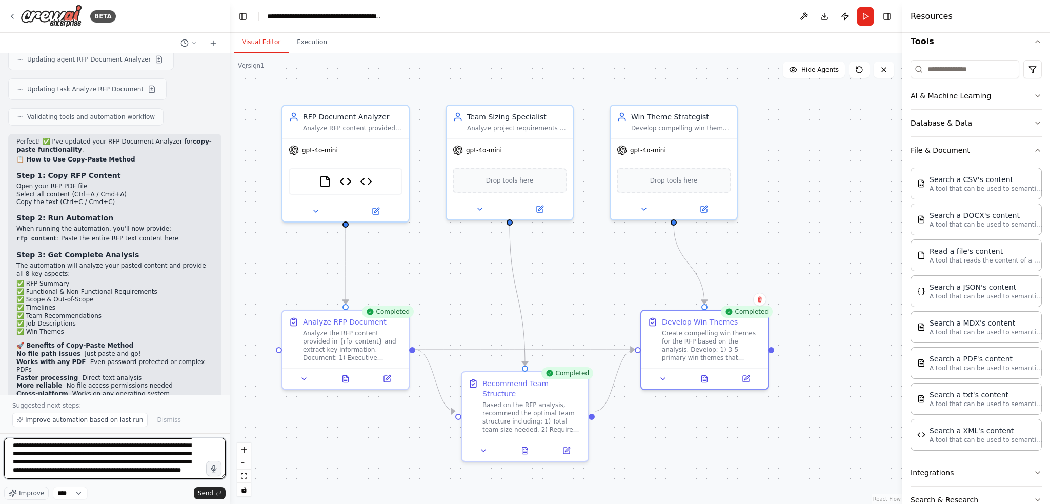
scroll to position [54, 0]
click at [172, 466] on textarea "**********" at bounding box center [114, 458] width 221 height 41
drag, startPoint x: 173, startPoint y: 465, endPoint x: 154, endPoint y: 461, distance: 18.8
click at [154, 461] on textarea "**********" at bounding box center [114, 458] width 221 height 41
click at [174, 468] on textarea "**********" at bounding box center [114, 458] width 221 height 41
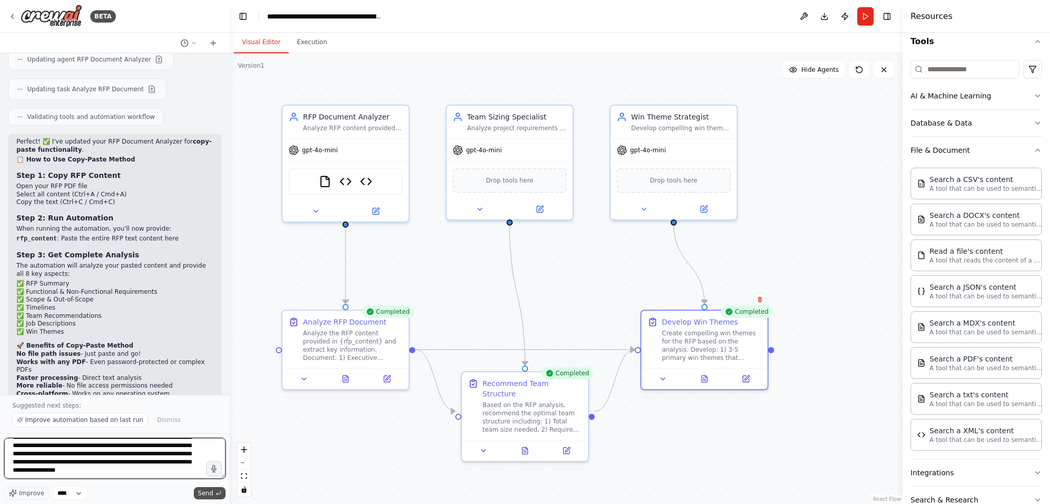
type textarea "**********"
click at [206, 498] on button "Send" at bounding box center [210, 493] width 32 height 12
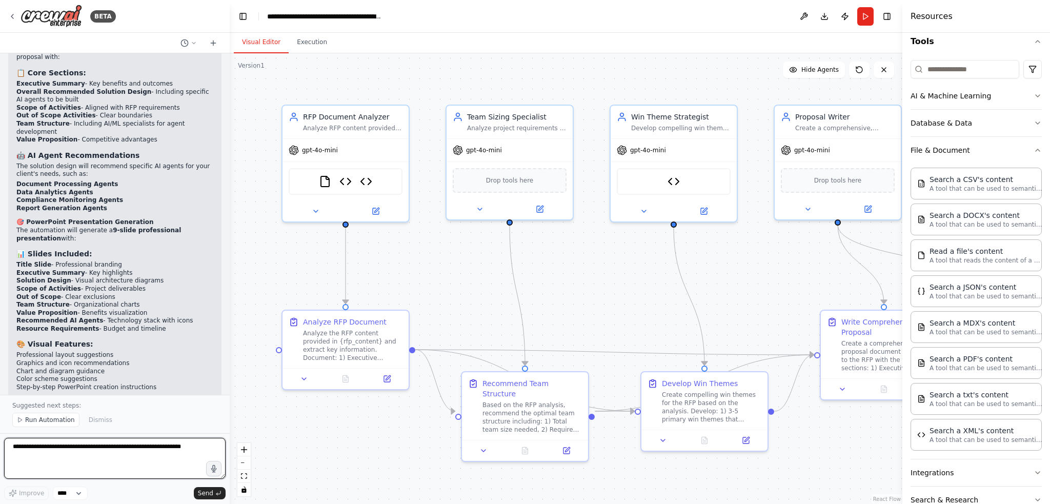
scroll to position [4558, 0]
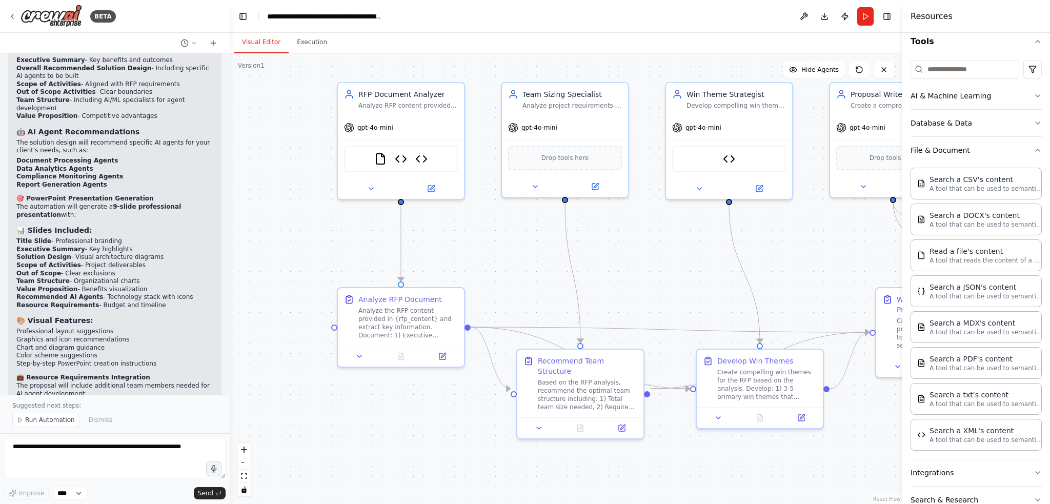
drag, startPoint x: 726, startPoint y: 477, endPoint x: 781, endPoint y: 455, distance: 59.8
click at [781, 455] on div ".deletable-edge-delete-btn { width: 20px; height: 20px; border: 0px solid #ffff…" at bounding box center [566, 278] width 672 height 451
click at [35, 421] on span "Run Automation" at bounding box center [50, 420] width 50 height 8
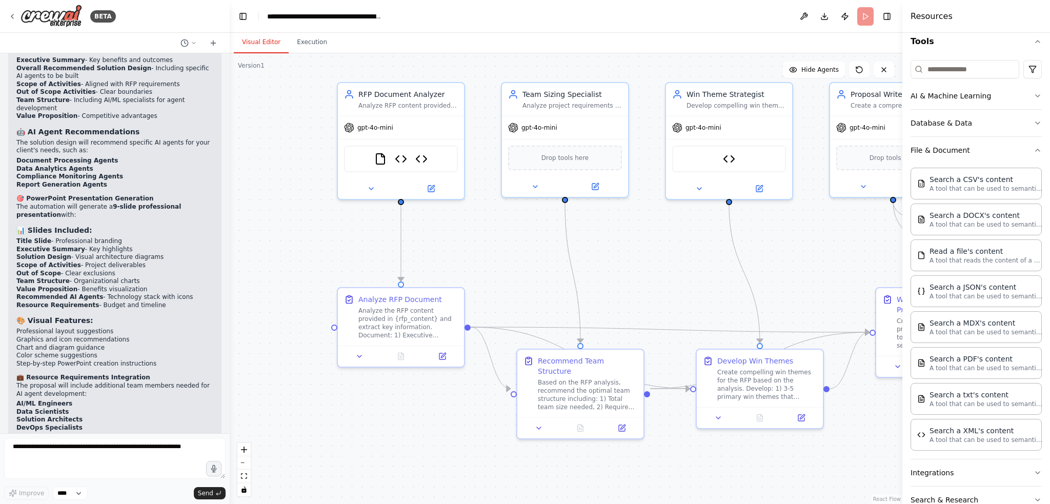
scroll to position [4520, 0]
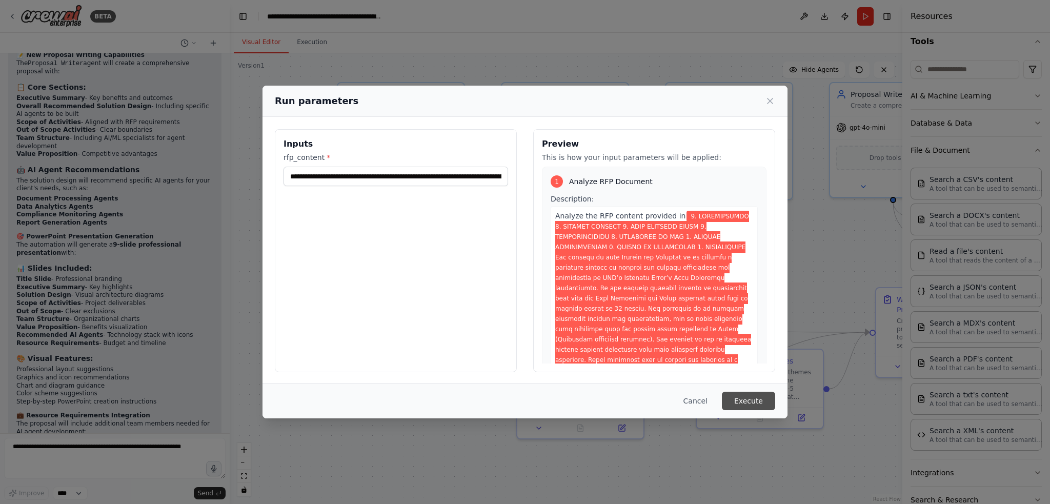
click at [753, 400] on button "Execute" at bounding box center [748, 401] width 53 height 18
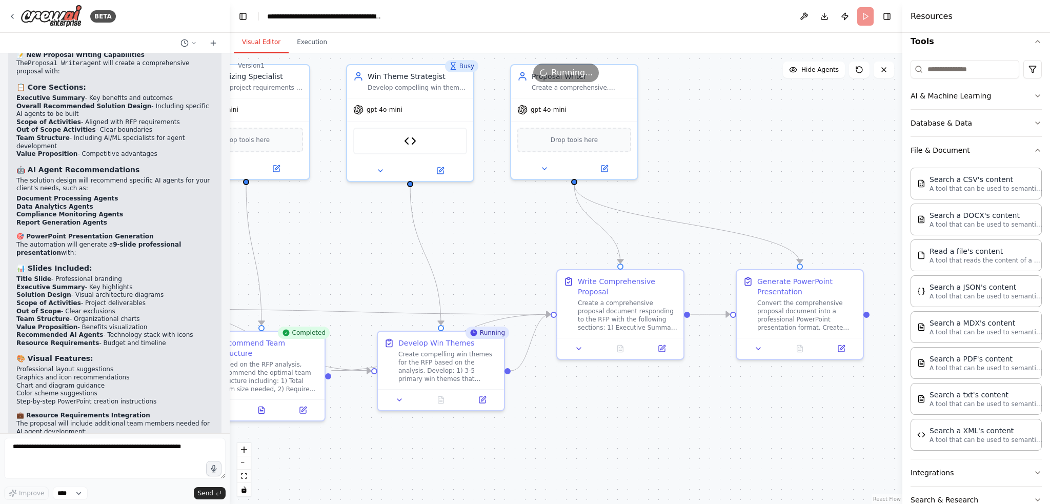
drag, startPoint x: 819, startPoint y: 475, endPoint x: 500, endPoint y: 457, distance: 319.3
click at [500, 457] on div ".deletable-edge-delete-btn { width: 20px; height: 20px; border: 0px solid #ffff…" at bounding box center [566, 278] width 672 height 451
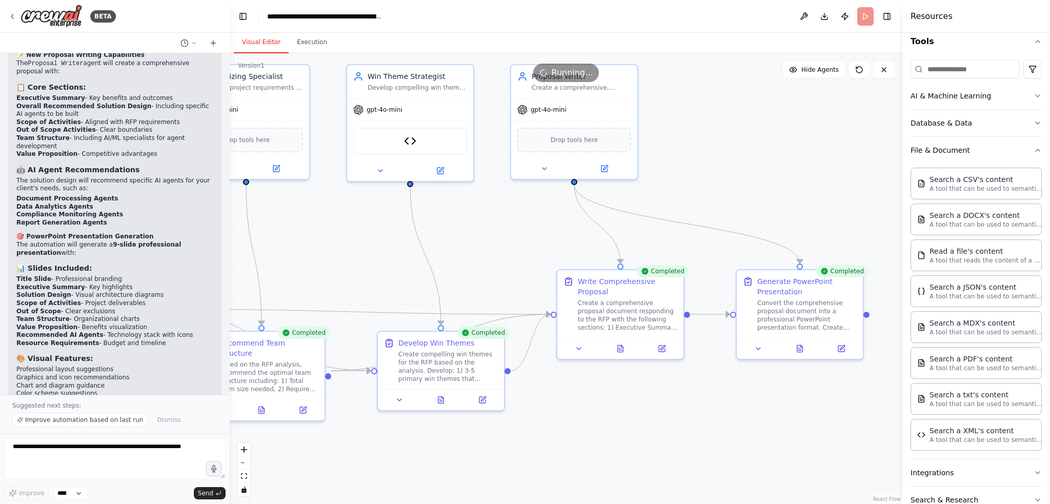
scroll to position [4558, 0]
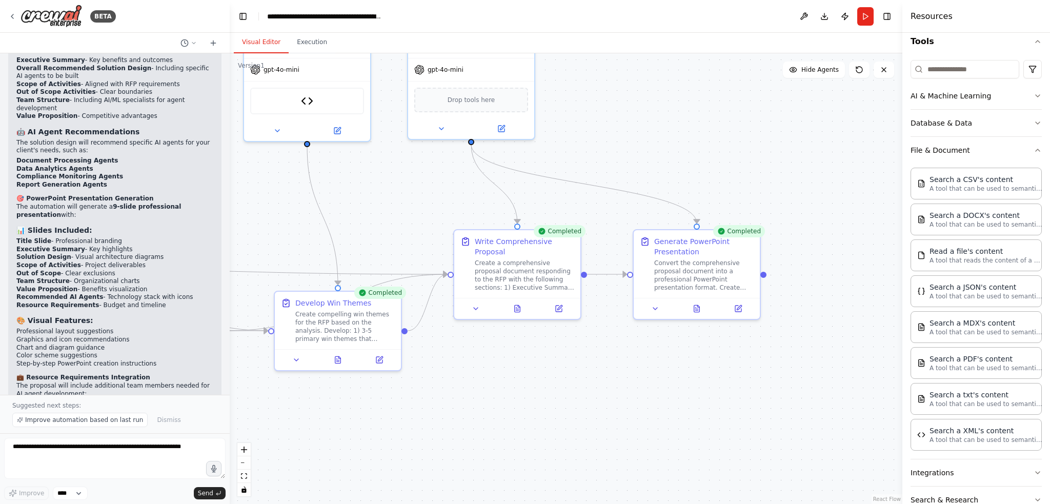
drag, startPoint x: 328, startPoint y: 461, endPoint x: 225, endPoint y: 421, distance: 110.5
click at [225, 421] on div "BETA Hello! I'm the CrewAI assistant. What kind of automation do you want to bu…" at bounding box center [525, 252] width 1050 height 504
click at [697, 309] on icon at bounding box center [697, 306] width 6 height 7
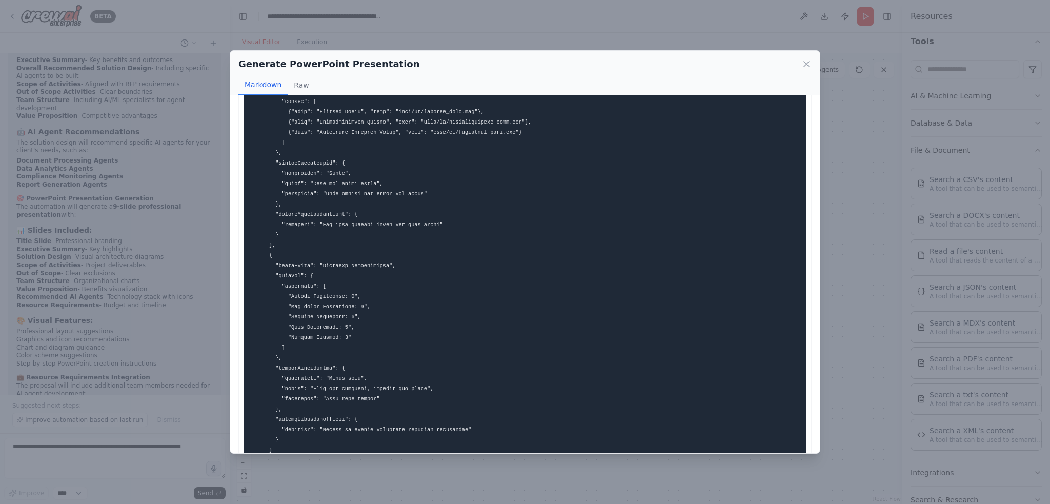
scroll to position [1502, 0]
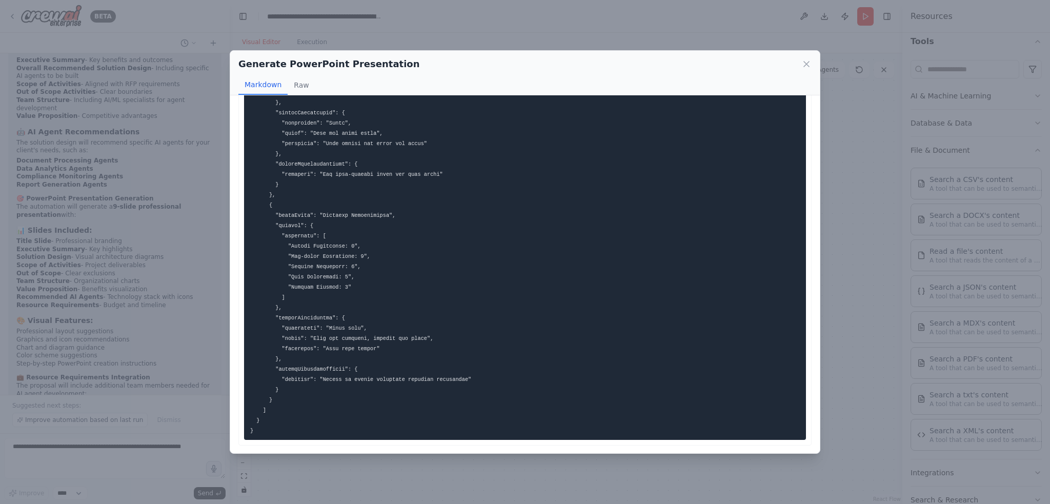
click at [800, 63] on div "Generate PowerPoint Presentation" at bounding box center [524, 64] width 573 height 14
click at [808, 63] on icon at bounding box center [806, 64] width 5 height 5
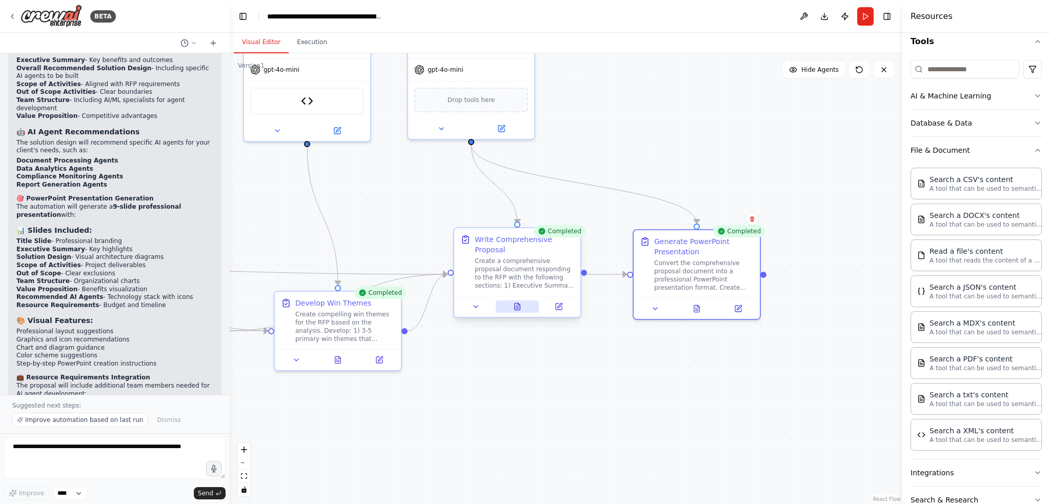
click at [515, 309] on icon at bounding box center [518, 306] width 6 height 7
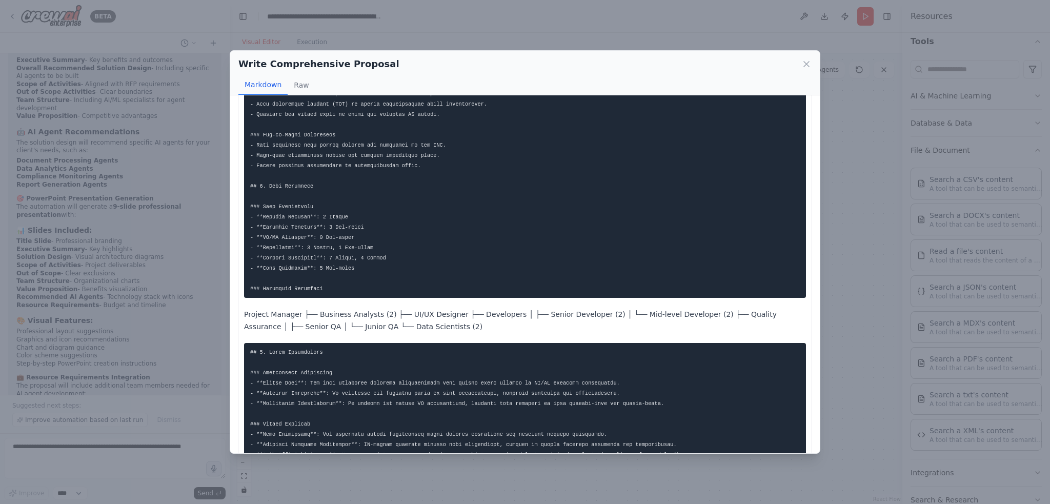
scroll to position [609, 0]
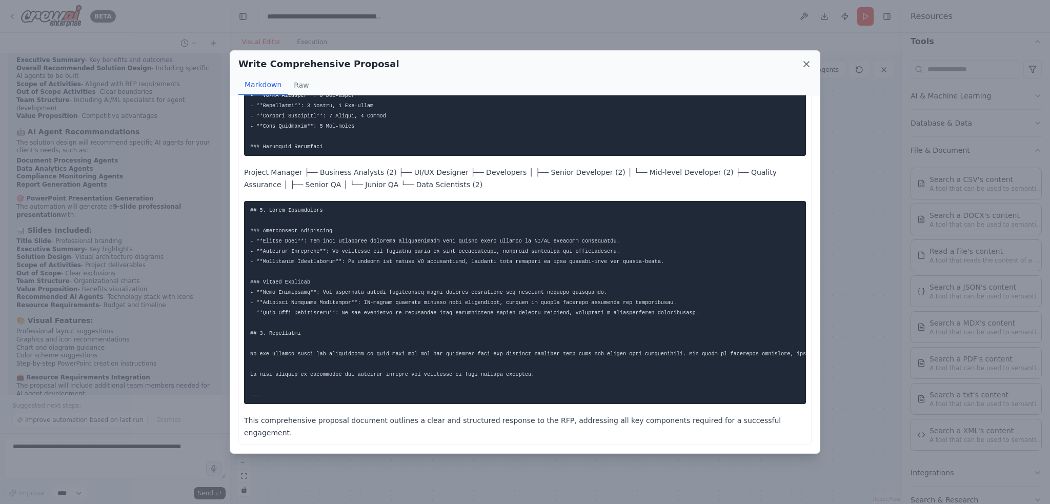
click at [804, 63] on icon at bounding box center [806, 64] width 10 height 10
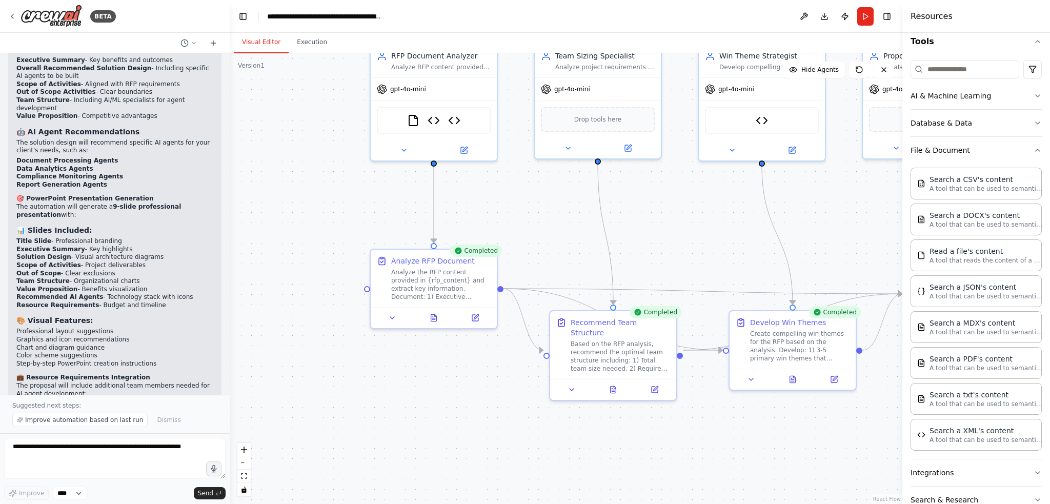
drag, startPoint x: 292, startPoint y: 438, endPoint x: 681, endPoint y: 441, distance: 388.5
click at [747, 458] on div ".deletable-edge-delete-btn { width: 20px; height: 20px; border: 0px solid #ffff…" at bounding box center [566, 278] width 672 height 451
click at [299, 46] on button "Execution" at bounding box center [312, 43] width 47 height 22
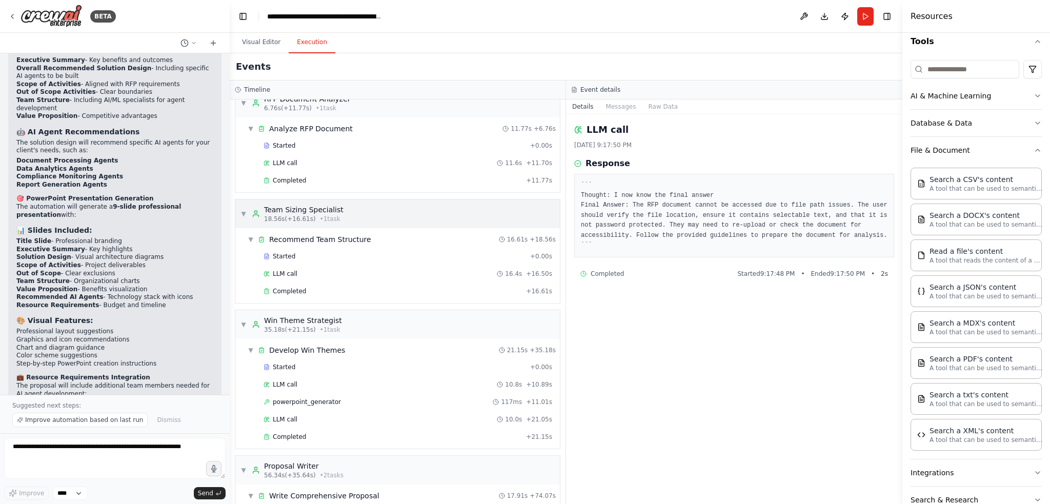
scroll to position [0, 0]
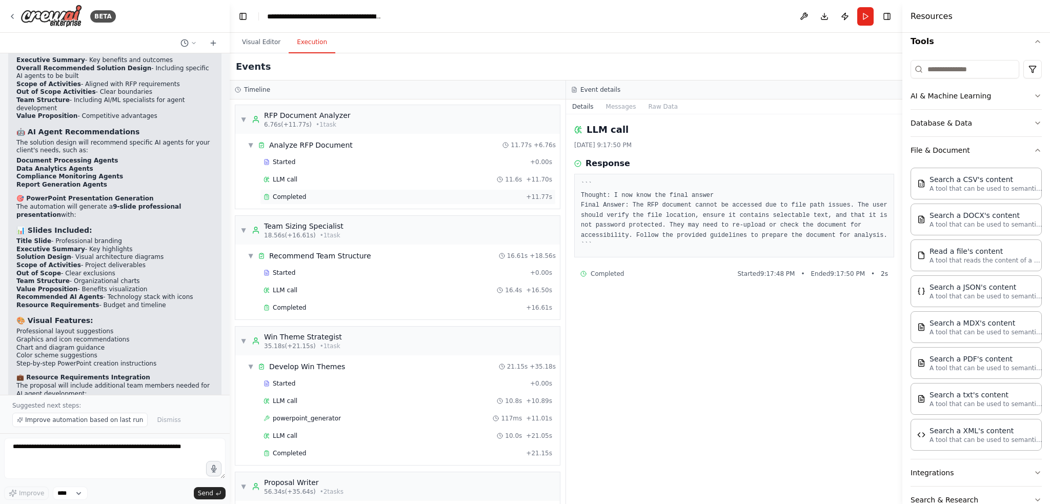
click at [287, 197] on span "Completed" at bounding box center [289, 197] width 33 height 8
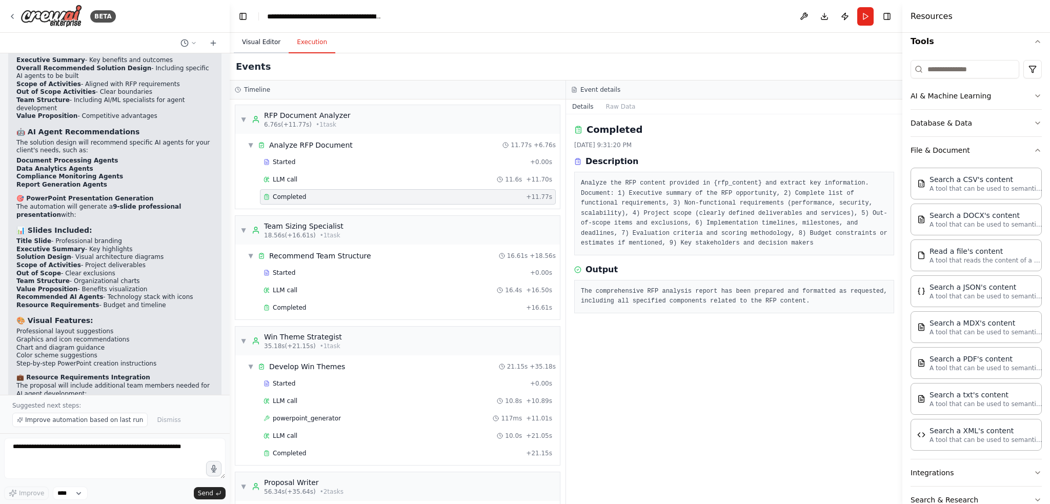
click at [258, 38] on button "Visual Editor" at bounding box center [261, 43] width 55 height 22
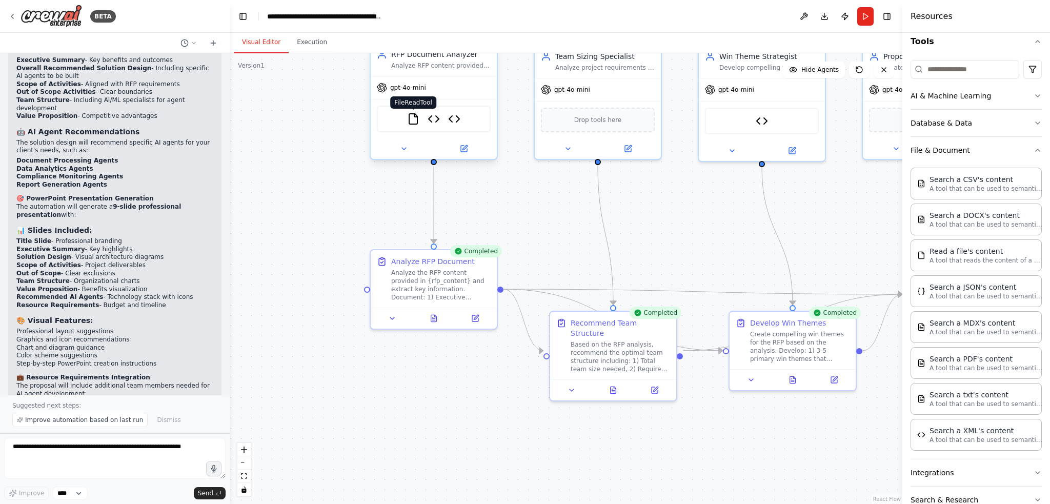
click at [410, 120] on img at bounding box center [413, 119] width 12 height 12
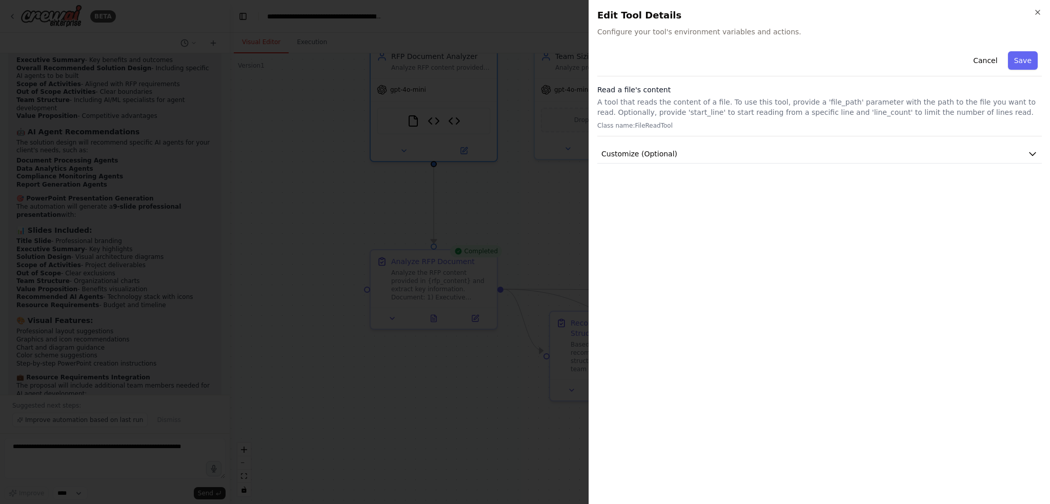
click at [1038, 8] on div "Close Edit Tool Details Configure your tool's environment variables and actions…" at bounding box center [818, 252] width 461 height 504
click at [1036, 11] on icon "button" at bounding box center [1037, 12] width 8 height 8
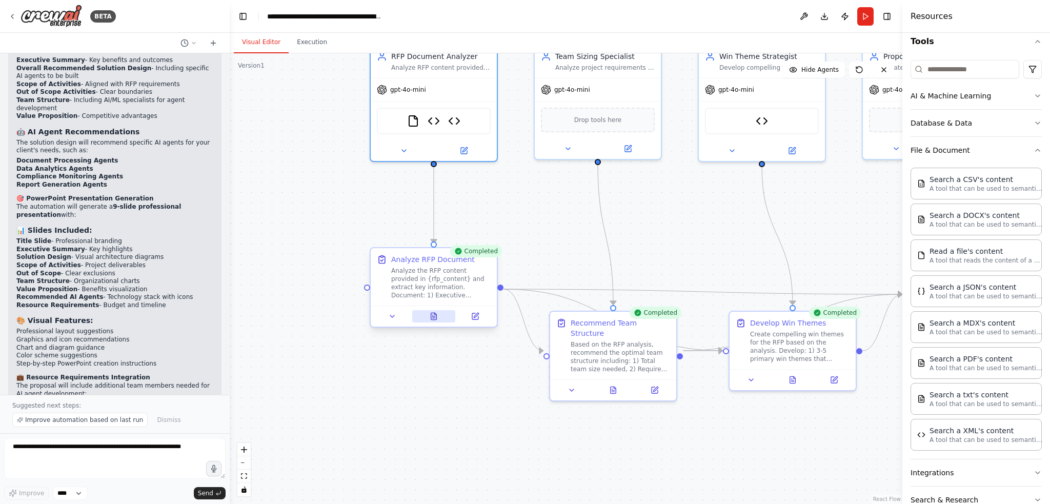
click at [437, 320] on button at bounding box center [434, 316] width 44 height 12
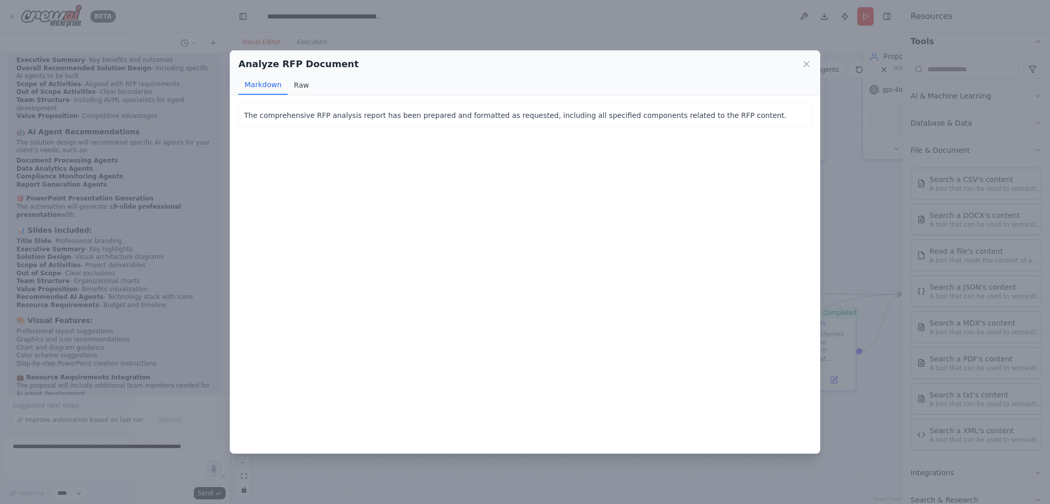
click at [293, 84] on button "Raw" at bounding box center [301, 84] width 27 height 19
click at [264, 86] on button "Markdown" at bounding box center [262, 84] width 49 height 19
click at [804, 66] on icon at bounding box center [806, 64] width 5 height 5
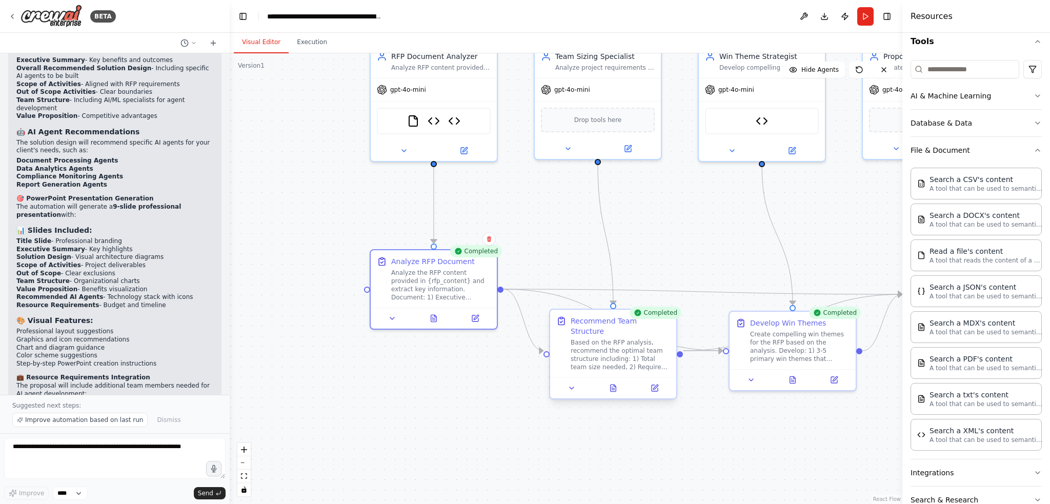
click at [615, 385] on div at bounding box center [613, 387] width 126 height 21
click at [613, 384] on icon at bounding box center [613, 387] width 6 height 7
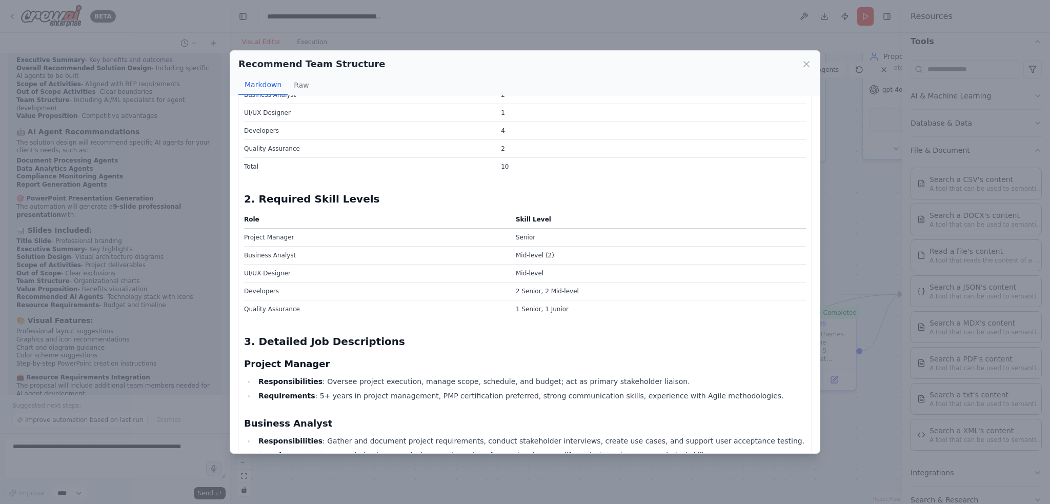
scroll to position [308, 0]
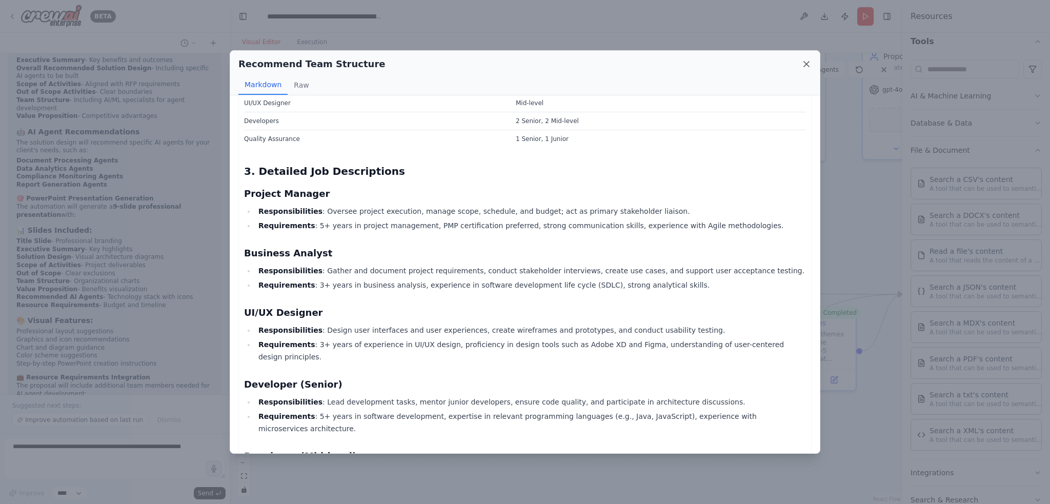
click at [804, 61] on icon at bounding box center [806, 64] width 10 height 10
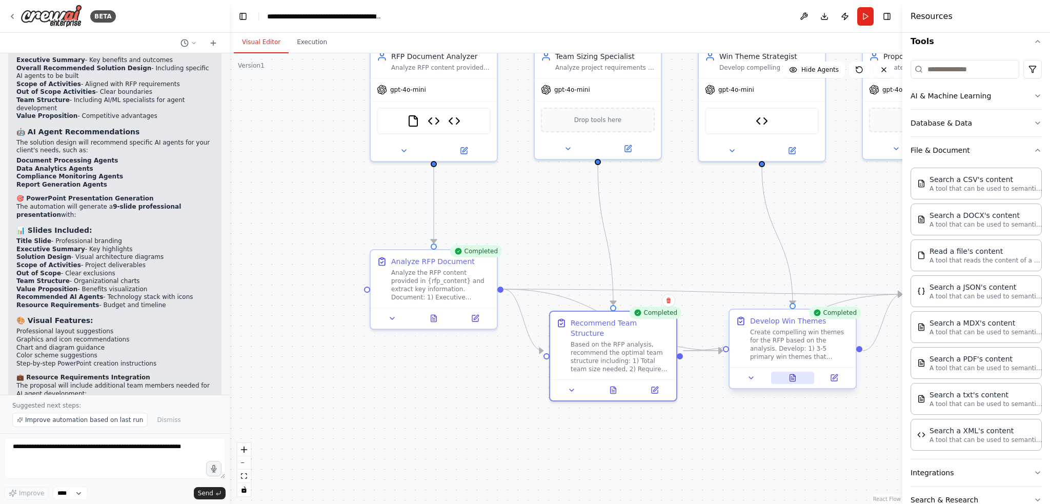
click at [792, 378] on icon at bounding box center [793, 377] width 6 height 7
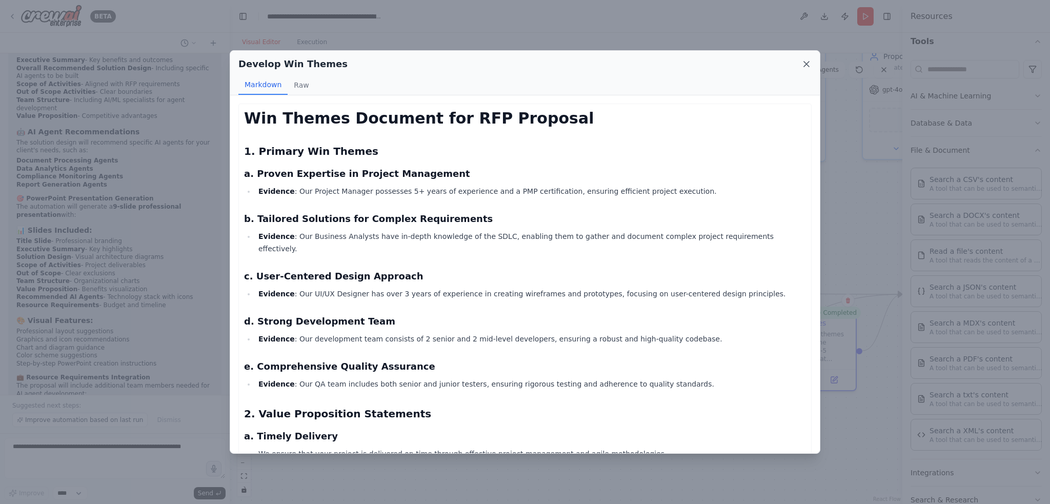
click at [805, 63] on icon at bounding box center [806, 64] width 5 height 5
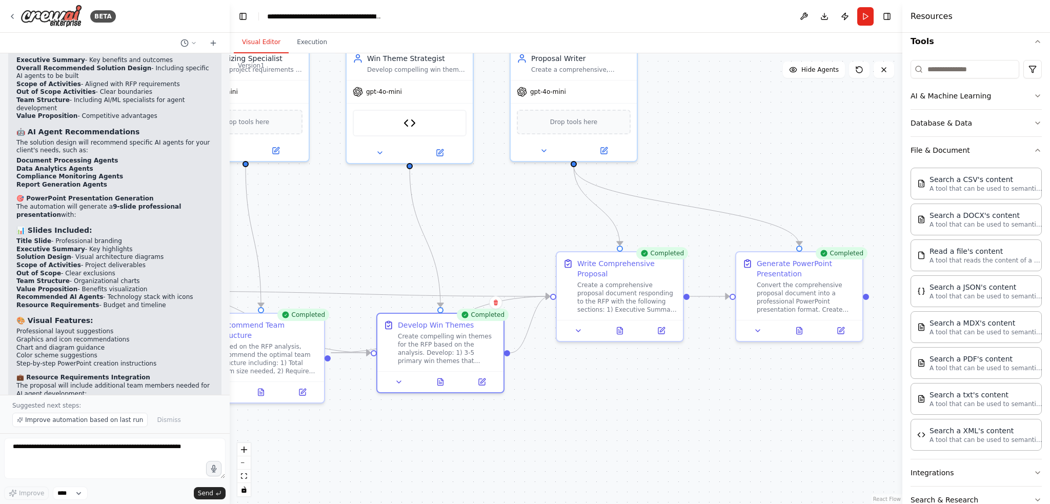
drag, startPoint x: 667, startPoint y: 442, endPoint x: 430, endPoint y: 441, distance: 237.3
click at [430, 441] on div ".deletable-edge-delete-btn { width: 20px; height: 20px; border: 0px solid #ffff…" at bounding box center [566, 278] width 672 height 451
click at [620, 330] on icon at bounding box center [620, 328] width 6 height 7
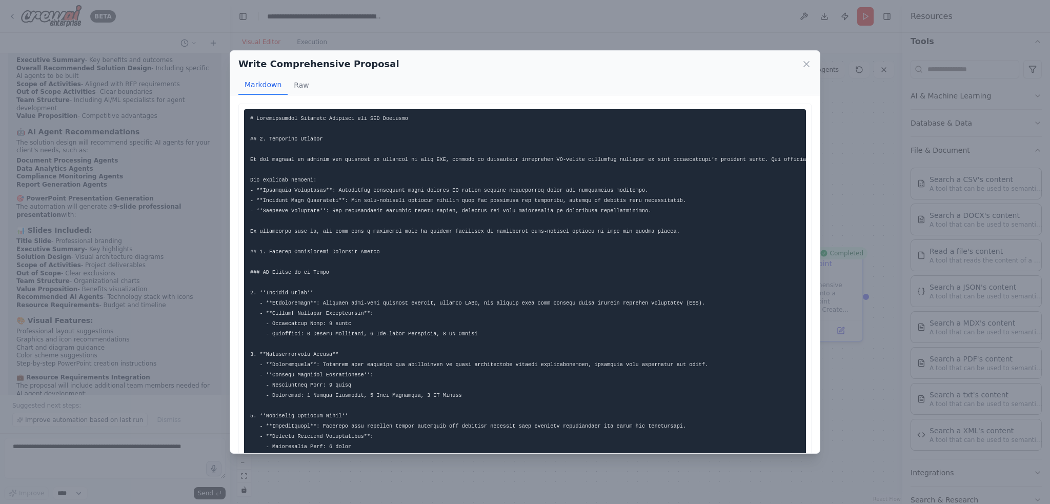
click at [809, 61] on icon at bounding box center [806, 64] width 10 height 10
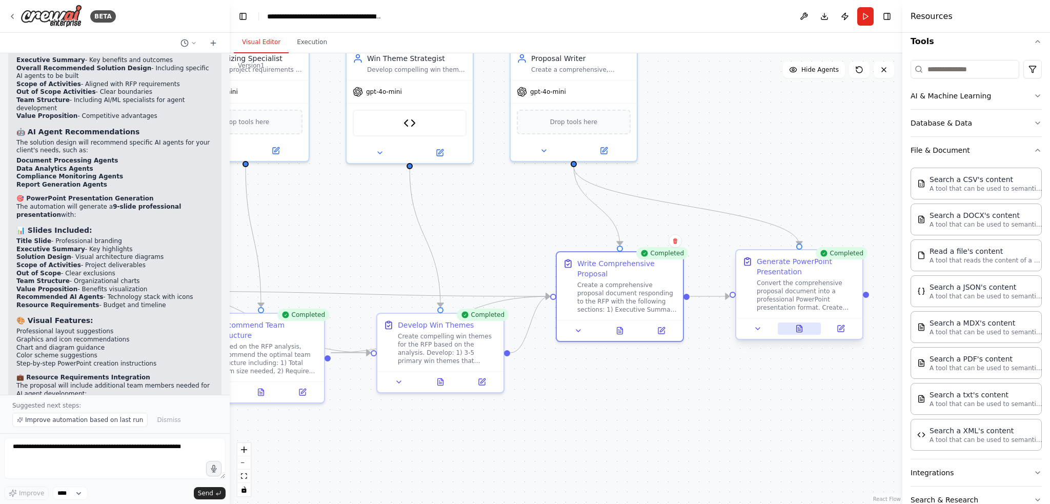
click at [798, 328] on icon at bounding box center [800, 328] width 6 height 7
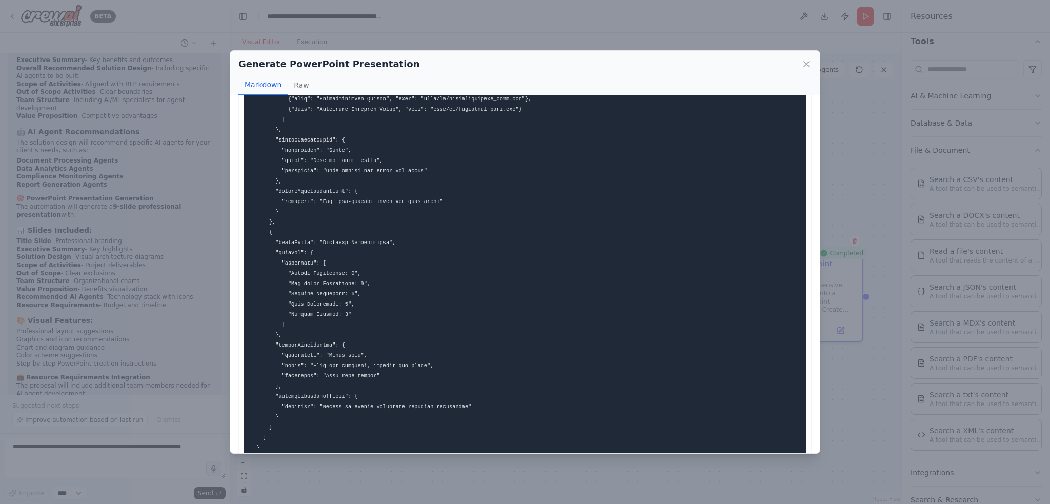
scroll to position [1502, 0]
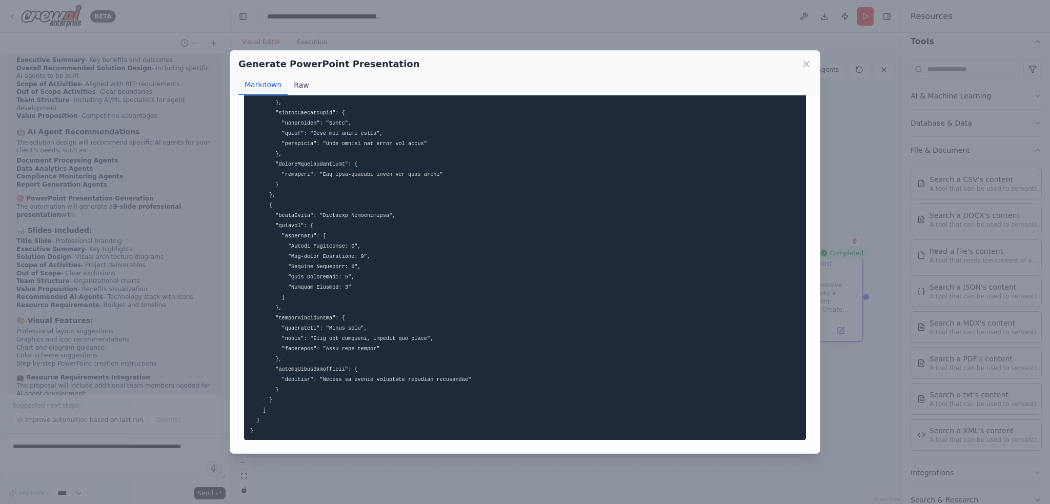
click at [296, 84] on button "Raw" at bounding box center [301, 84] width 27 height 19
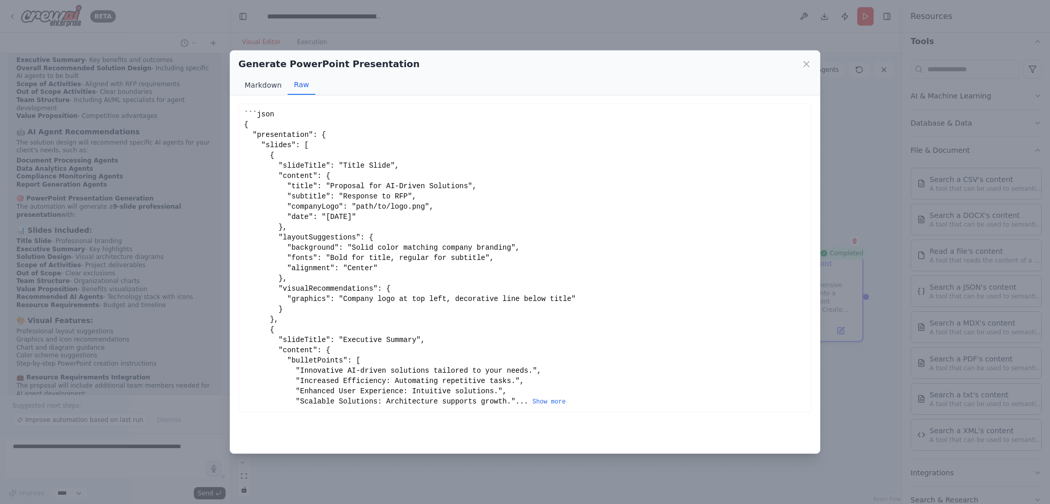
scroll to position [0, 0]
click at [263, 87] on button "Markdown" at bounding box center [262, 84] width 49 height 19
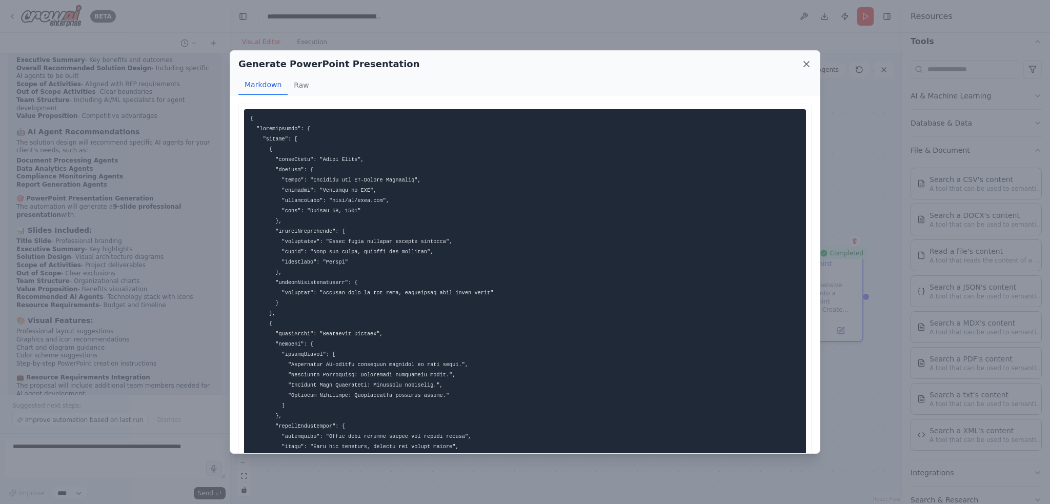
click at [808, 63] on icon at bounding box center [806, 64] width 5 height 5
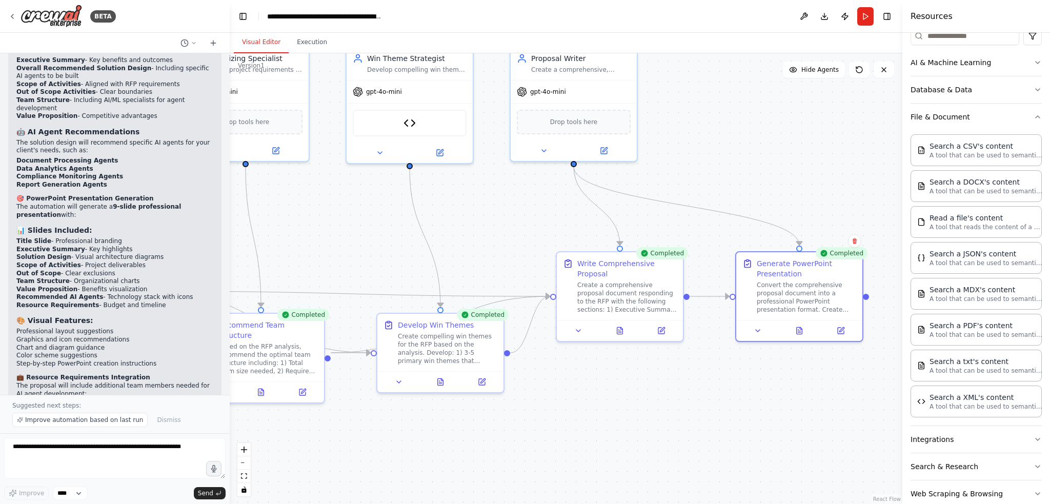
scroll to position [153, 0]
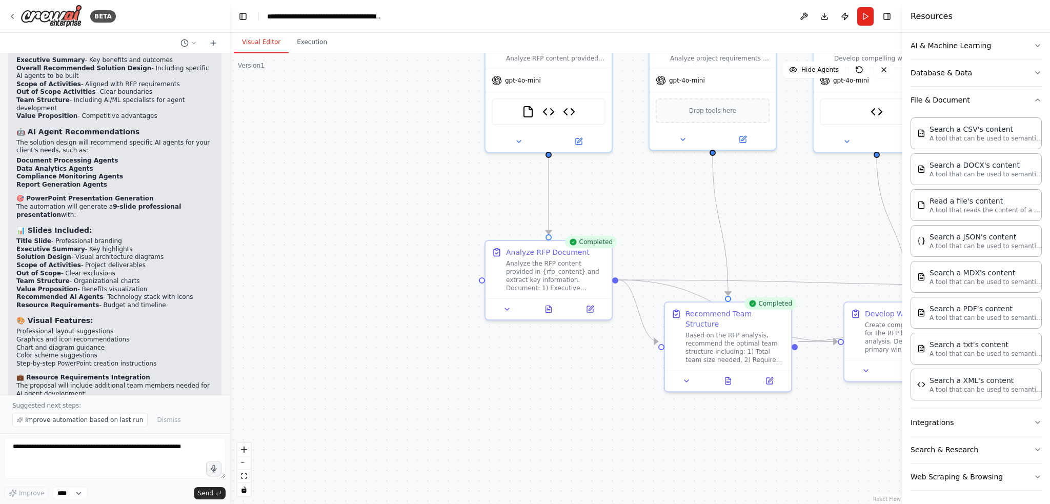
drag, startPoint x: 342, startPoint y: 466, endPoint x: 809, endPoint y: 455, distance: 467.1
click at [809, 455] on div ".deletable-edge-delete-btn { width: 20px; height: 20px; border: 0px solid #ffff…" at bounding box center [566, 278] width 672 height 451
click at [316, 45] on button "Execution" at bounding box center [312, 43] width 47 height 22
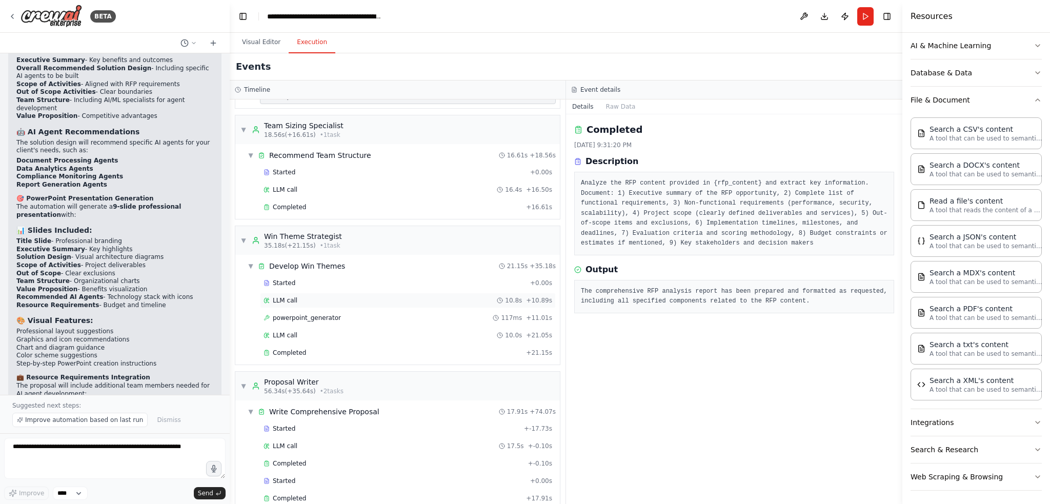
scroll to position [150, 0]
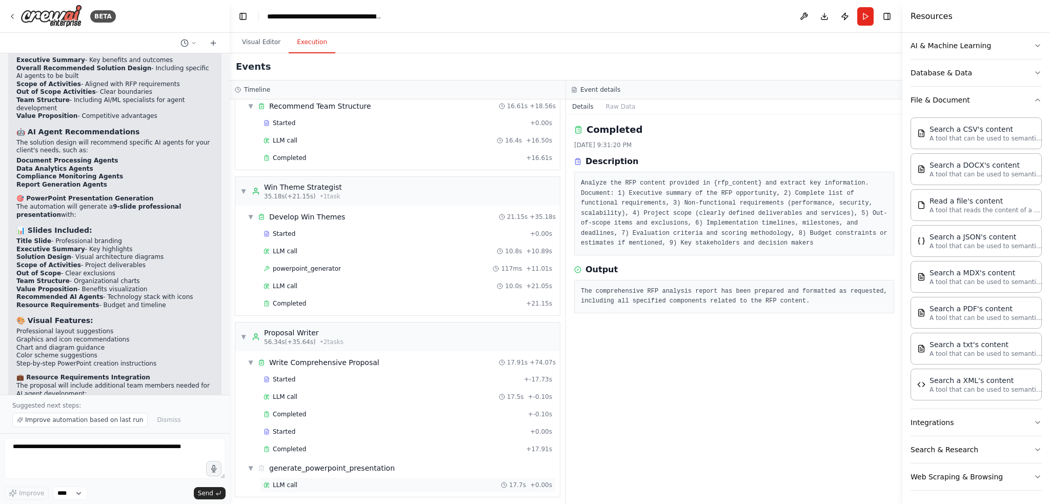
click at [279, 482] on span "LLM call" at bounding box center [285, 485] width 25 height 8
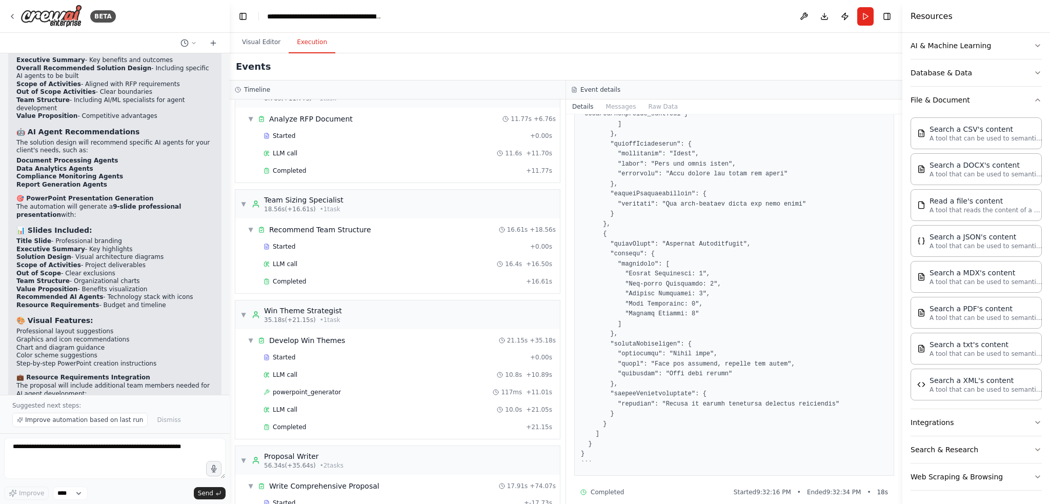
scroll to position [0, 0]
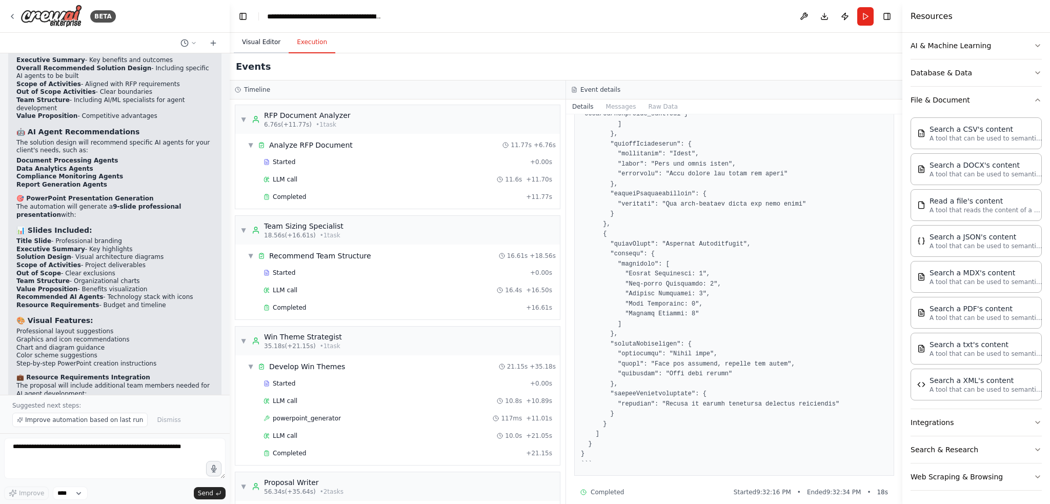
click at [251, 43] on button "Visual Editor" at bounding box center [261, 43] width 55 height 22
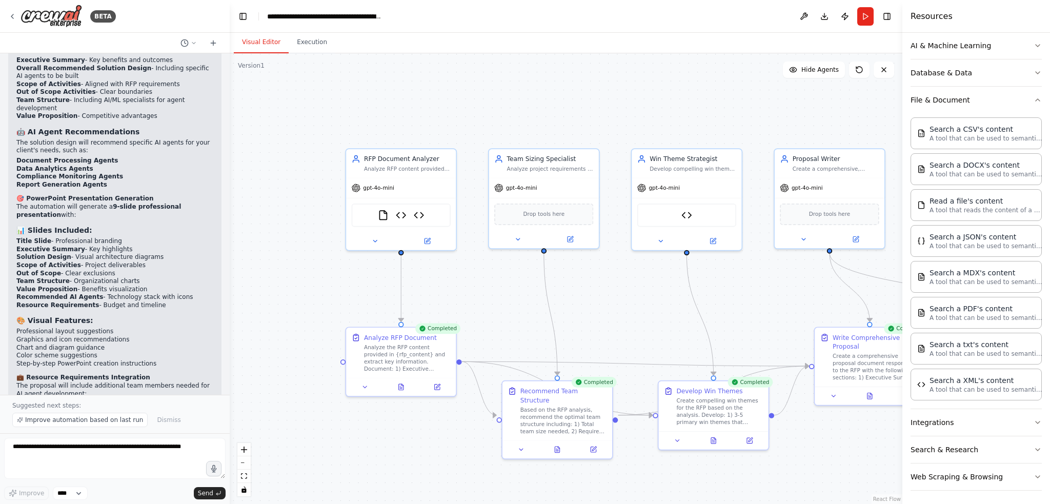
drag, startPoint x: 413, startPoint y: 171, endPoint x: 290, endPoint y: 288, distance: 169.3
click at [277, 266] on div ".deletable-edge-delete-btn { width: 20px; height: 20px; border: 0px solid #ffff…" at bounding box center [566, 278] width 672 height 451
click at [864, 13] on button "Run" at bounding box center [865, 16] width 16 height 18
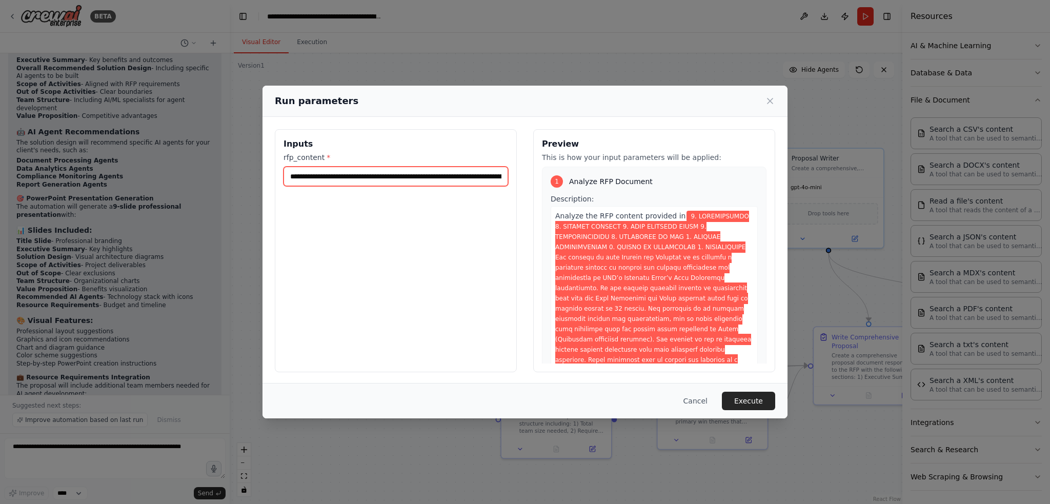
click at [383, 171] on input "rfp_content *" at bounding box center [395, 176] width 225 height 19
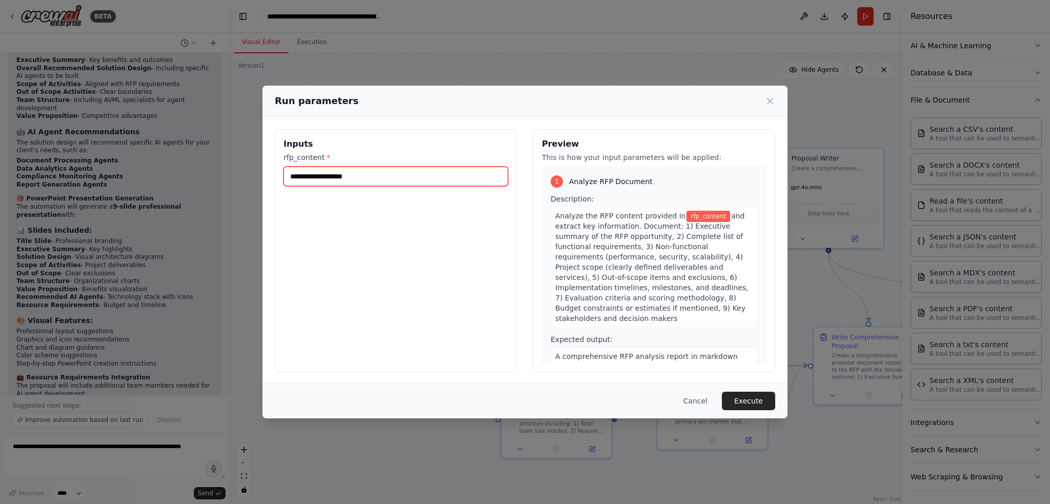
click at [315, 175] on input "rfp_content *" at bounding box center [395, 176] width 225 height 19
paste input "**********"
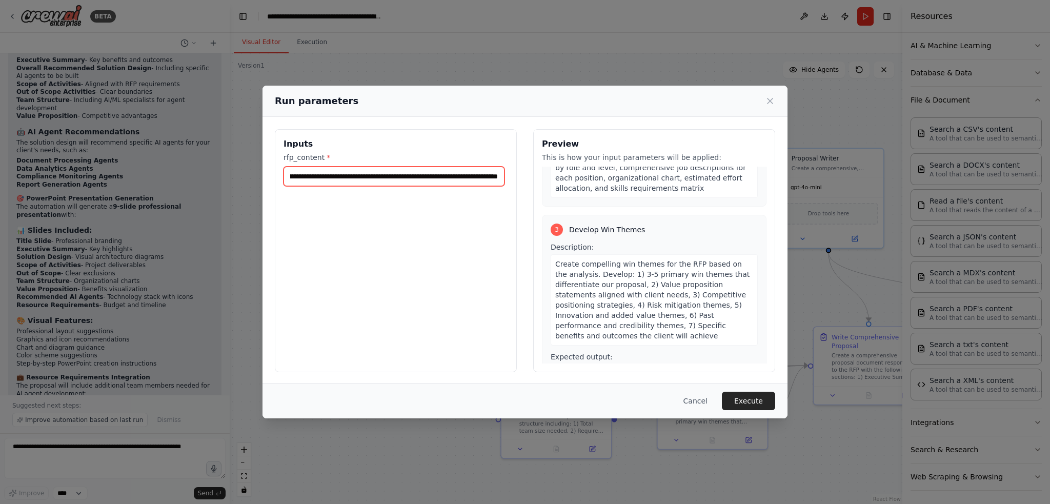
scroll to position [3332, 0]
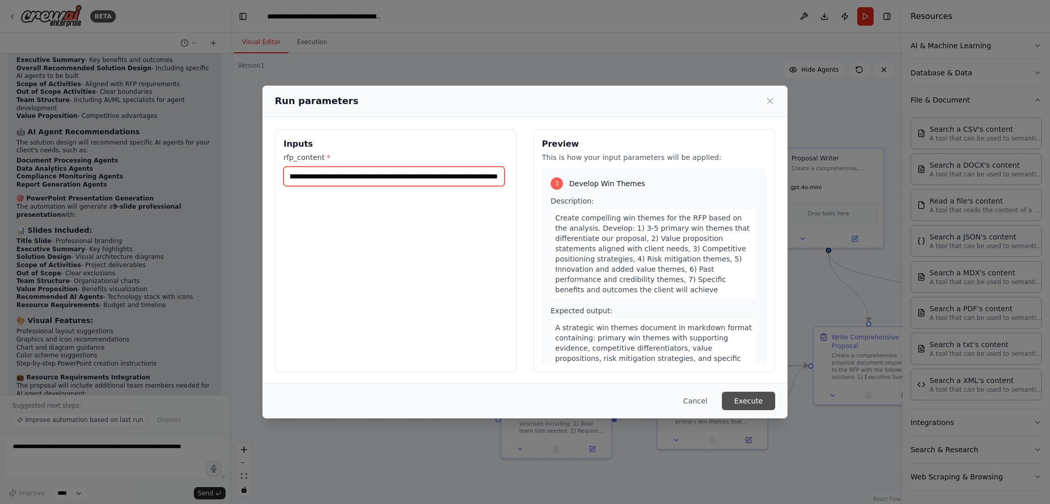
type input "**********"
click at [742, 399] on button "Execute" at bounding box center [748, 401] width 53 height 18
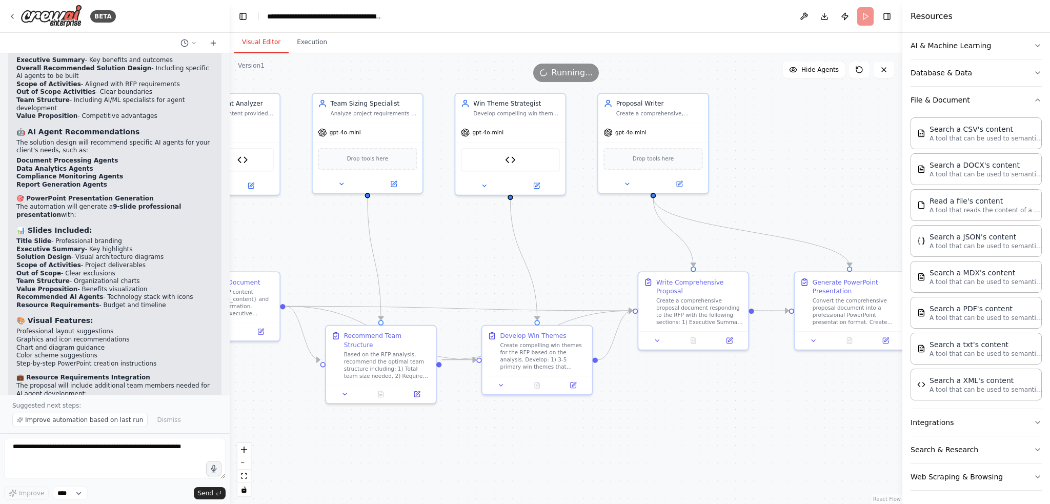
drag, startPoint x: 472, startPoint y: 474, endPoint x: 296, endPoint y: 419, distance: 183.7
click at [296, 419] on div ".deletable-edge-delete-btn { width: 20px; height: 20px; border: 0px solid #ffff…" at bounding box center [566, 278] width 672 height 451
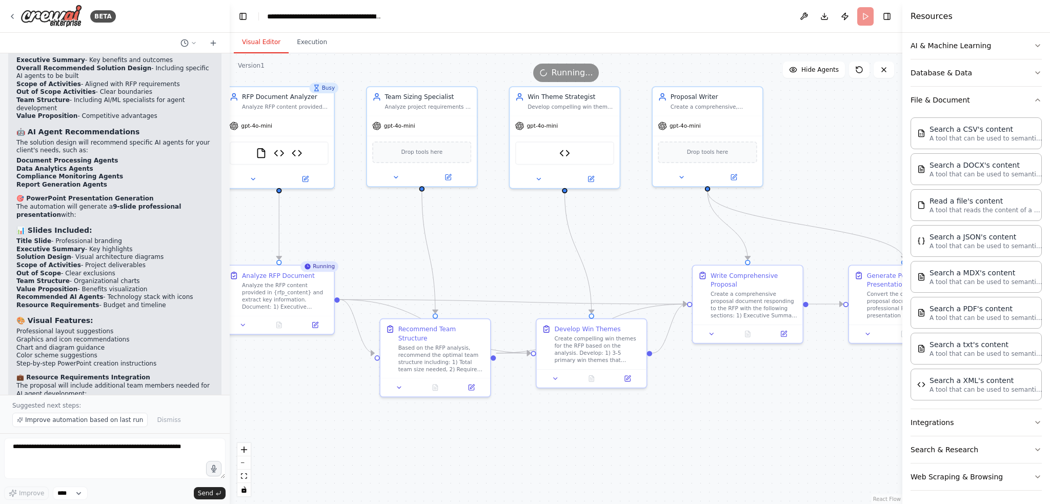
drag, startPoint x: 341, startPoint y: 439, endPoint x: 400, endPoint y: 432, distance: 59.3
click at [396, 432] on div ".deletable-edge-delete-btn { width: 20px; height: 20px; border: 0px solid #ffff…" at bounding box center [566, 278] width 672 height 451
click at [1033, 473] on icon "button" at bounding box center [1037, 477] width 8 height 8
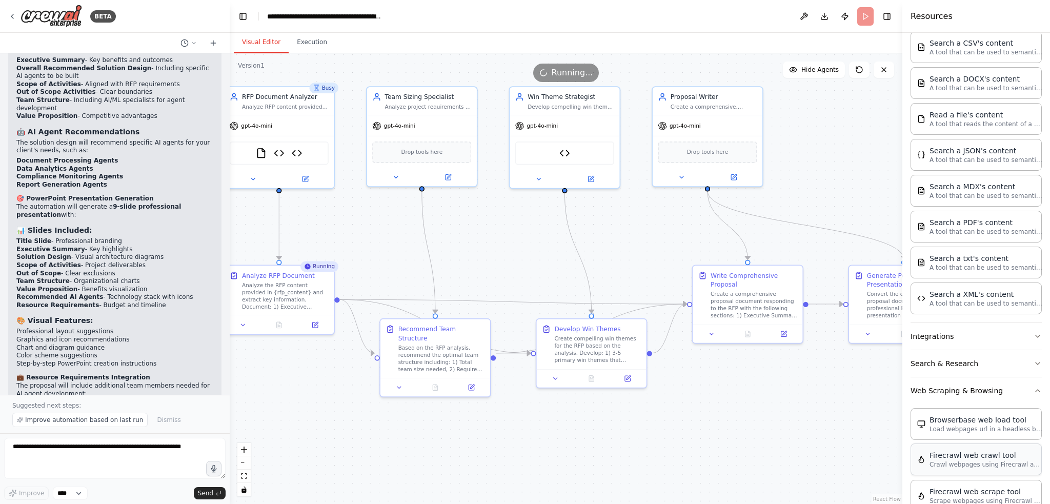
scroll to position [409, 0]
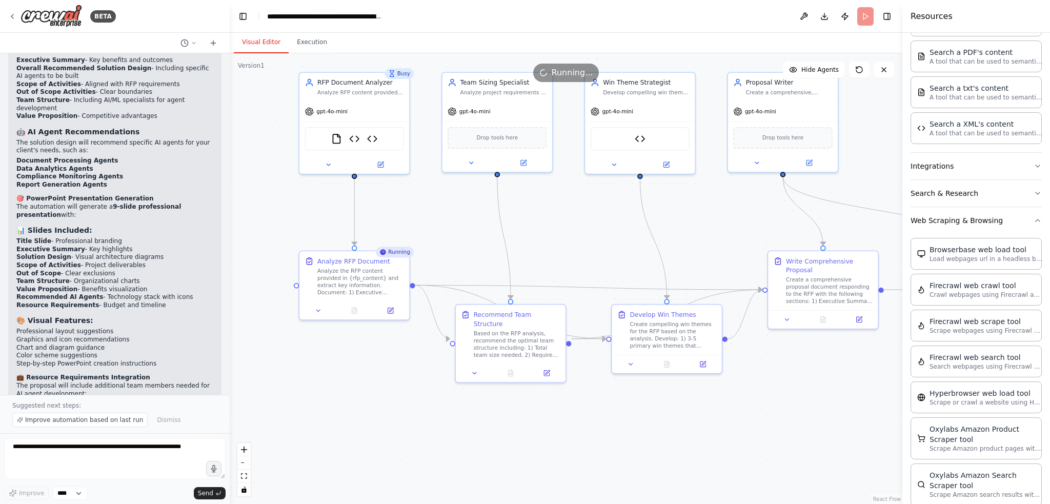
drag, startPoint x: 320, startPoint y: 423, endPoint x: 395, endPoint y: 409, distance: 76.2
click at [395, 409] on div ".deletable-edge-delete-btn { width: 20px; height: 20px; border: 0px solid #ffff…" at bounding box center [566, 278] width 672 height 451
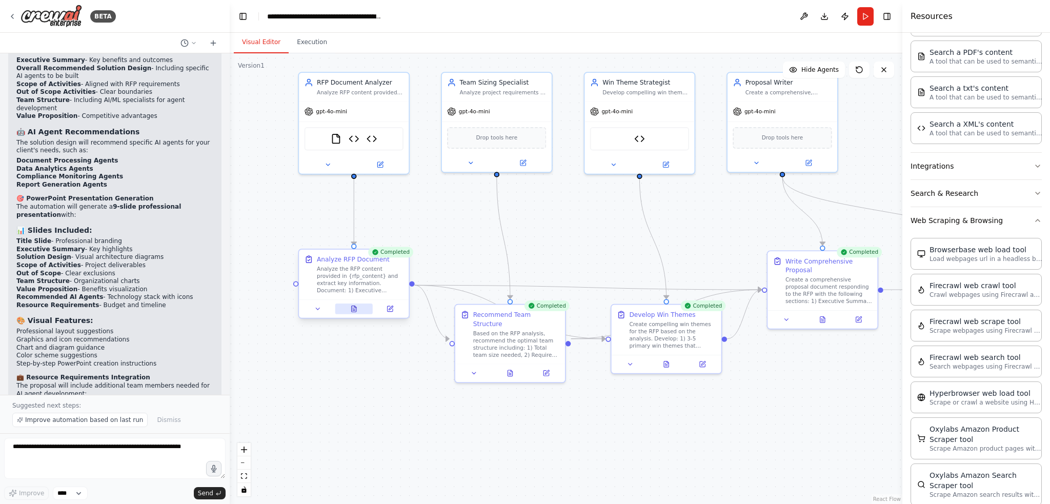
click at [355, 310] on icon at bounding box center [354, 309] width 5 height 6
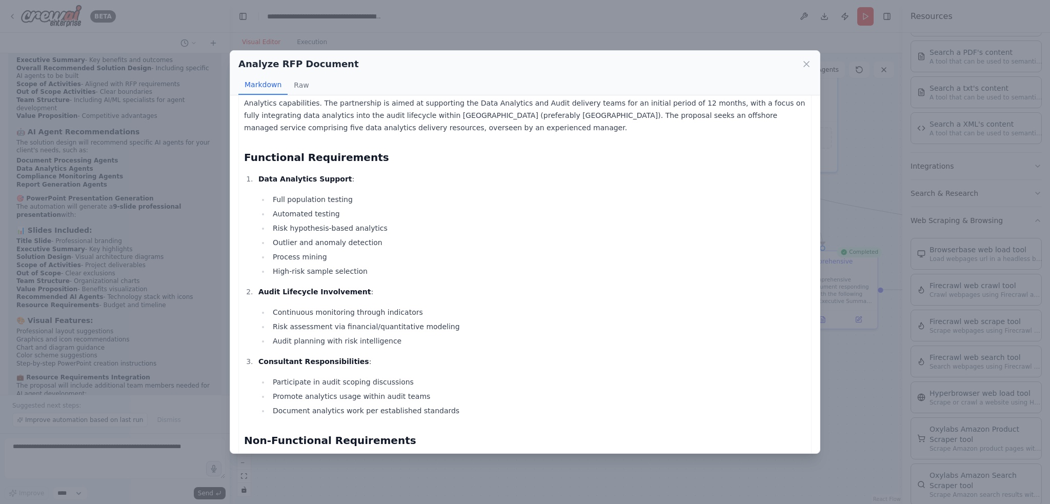
scroll to position [0, 0]
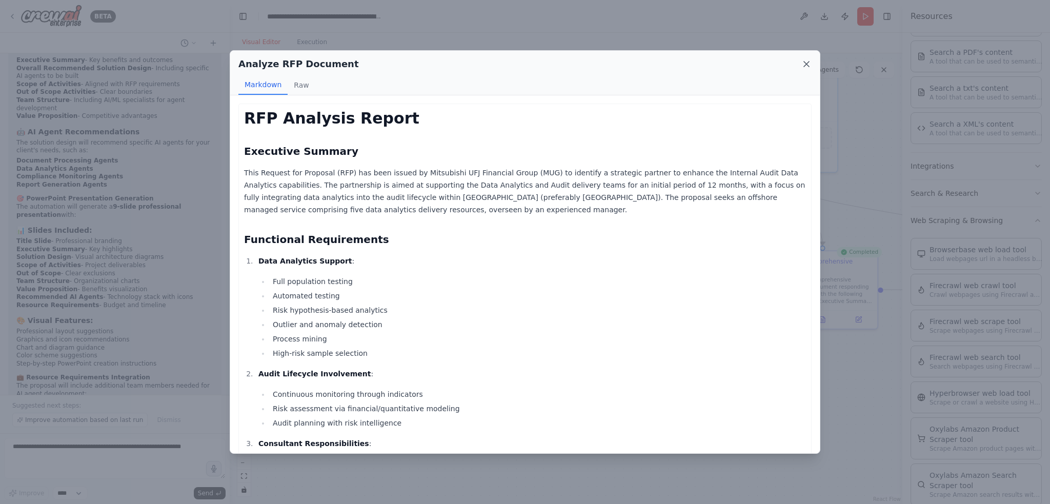
click at [807, 64] on icon at bounding box center [806, 64] width 10 height 10
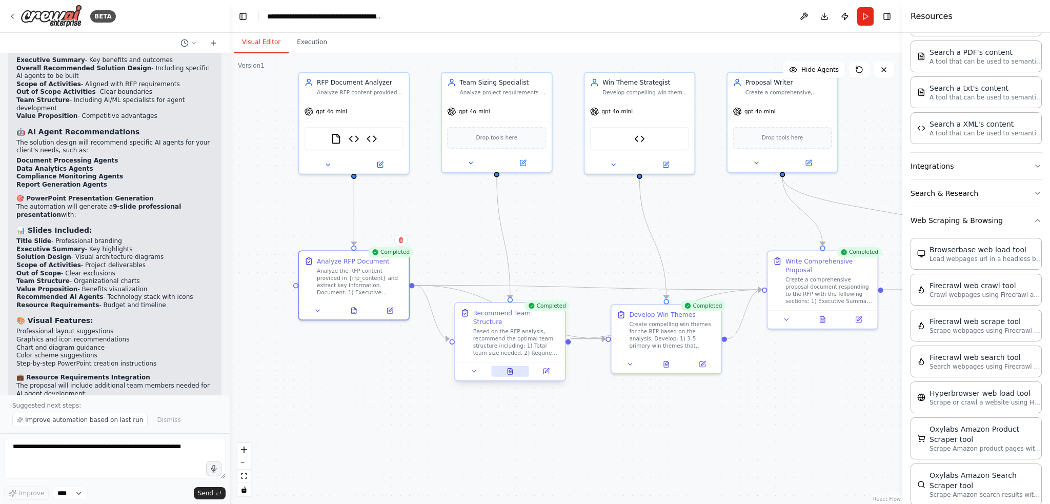
click at [511, 372] on icon at bounding box center [510, 372] width 3 height 0
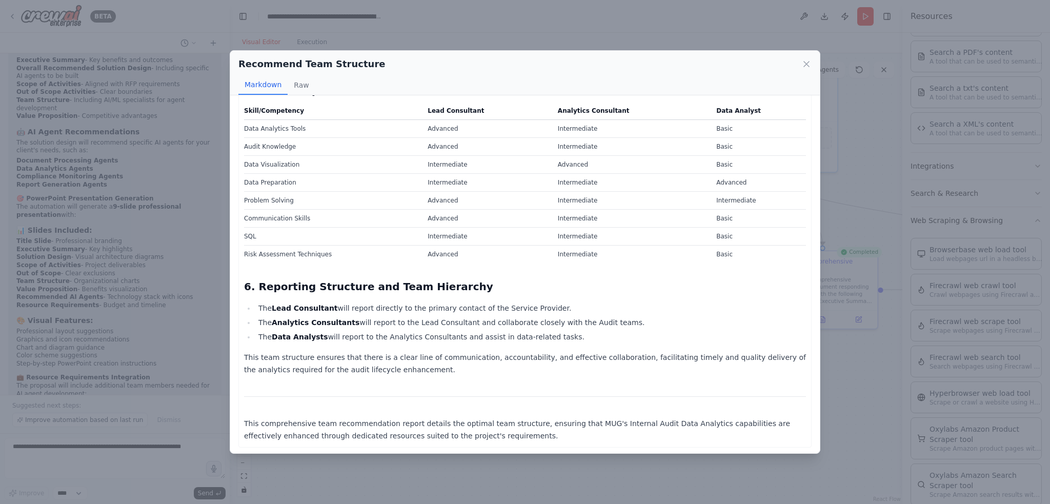
scroll to position [926, 0]
click at [807, 67] on icon at bounding box center [806, 64] width 10 height 10
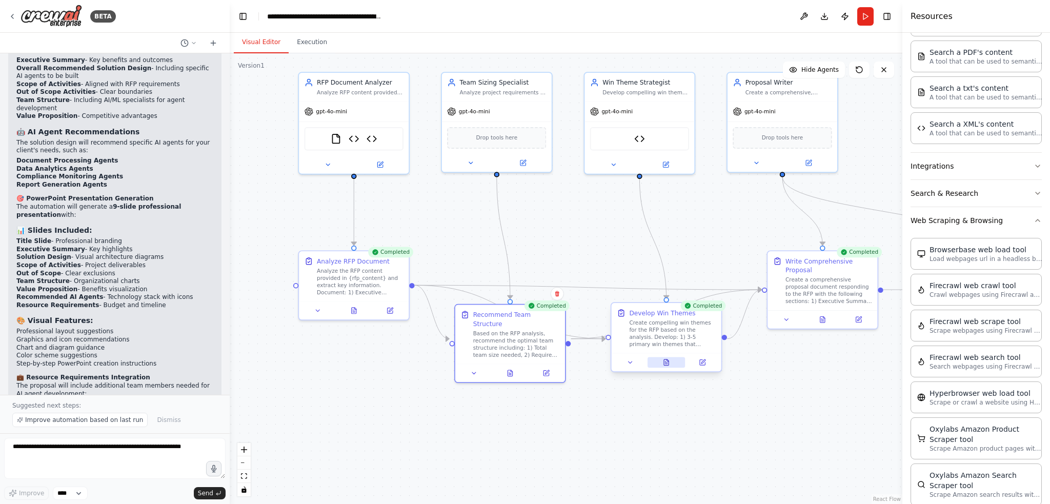
click at [668, 365] on icon at bounding box center [666, 362] width 5 height 6
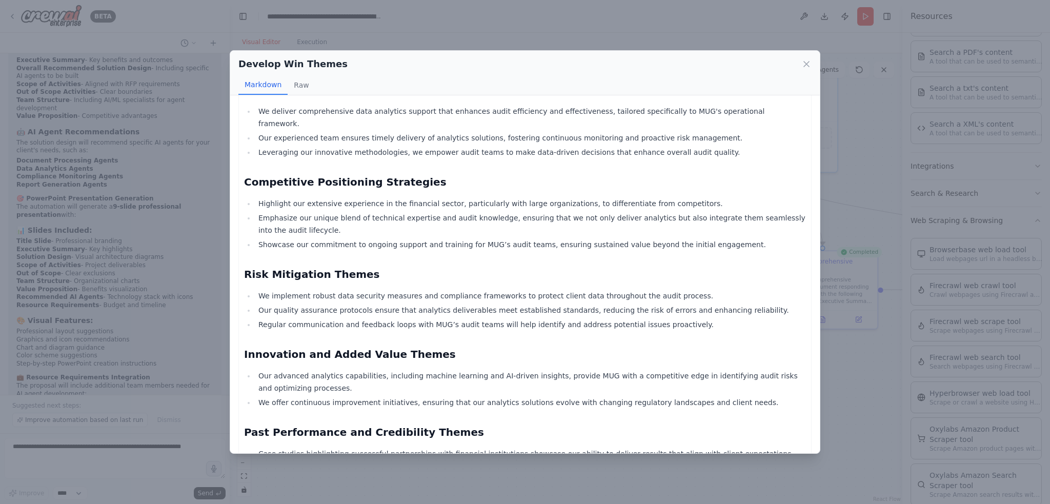
scroll to position [463, 0]
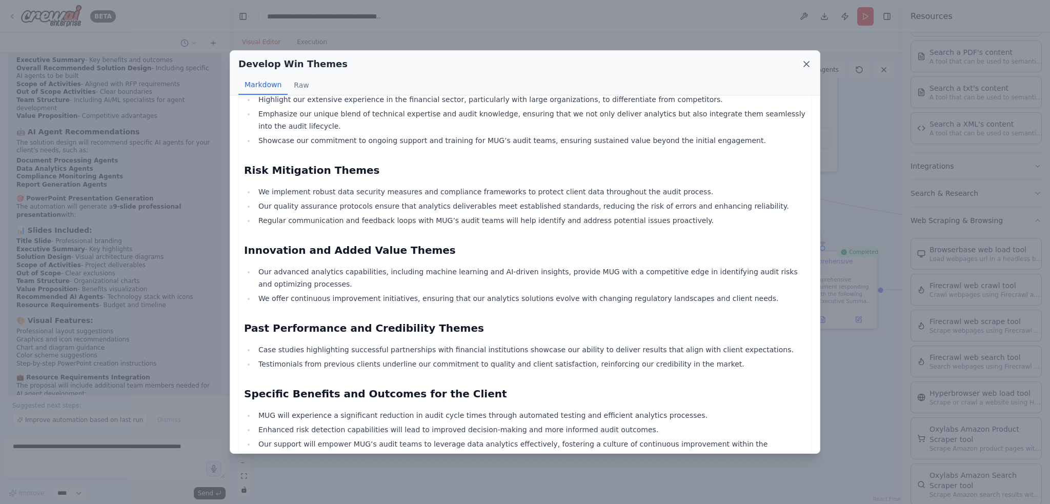
click at [808, 63] on icon at bounding box center [806, 64] width 5 height 5
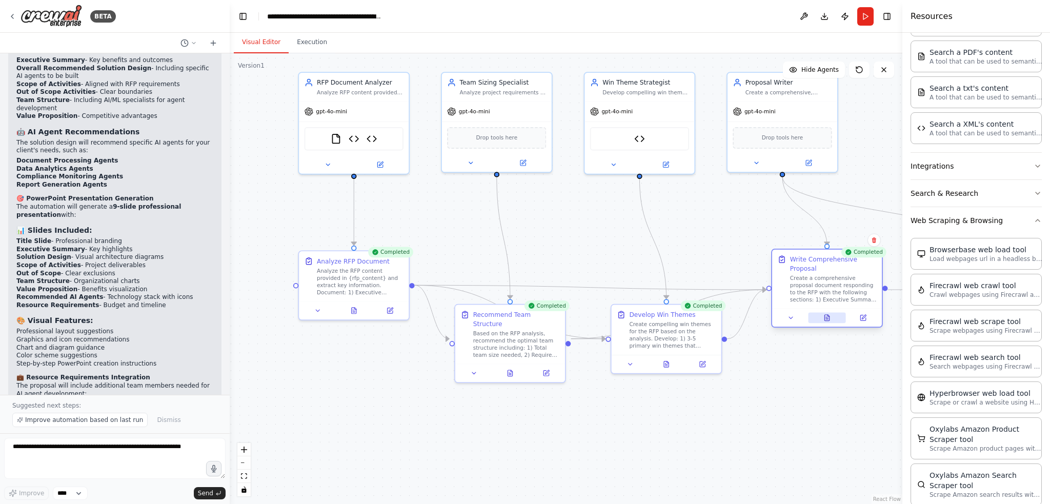
click at [822, 319] on button at bounding box center [827, 317] width 38 height 11
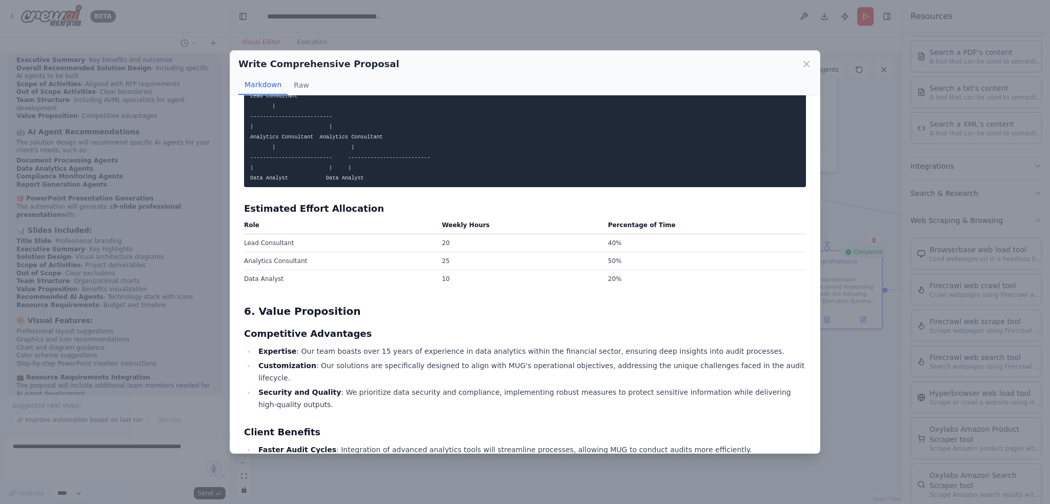
scroll to position [1134, 0]
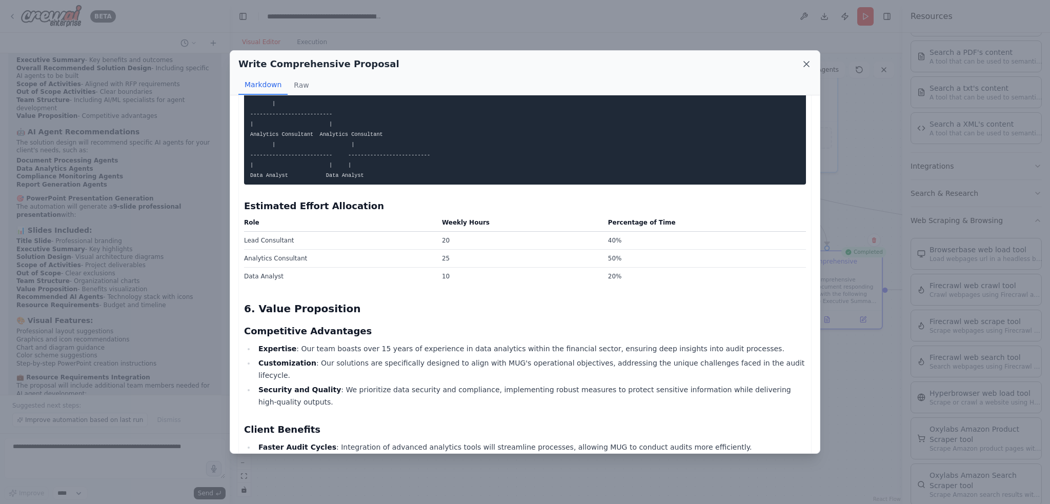
click at [806, 63] on icon at bounding box center [806, 64] width 10 height 10
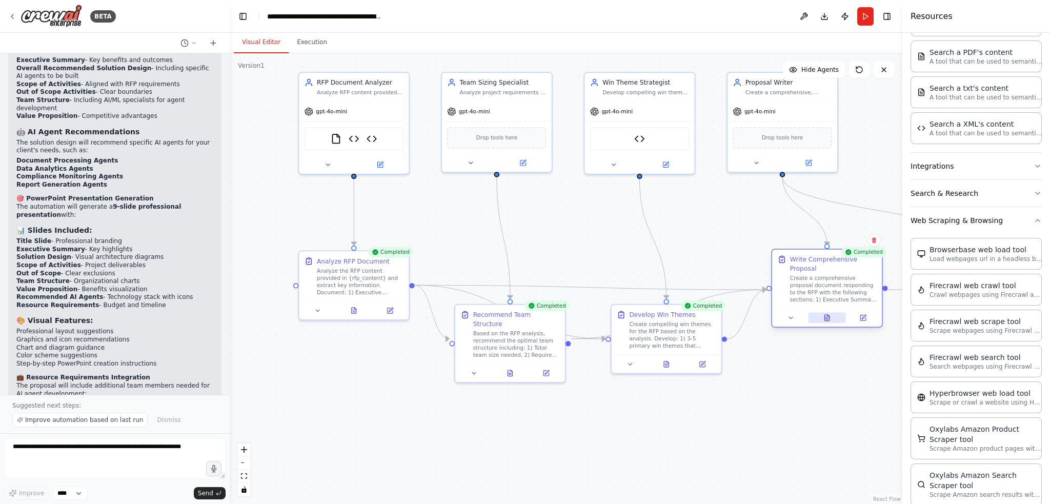
click at [826, 318] on icon at bounding box center [826, 318] width 5 height 6
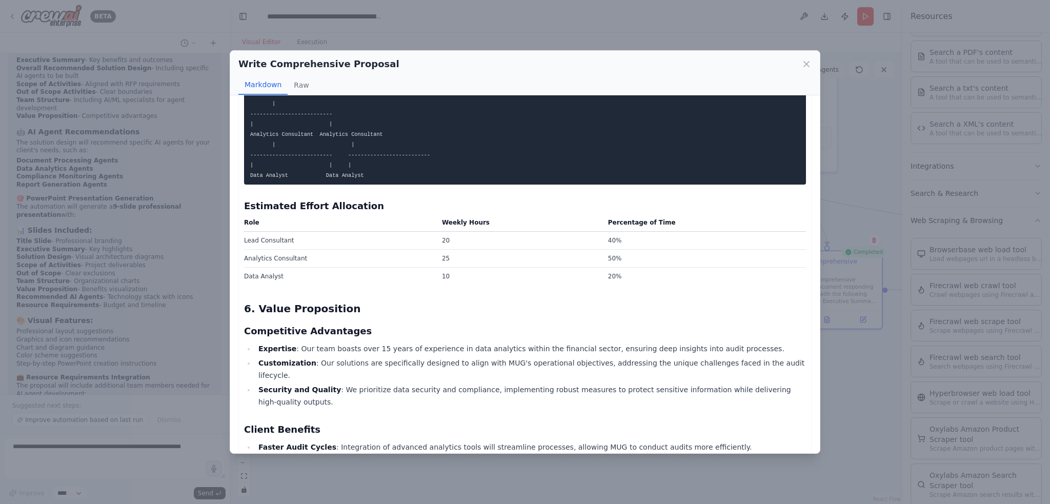
click at [803, 63] on icon at bounding box center [806, 64] width 10 height 10
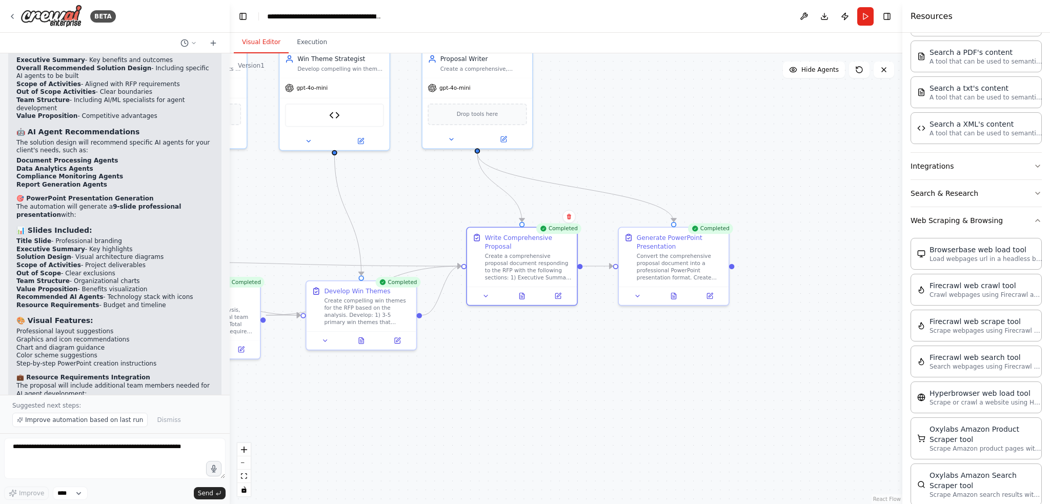
drag, startPoint x: 852, startPoint y: 431, endPoint x: 547, endPoint y: 407, distance: 305.9
click at [547, 407] on div ".deletable-edge-delete-btn { width: 20px; height: 20px; border: 0px solid #ffff…" at bounding box center [566, 278] width 672 height 451
click at [672, 292] on icon at bounding box center [673, 294] width 7 height 7
click at [674, 297] on button at bounding box center [674, 294] width 38 height 11
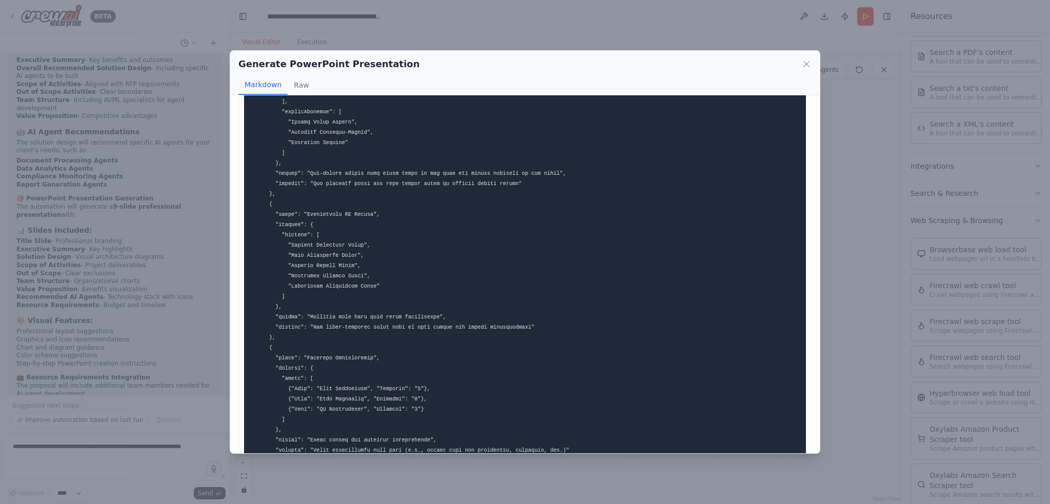
scroll to position [980, 0]
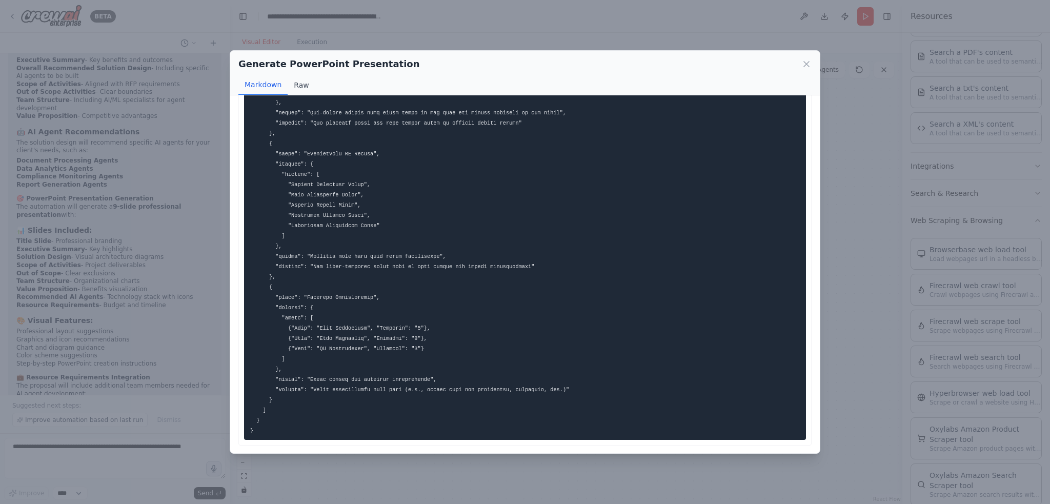
click at [303, 90] on button "Raw" at bounding box center [301, 84] width 27 height 19
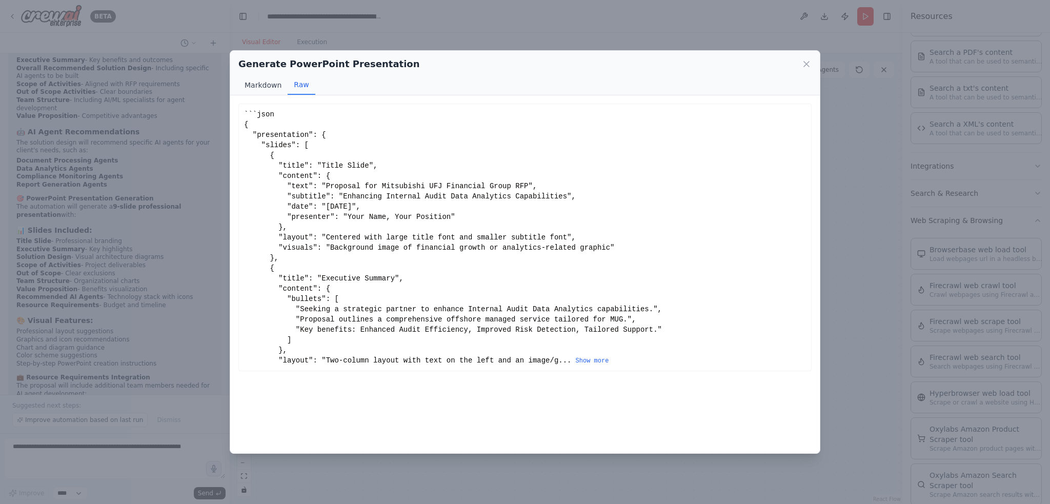
click at [258, 89] on button "Markdown" at bounding box center [262, 84] width 49 height 19
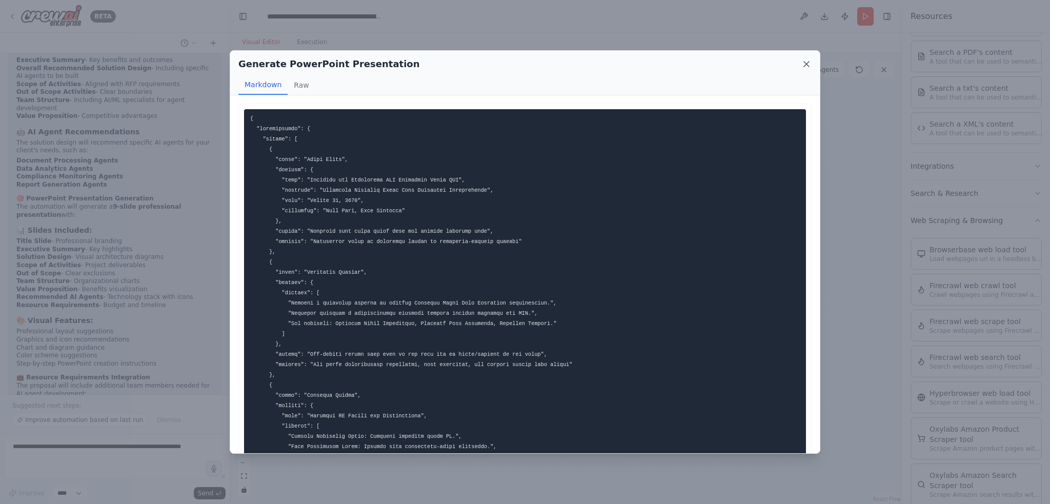
click at [805, 66] on icon at bounding box center [806, 64] width 10 height 10
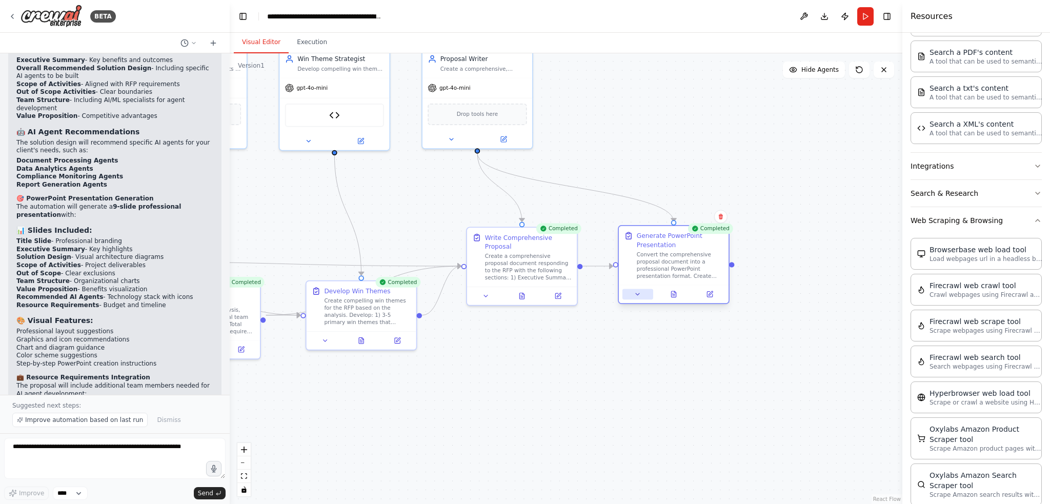
click at [640, 297] on icon at bounding box center [637, 294] width 7 height 7
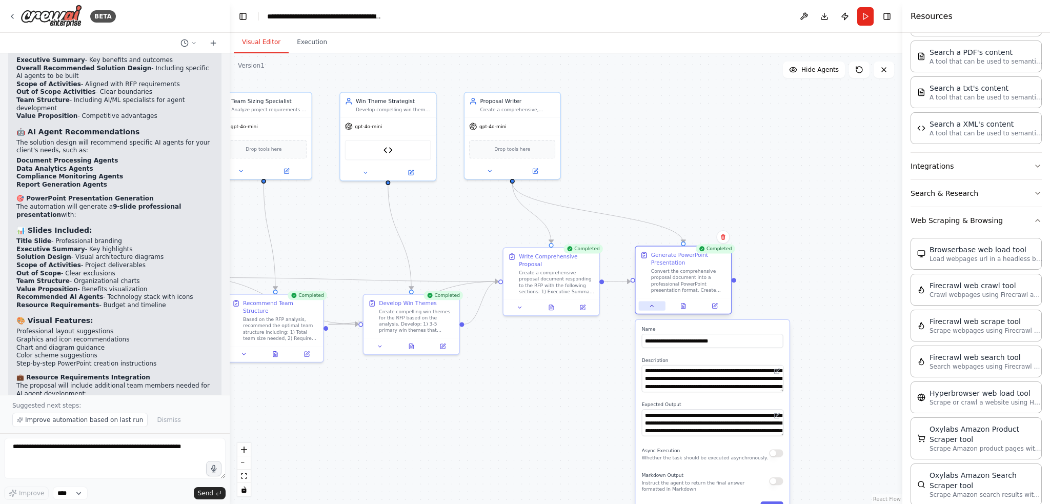
click at [653, 308] on icon at bounding box center [652, 306] width 6 height 6
click at [818, 292] on div ".deletable-edge-delete-btn { width: 20px; height: 20px; border: 0px solid #ffff…" at bounding box center [566, 278] width 672 height 451
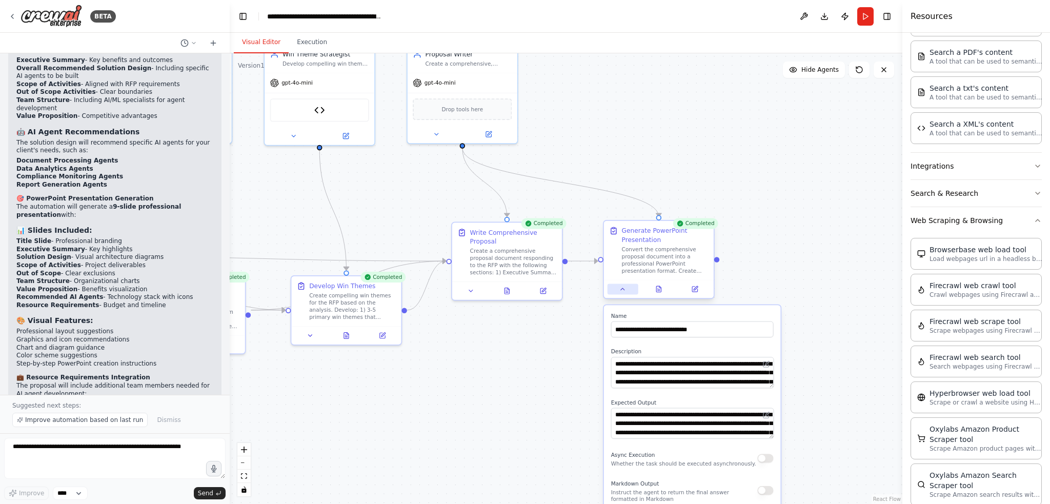
click at [625, 291] on icon at bounding box center [622, 289] width 7 height 7
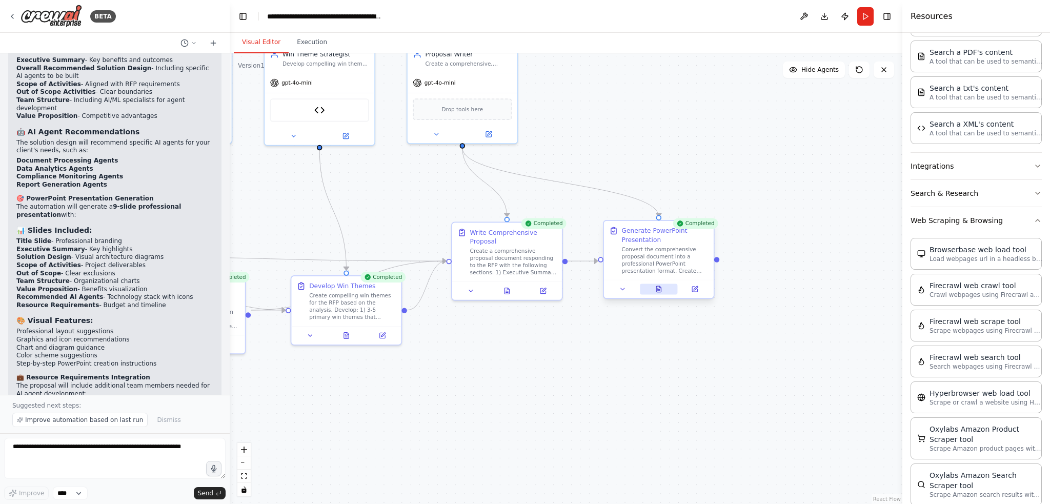
click at [666, 292] on button at bounding box center [659, 289] width 38 height 11
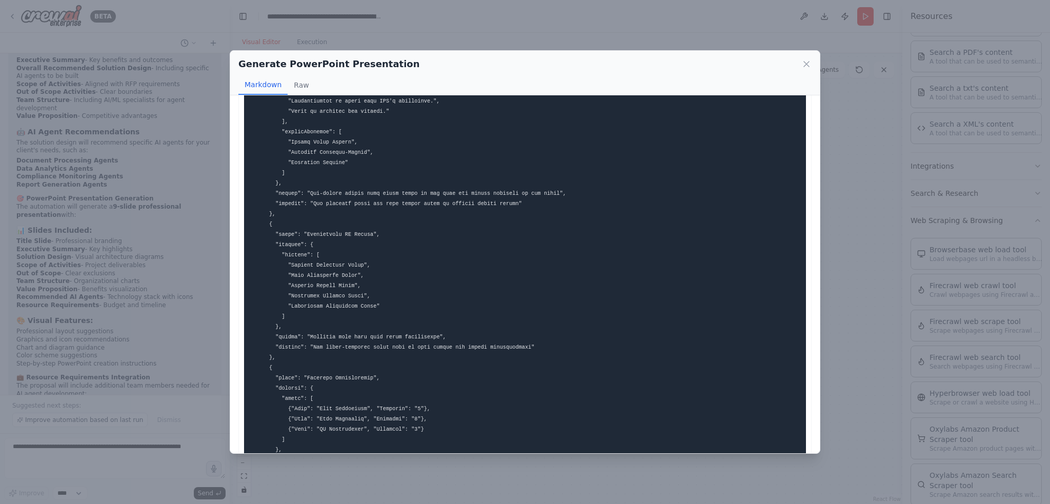
scroll to position [980, 0]
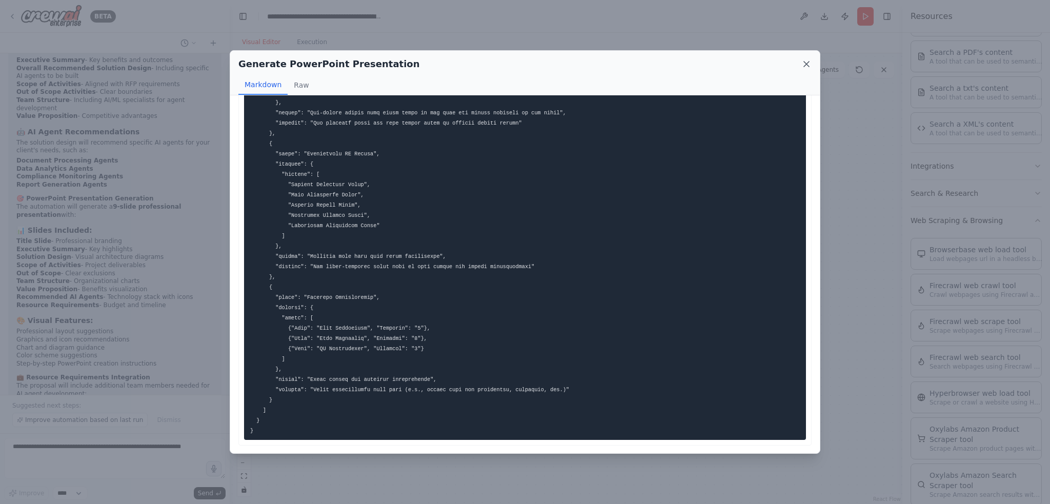
click at [805, 64] on icon at bounding box center [806, 64] width 10 height 10
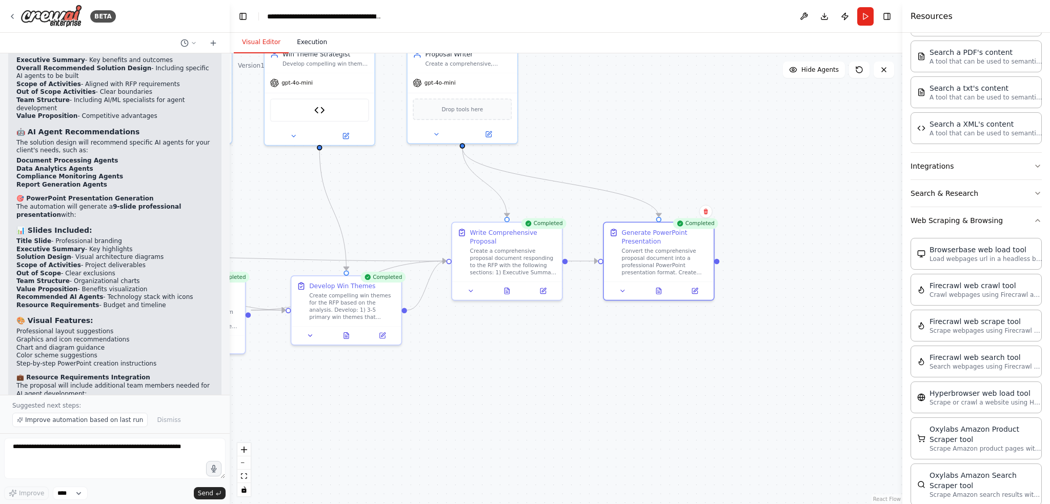
click at [311, 37] on button "Execution" at bounding box center [312, 43] width 47 height 22
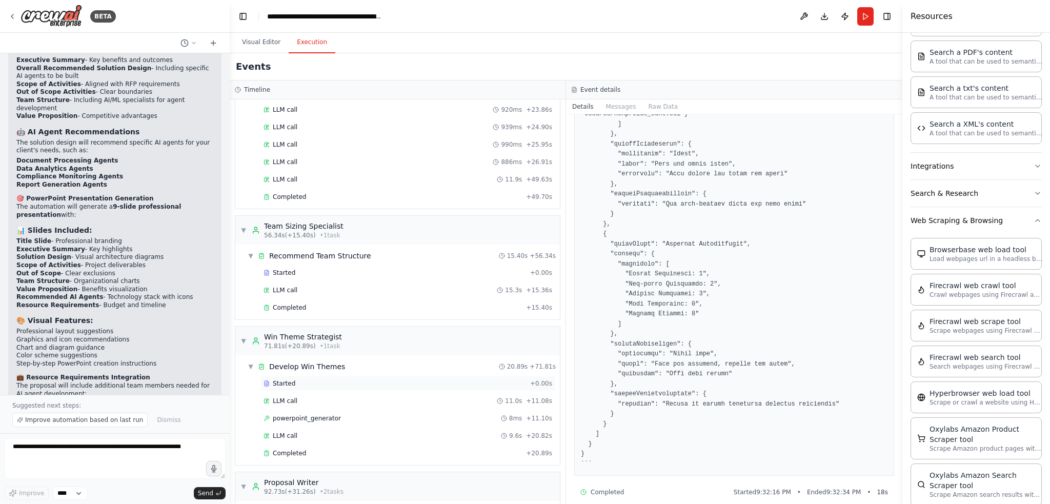
scroll to position [580, 0]
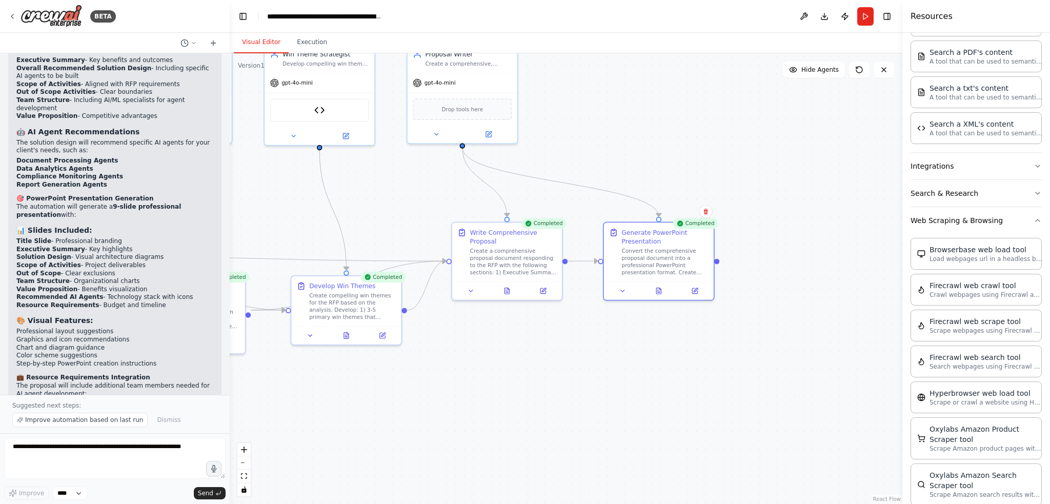
click at [248, 40] on button "Visual Editor" at bounding box center [261, 43] width 55 height 22
click at [824, 13] on button "Download" at bounding box center [824, 16] width 16 height 18
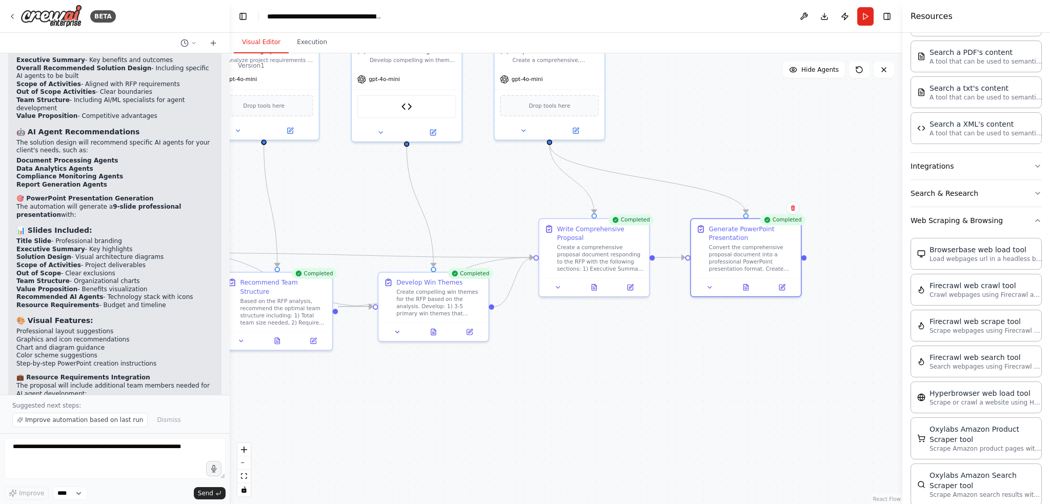
drag, startPoint x: 430, startPoint y: 400, endPoint x: 671, endPoint y: 356, distance: 245.9
click at [644, 364] on div ".deletable-edge-delete-btn { width: 20px; height: 20px; border: 0px solid #ffff…" at bounding box center [566, 278] width 672 height 451
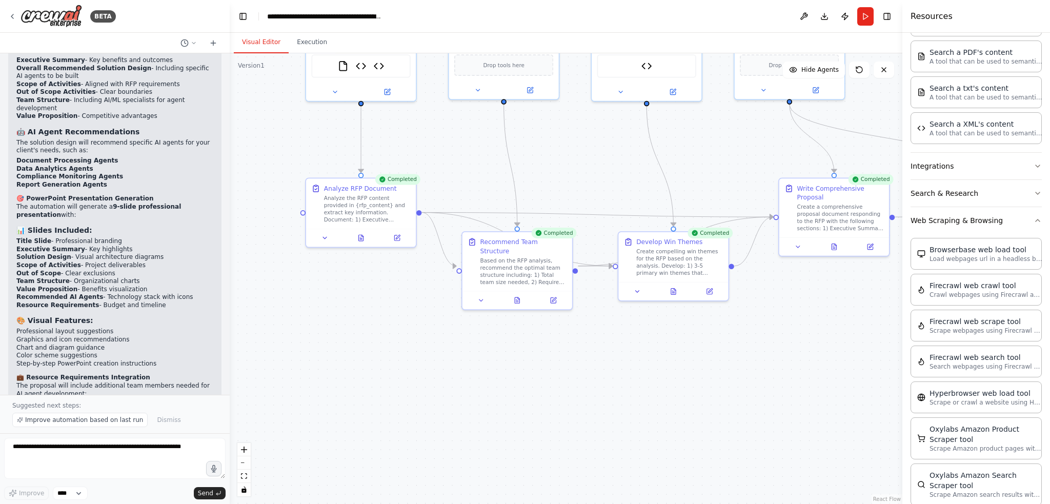
drag, startPoint x: 671, startPoint y: 356, endPoint x: 784, endPoint y: 348, distance: 113.1
click at [784, 348] on div ".deletable-edge-delete-btn { width: 20px; height: 20px; border: 0px solid #ffff…" at bounding box center [566, 278] width 672 height 451
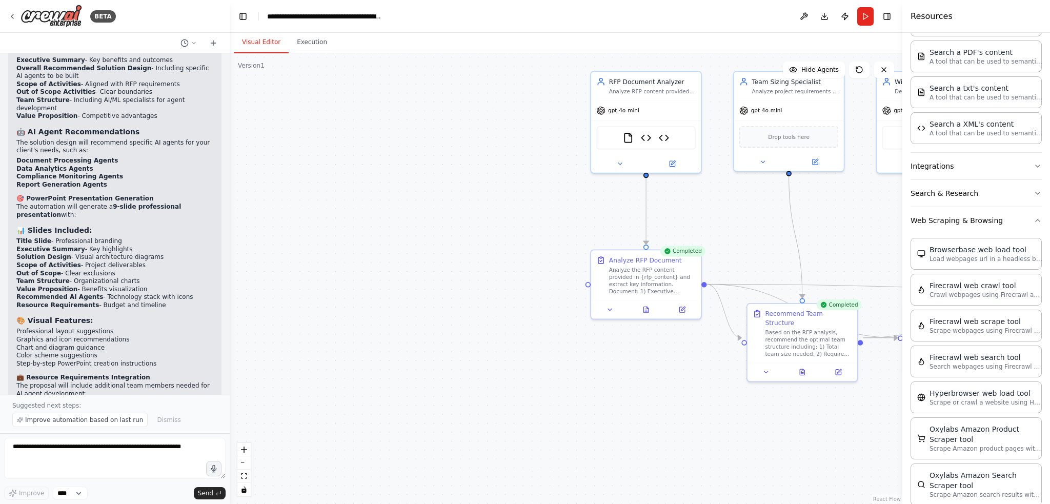
drag, startPoint x: 362, startPoint y: 373, endPoint x: 486, endPoint y: 289, distance: 149.8
click at [639, 443] on div ".deletable-edge-delete-btn { width: 20px; height: 20px; border: 0px solid #ffff…" at bounding box center [566, 278] width 672 height 451
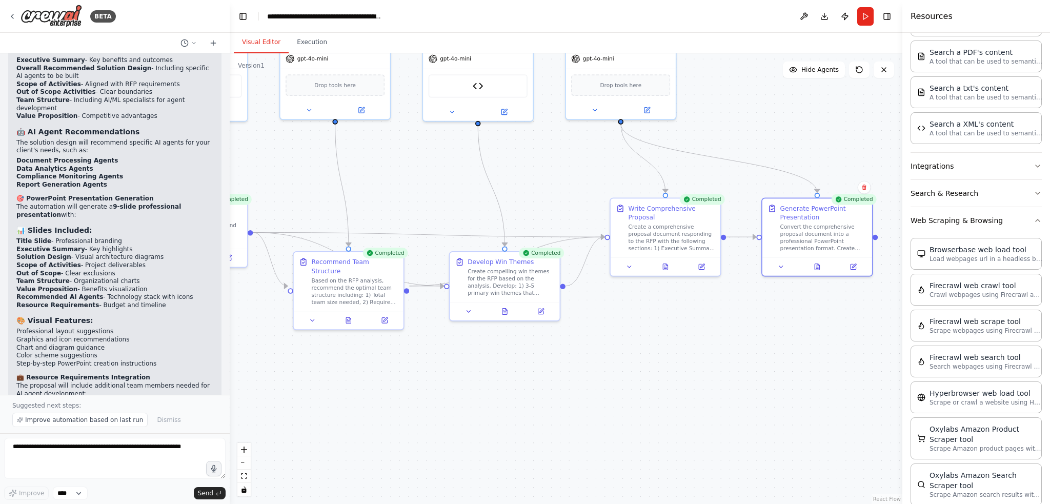
drag, startPoint x: 788, startPoint y: 442, endPoint x: 343, endPoint y: 391, distance: 448.3
click at [343, 391] on div ".deletable-edge-delete-btn { width: 20px; height: 20px; border: 0px solid #ffff…" at bounding box center [566, 278] width 672 height 451
click at [86, 447] on textarea at bounding box center [114, 458] width 221 height 41
click at [34, 447] on textarea "**********" at bounding box center [114, 458] width 221 height 41
click at [130, 452] on textarea "**********" at bounding box center [114, 458] width 221 height 41
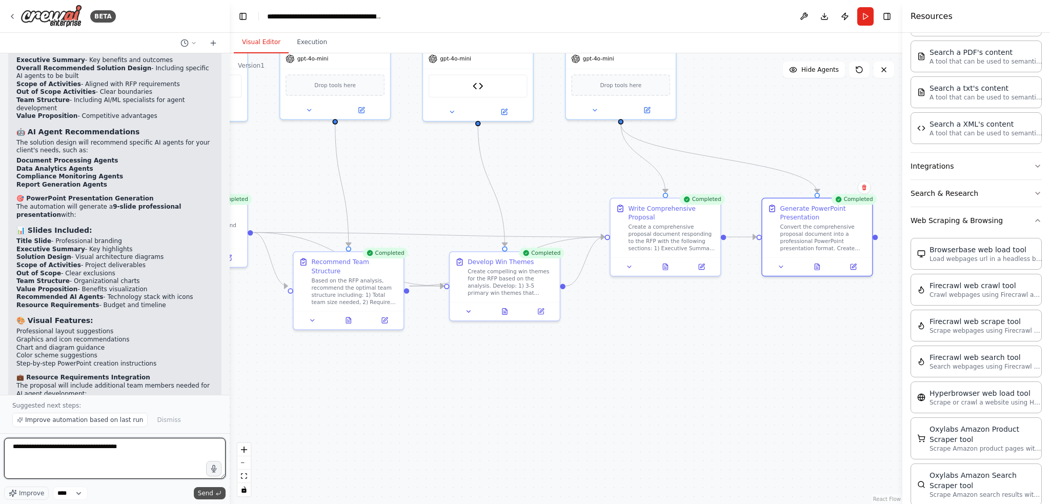
type textarea "**********"
click at [201, 493] on span "Send" at bounding box center [205, 493] width 15 height 8
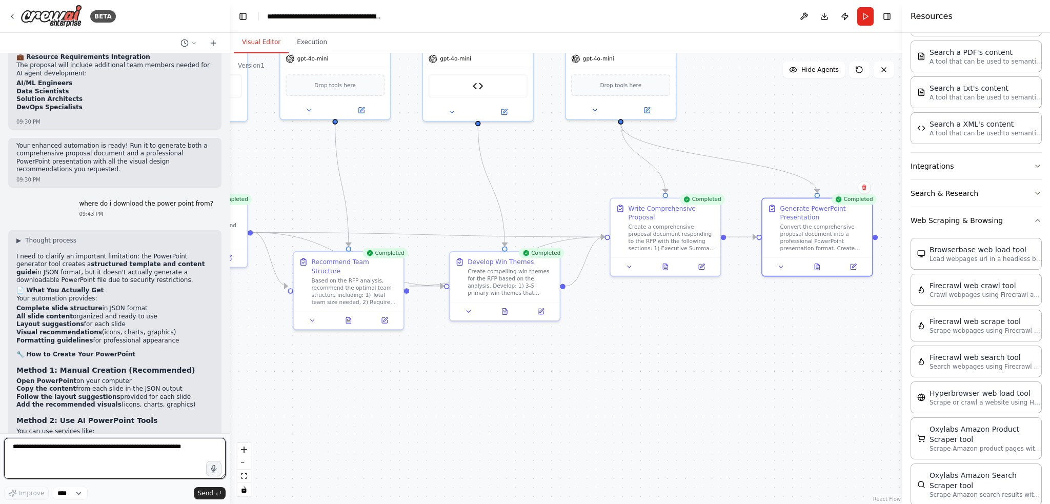
scroll to position [4886, 0]
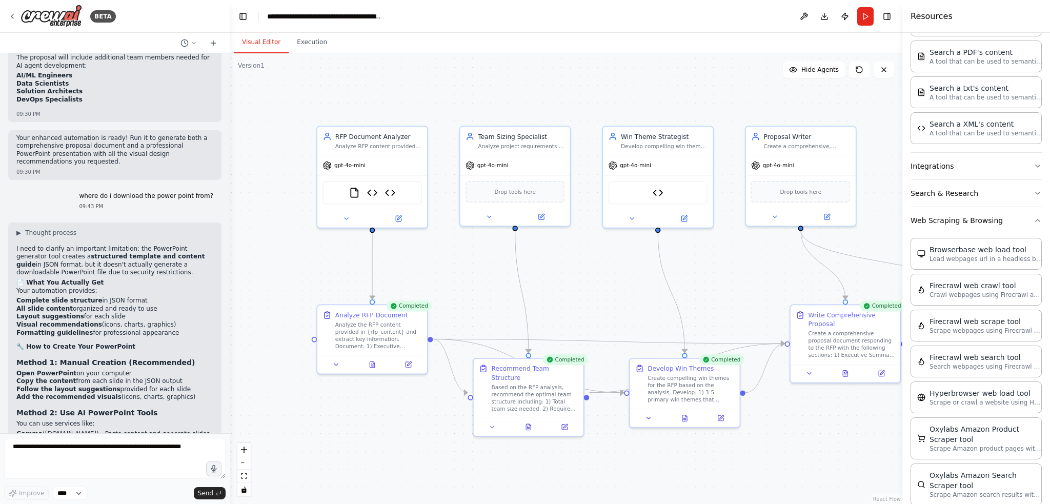
drag, startPoint x: 416, startPoint y: 362, endPoint x: 596, endPoint y: 469, distance: 209.1
click at [596, 469] on div ".deletable-edge-delete-btn { width: 20px; height: 20px; border: 0px solid #ffff…" at bounding box center [566, 278] width 672 height 451
click at [59, 451] on textarea at bounding box center [114, 458] width 221 height 41
type textarea "**********"
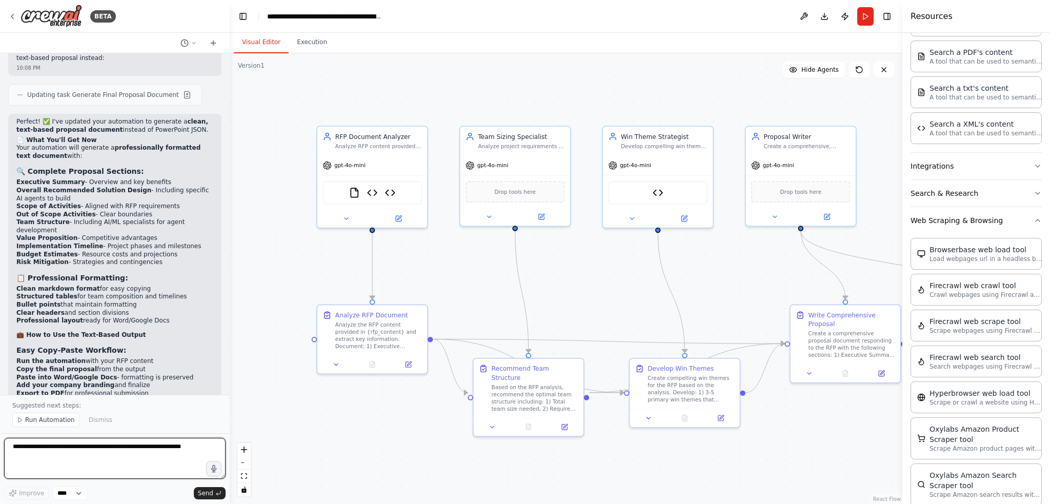
scroll to position [5602, 0]
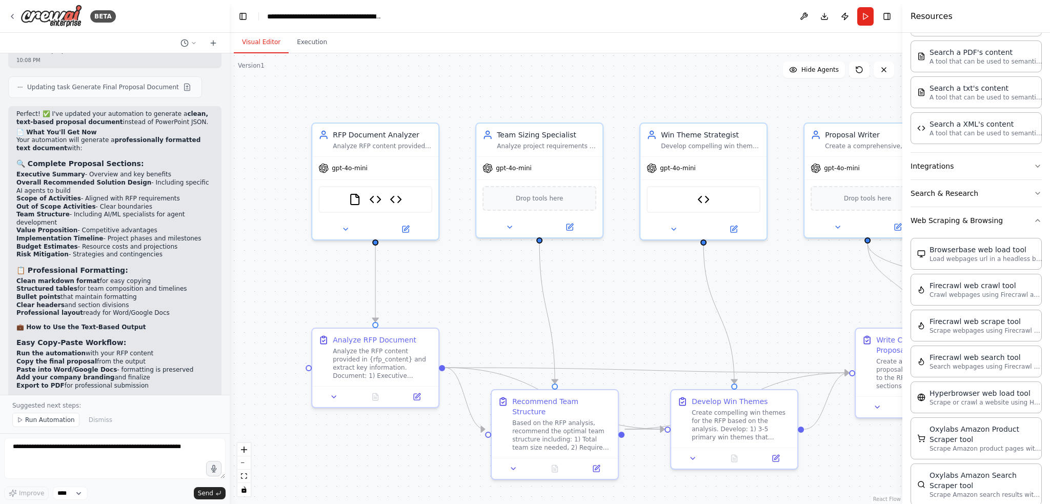
drag, startPoint x: 789, startPoint y: 461, endPoint x: 871, endPoint y: 508, distance: 94.6
click at [871, 503] on html "BETA Hello! I'm the CrewAI assistant. What kind of automation do you want to bu…" at bounding box center [525, 252] width 1050 height 504
click at [863, 14] on button "Run" at bounding box center [865, 16] width 16 height 18
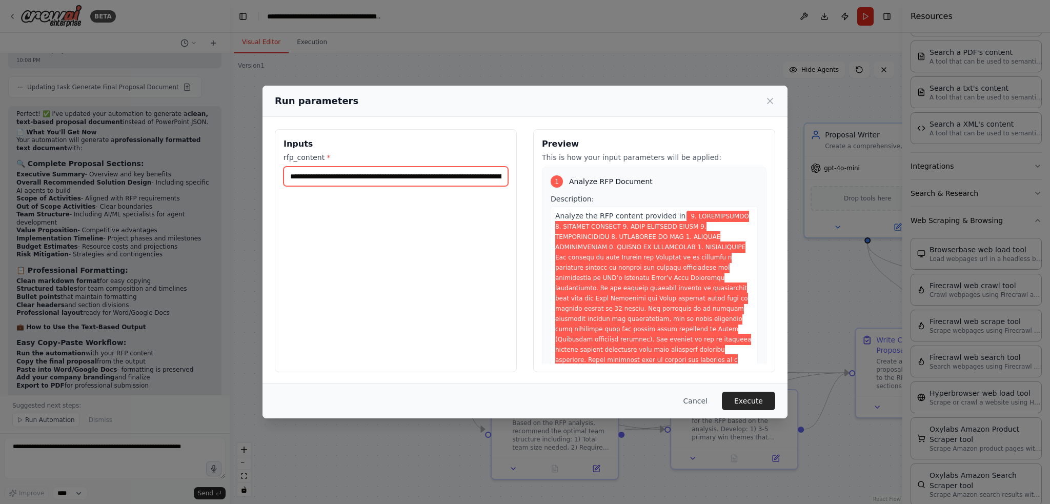
click at [375, 175] on input "rfp_content *" at bounding box center [395, 176] width 225 height 19
click at [375, 176] on input "rfp_content *" at bounding box center [395, 176] width 225 height 19
click at [375, 177] on input "rfp_content *" at bounding box center [395, 176] width 225 height 19
click at [375, 179] on input "rfp_content *" at bounding box center [395, 176] width 225 height 19
click at [303, 176] on input "rfp_content *" at bounding box center [395, 176] width 225 height 19
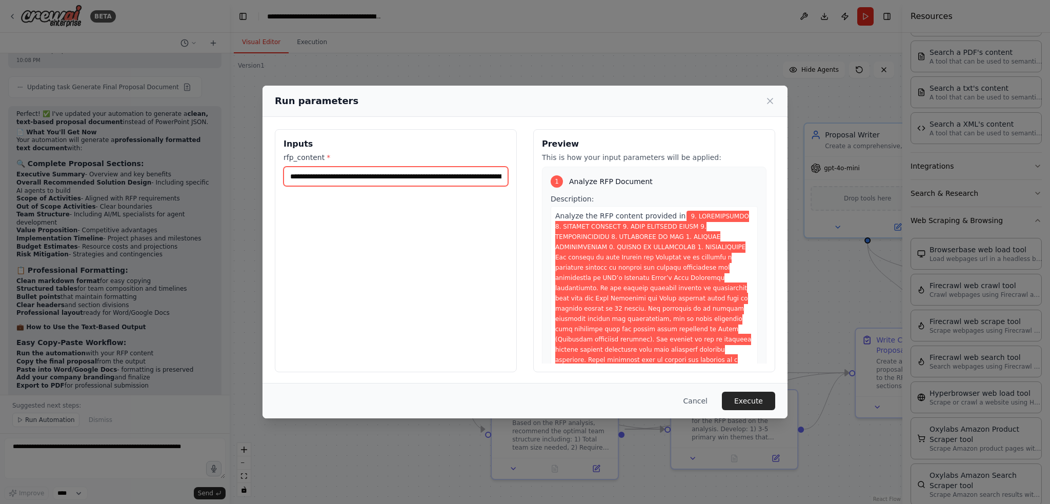
click at [303, 176] on input "rfp_content *" at bounding box center [395, 176] width 225 height 19
click at [304, 177] on input "rfp_content *" at bounding box center [395, 176] width 225 height 19
click at [305, 178] on input "rfp_content *" at bounding box center [395, 176] width 225 height 19
drag, startPoint x: 288, startPoint y: 178, endPoint x: 537, endPoint y: 184, distance: 248.7
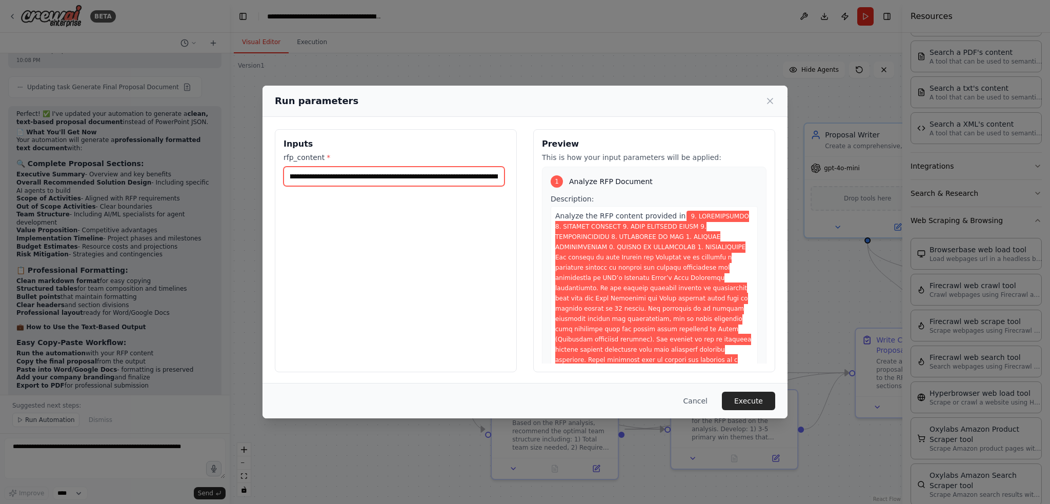
click at [537, 184] on div "Inputs rfp_content * Preview This is how your input parameters will be applied:…" at bounding box center [525, 250] width 500 height 243
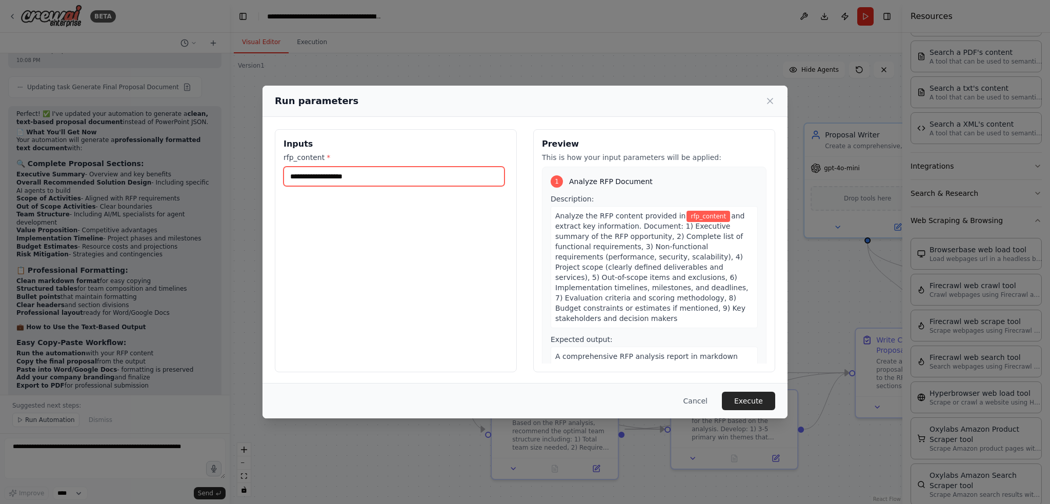
scroll to position [0, 0]
click at [343, 174] on input "rfp_content *" at bounding box center [393, 176] width 221 height 19
paste input "**********"
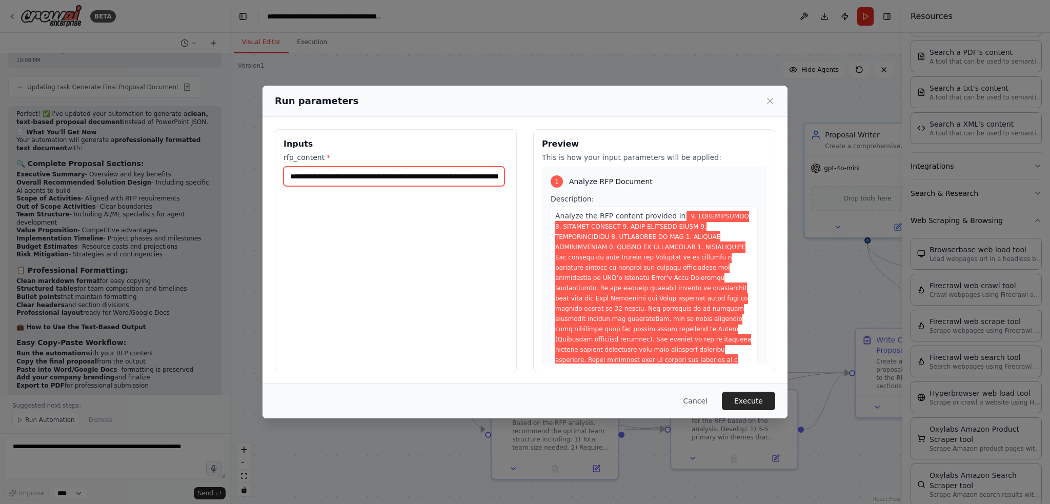
scroll to position [0, 52266]
type input "**********"
click at [744, 403] on button "Execute" at bounding box center [748, 401] width 53 height 18
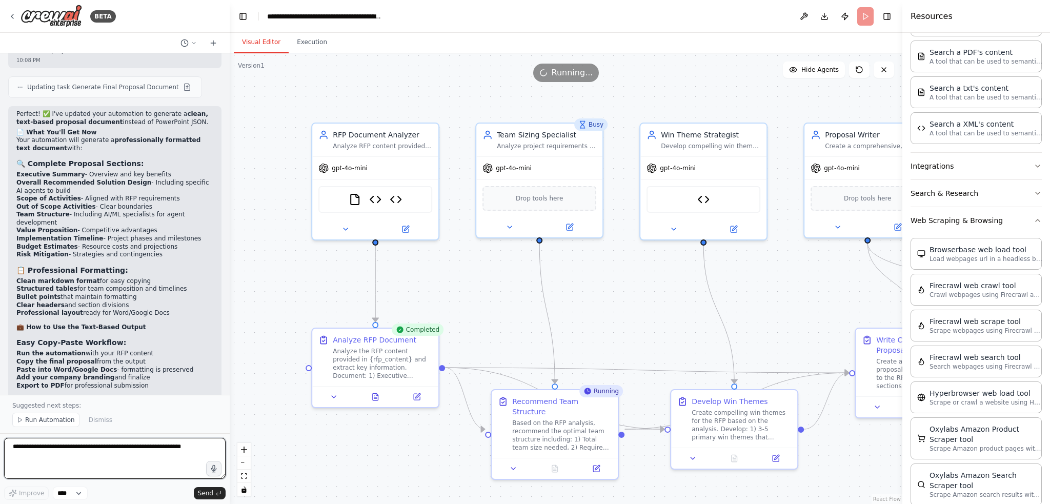
click at [90, 452] on textarea at bounding box center [114, 458] width 221 height 41
click at [27, 457] on textarea "**********" at bounding box center [114, 458] width 221 height 41
click at [171, 457] on textarea "**********" at bounding box center [114, 458] width 221 height 41
click at [120, 463] on textarea "**********" at bounding box center [114, 458] width 221 height 41
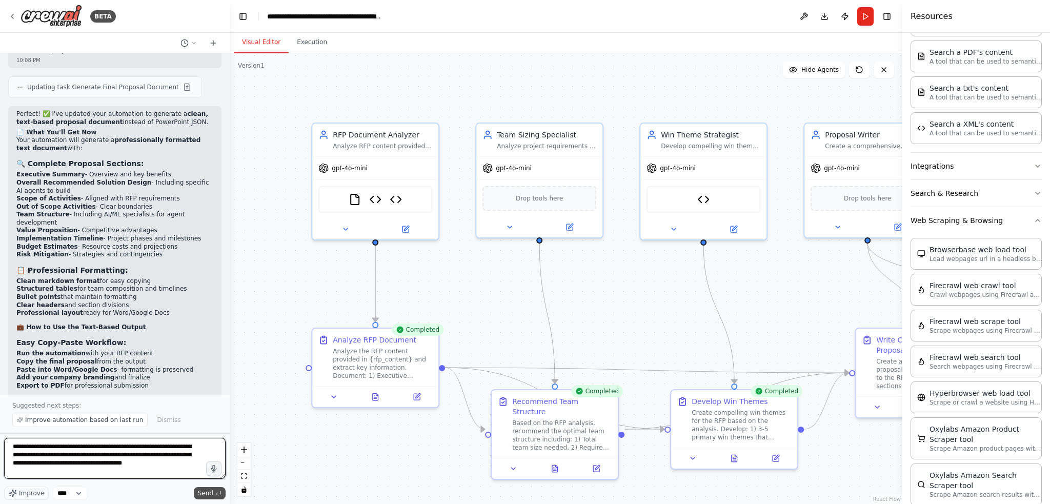
type textarea "**********"
click at [215, 497] on button "Send" at bounding box center [210, 493] width 32 height 12
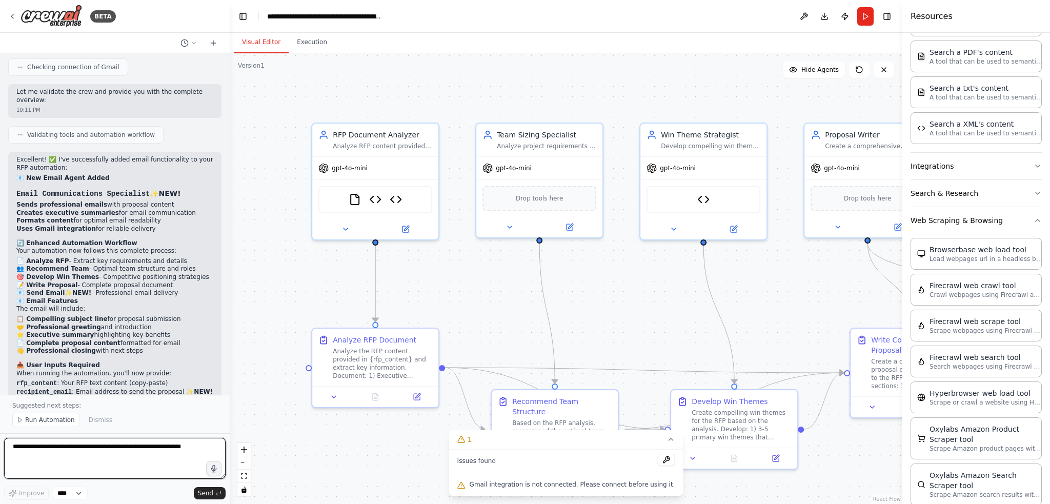
scroll to position [6407, 0]
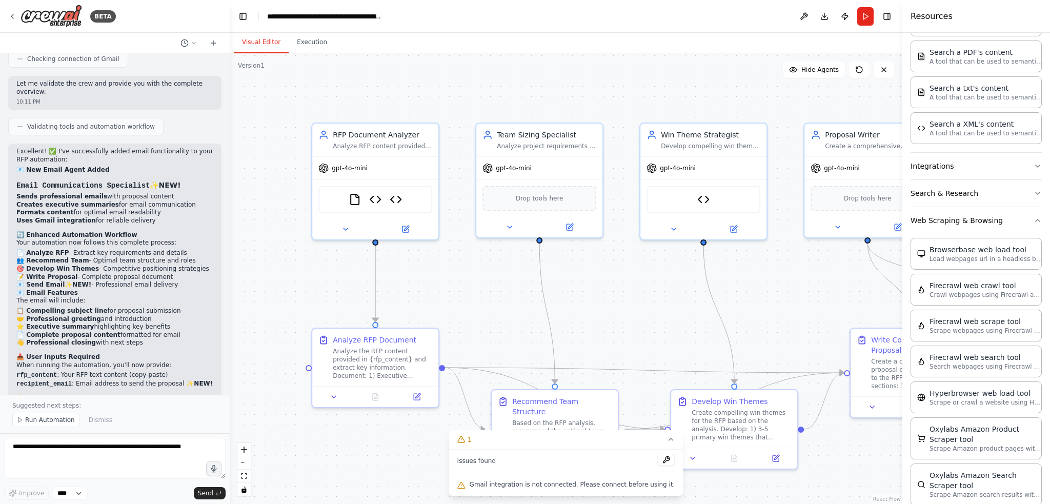
click at [657, 460] on button at bounding box center [665, 460] width 17 height 12
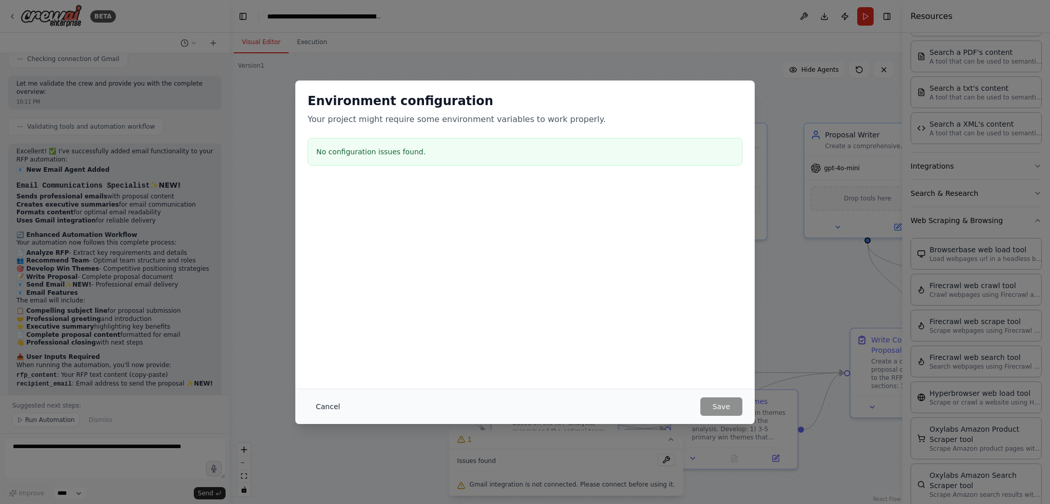
click at [328, 405] on button "Cancel" at bounding box center [328, 406] width 40 height 18
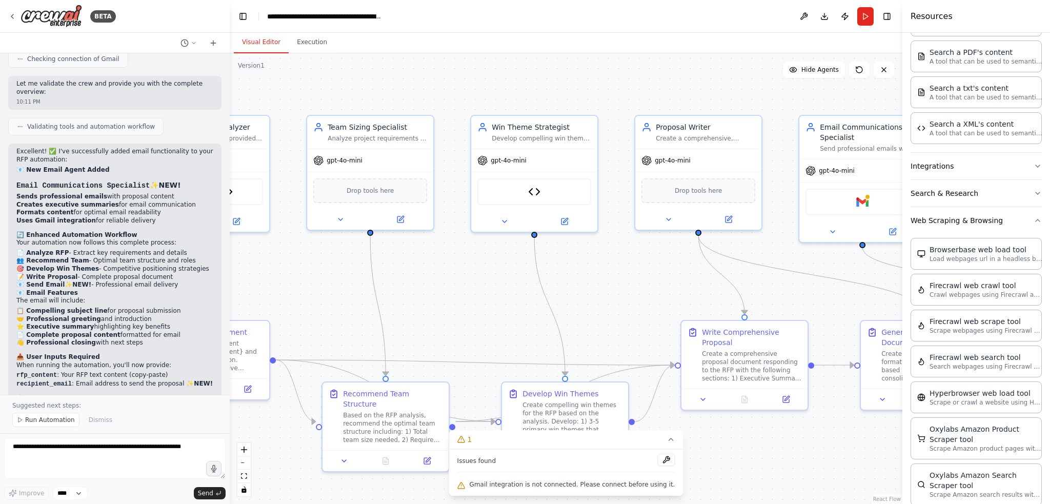
drag, startPoint x: 354, startPoint y: 474, endPoint x: 185, endPoint y: 466, distance: 169.3
click at [185, 466] on div "BETA Hello! I'm the CrewAI assistant. What kind of automation do you want to bu…" at bounding box center [525, 252] width 1050 height 504
click at [861, 198] on img at bounding box center [862, 200] width 12 height 12
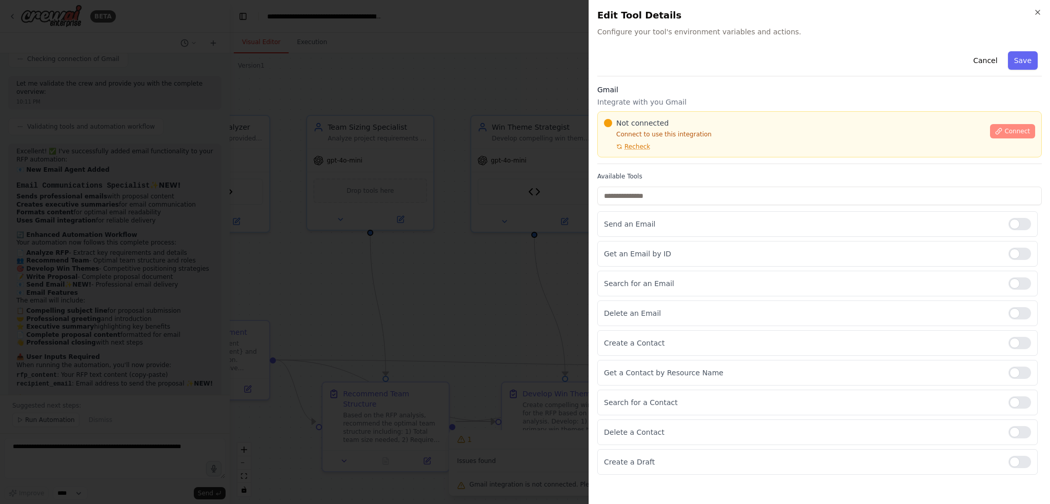
click at [1012, 134] on span "Connect" at bounding box center [1017, 131] width 26 height 8
click at [621, 170] on div "Cancel Save Gmail Integrate with you Gmail Not connected Connect to use this in…" at bounding box center [819, 260] width 444 height 427
click at [443, 208] on div at bounding box center [525, 252] width 1050 height 504
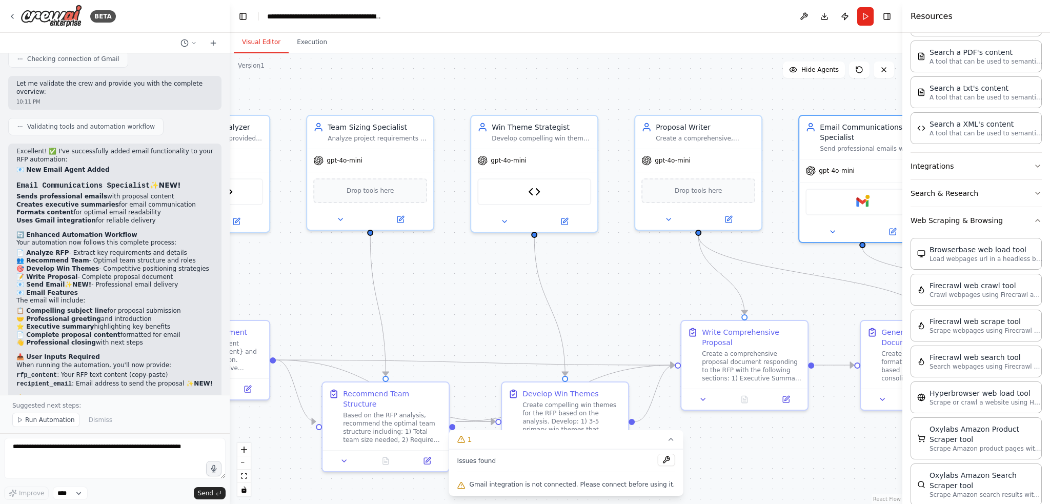
click at [746, 453] on div ".deletable-edge-delete-btn { width: 20px; height: 20px; border: 0px solid #ffff…" at bounding box center [566, 278] width 672 height 451
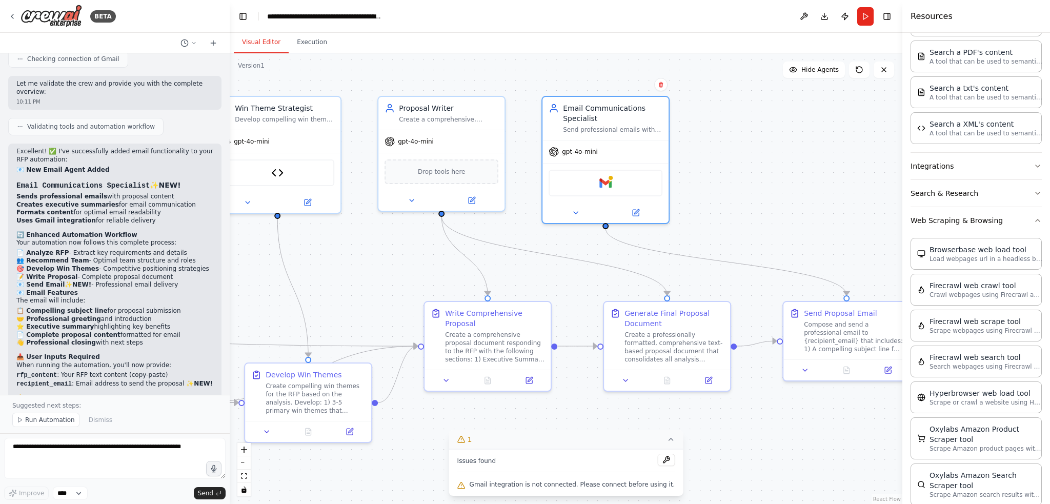
drag, startPoint x: 817, startPoint y: 454, endPoint x: 559, endPoint y: 434, distance: 258.0
click at [559, 434] on div "Version 1 Show Tools Hide Agents .deletable-edge-delete-btn { width: 20px; heig…" at bounding box center [566, 278] width 672 height 451
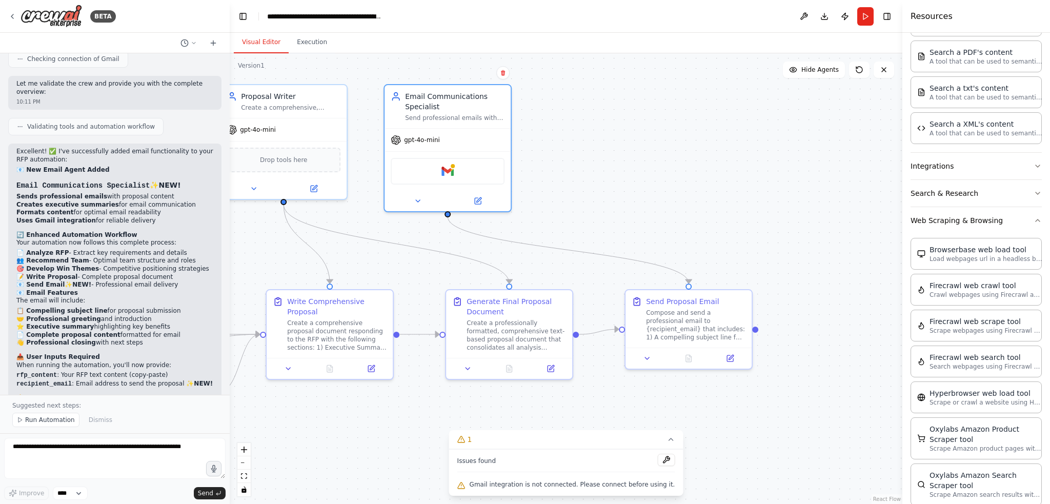
drag, startPoint x: 863, startPoint y: 446, endPoint x: 724, endPoint y: 434, distance: 139.4
click at [724, 434] on div ".deletable-edge-delete-btn { width: 20px; height: 20px; border: 0px solid #ffff…" at bounding box center [566, 278] width 672 height 451
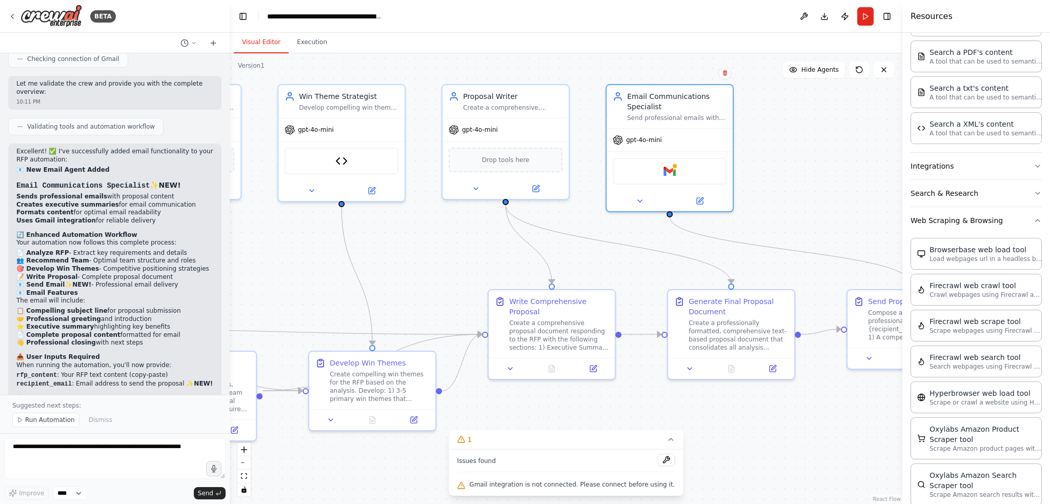
drag, startPoint x: 303, startPoint y: 465, endPoint x: 560, endPoint y: 463, distance: 256.8
click at [560, 464] on div "Version 1 Show Tools Hide Agents .deletable-edge-delete-btn { width: 20px; heig…" at bounding box center [566, 278] width 672 height 451
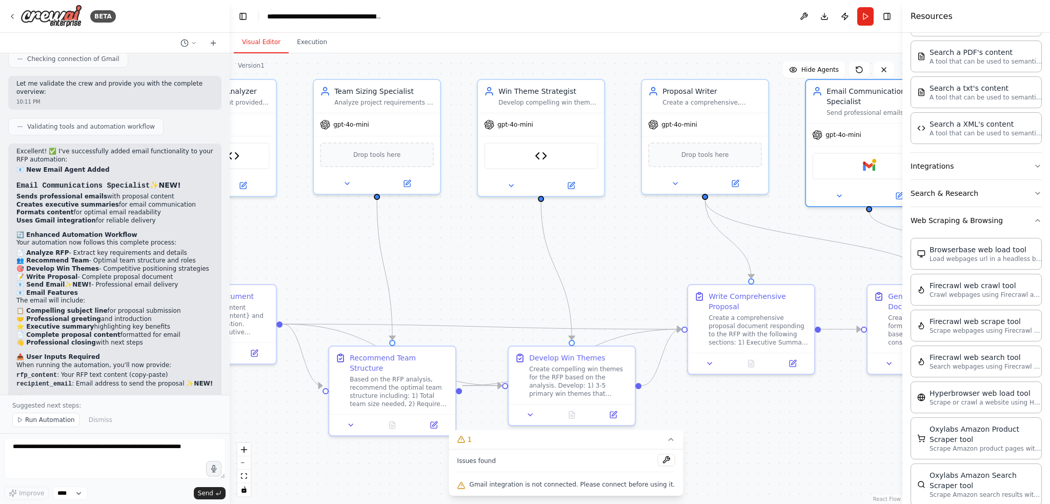
drag, startPoint x: 297, startPoint y: 477, endPoint x: 461, endPoint y: 473, distance: 164.6
click at [461, 473] on div ".deletable-edge-delete-btn { width: 20px; height: 20px; border: 0px solid #ffff…" at bounding box center [566, 278] width 672 height 451
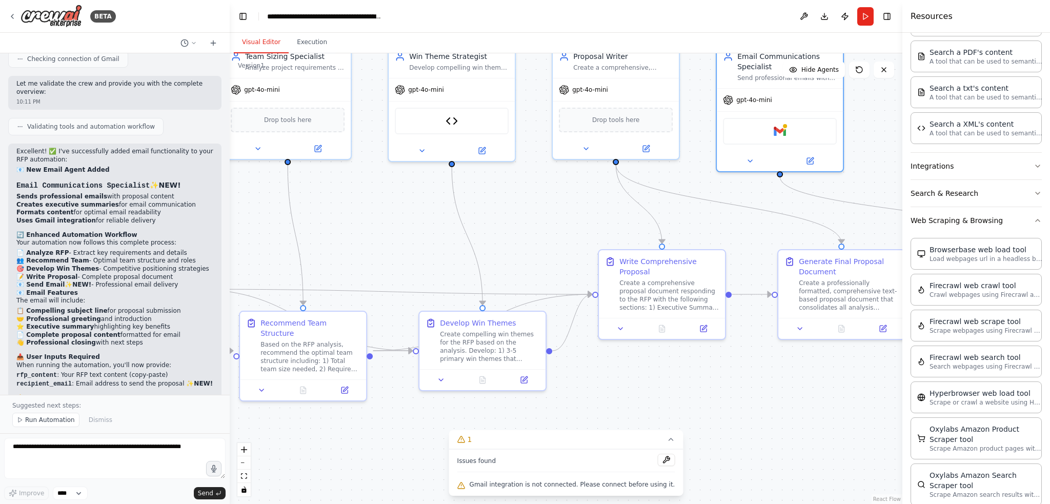
drag, startPoint x: 314, startPoint y: 469, endPoint x: 225, endPoint y: 434, distance: 95.8
click at [225, 434] on div "BETA Hello! I'm the CrewAI assistant. What kind of automation do you want to bu…" at bounding box center [525, 252] width 1050 height 504
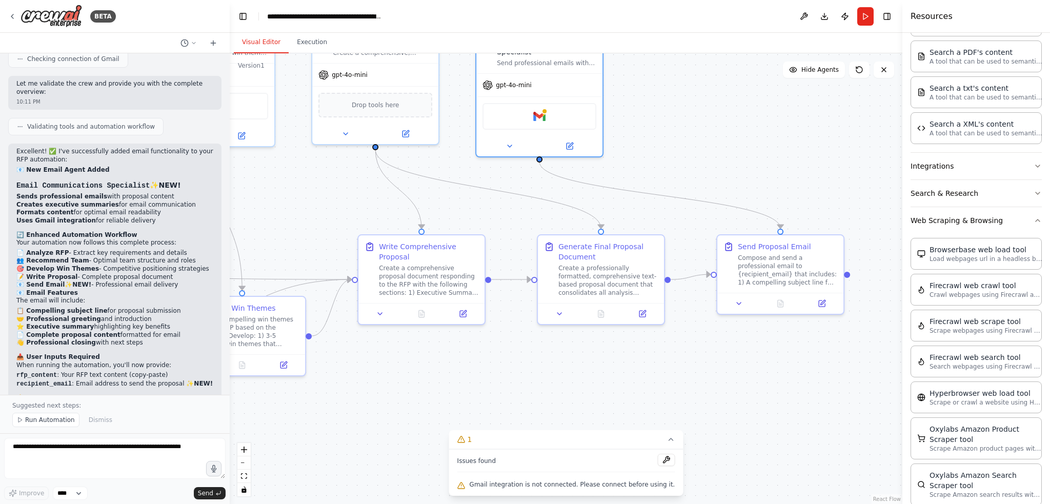
drag, startPoint x: 700, startPoint y: 408, endPoint x: 534, endPoint y: 396, distance: 166.5
click at [534, 396] on div ".deletable-edge-delete-btn { width: 20px; height: 20px; border: 0px solid #ffff…" at bounding box center [566, 278] width 672 height 451
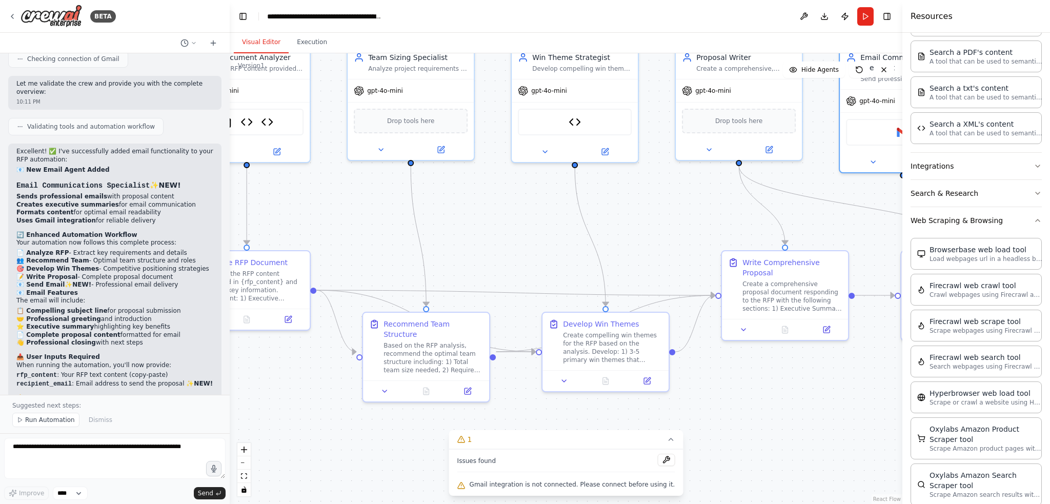
drag, startPoint x: 523, startPoint y: 420, endPoint x: 682, endPoint y: 424, distance: 158.9
click at [682, 424] on div ".deletable-edge-delete-btn { width: 20px; height: 20px; border: 0px solid #ffff…" at bounding box center [566, 278] width 672 height 451
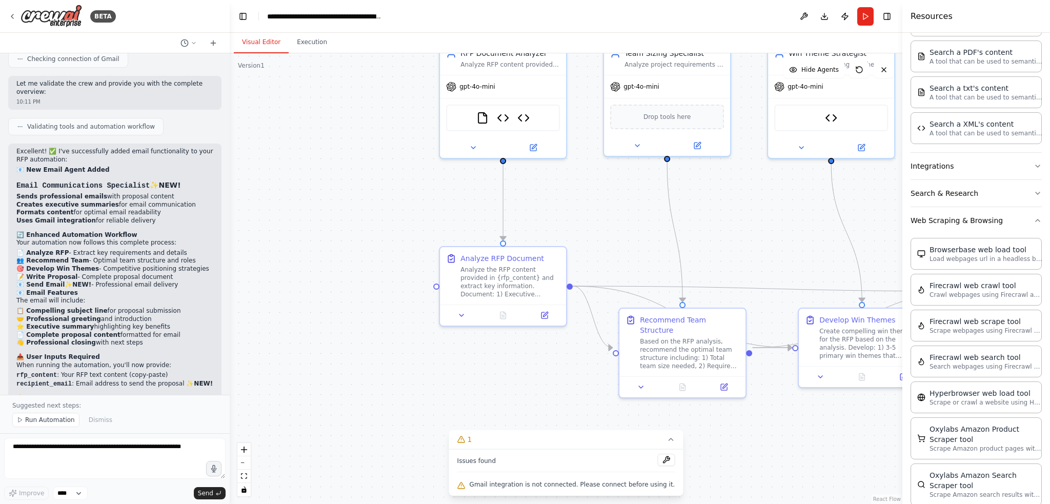
drag, startPoint x: 341, startPoint y: 424, endPoint x: 564, endPoint y: 420, distance: 223.0
click at [564, 420] on div ".deletable-edge-delete-btn { width: 20px; height: 20px; border: 0px solid #ffff…" at bounding box center [566, 278] width 672 height 451
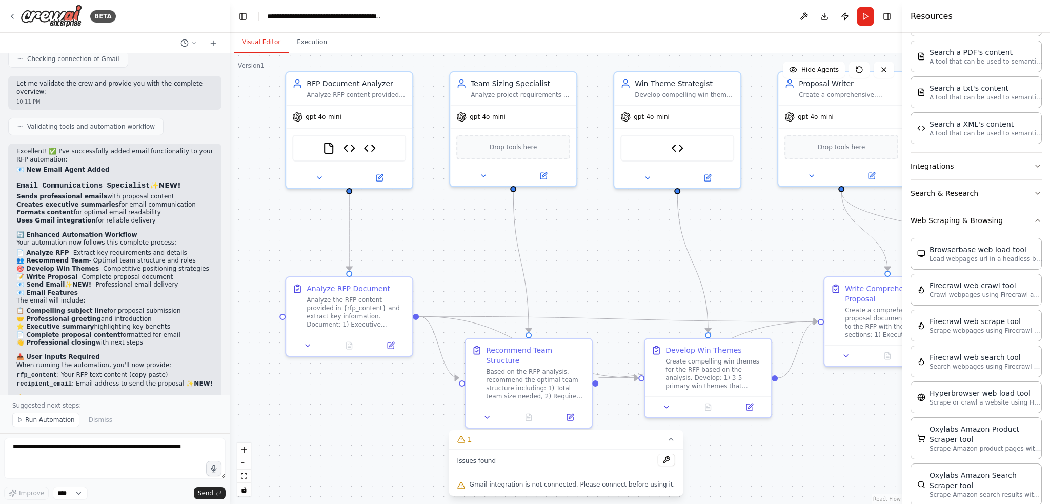
drag, startPoint x: 341, startPoint y: 345, endPoint x: 187, endPoint y: 240, distance: 187.4
click at [187, 240] on div "BETA Hello! I'm the CrewAI assistant. What kind of automation do you want to bu…" at bounding box center [525, 252] width 1050 height 504
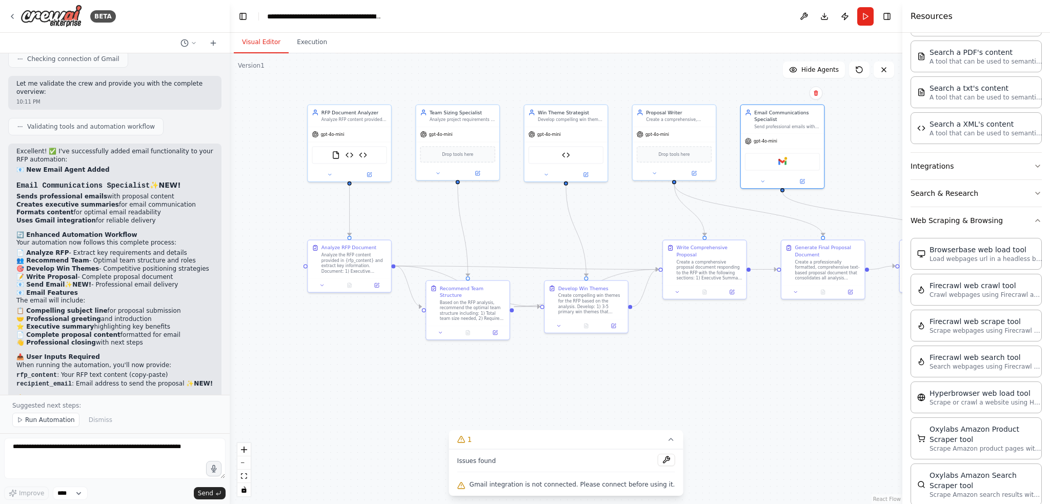
drag, startPoint x: 854, startPoint y: 394, endPoint x: 711, endPoint y: 352, distance: 148.9
click at [704, 358] on div ".deletable-edge-delete-btn { width: 20px; height: 20px; border: 0px solid #ffff…" at bounding box center [566, 278] width 672 height 451
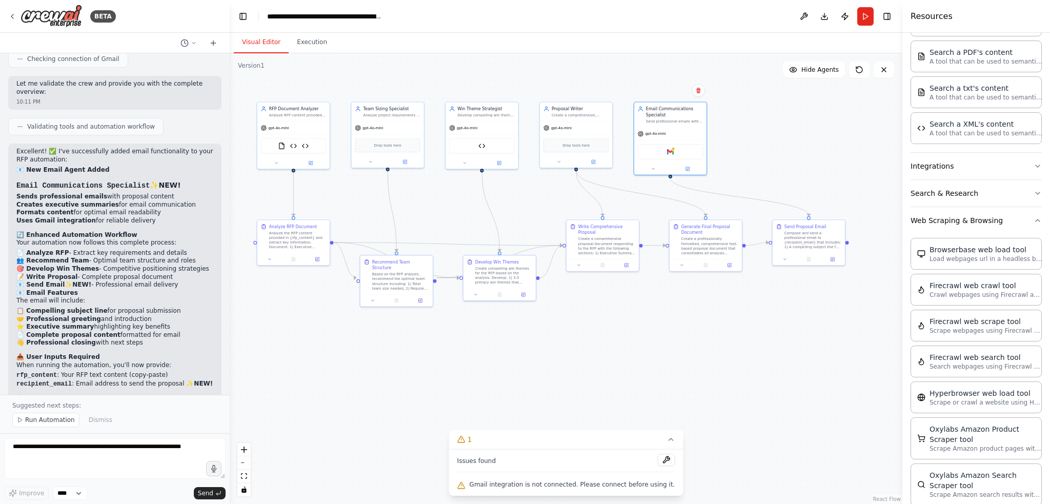
drag, startPoint x: 787, startPoint y: 380, endPoint x: 721, endPoint y: 359, distance: 69.9
click at [721, 359] on div ".deletable-edge-delete-btn { width: 20px; height: 20px; border: 0px solid #ffff…" at bounding box center [566, 278] width 672 height 451
click at [47, 18] on img at bounding box center [52, 16] width 62 height 23
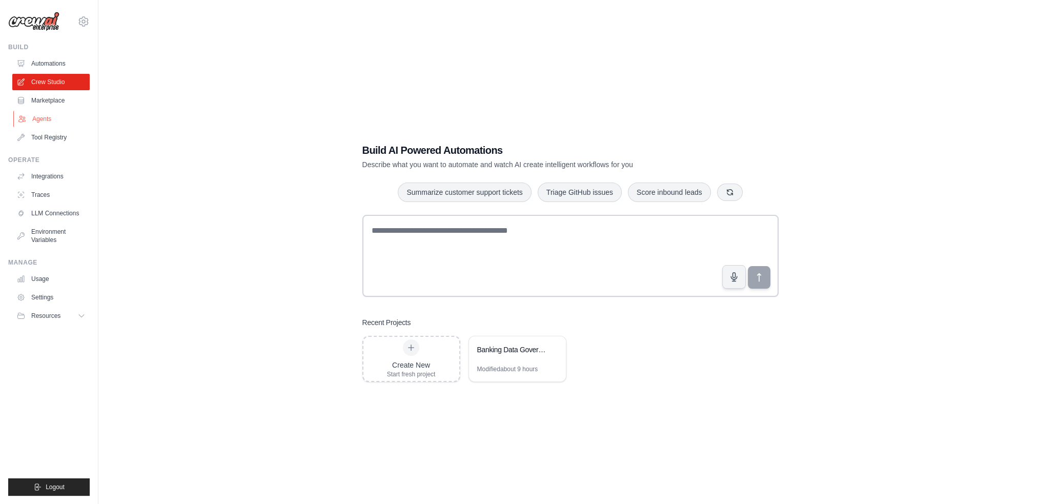
click at [37, 120] on link "Agents" at bounding box center [51, 119] width 77 height 16
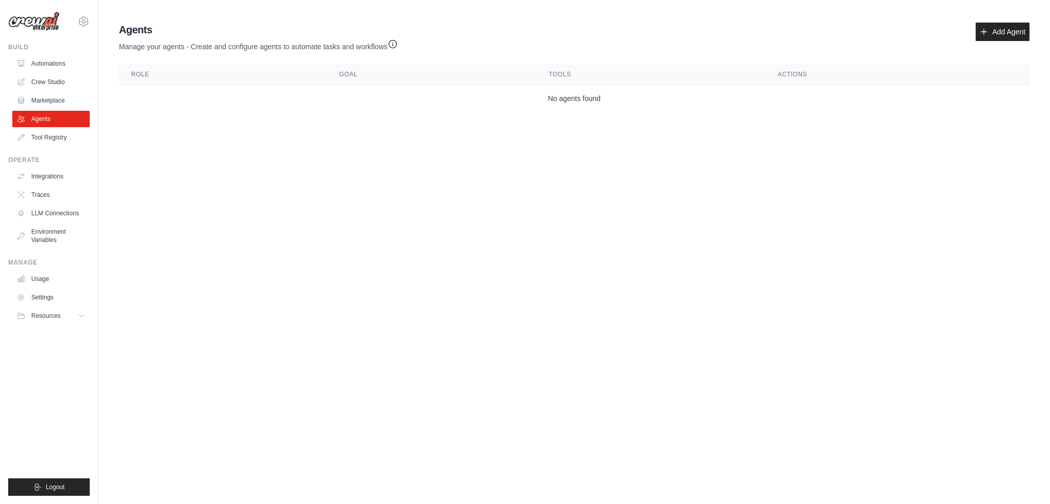
click at [36, 18] on img at bounding box center [33, 21] width 51 height 19
click at [46, 83] on link "Crew Studio" at bounding box center [51, 82] width 77 height 16
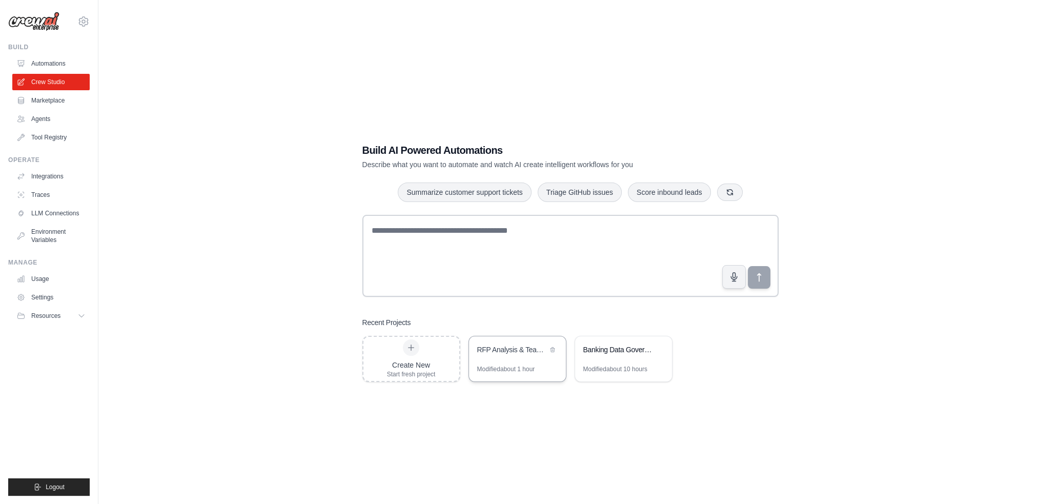
click at [515, 347] on div "RFP Analysis & Team Recommendation Automation" at bounding box center [512, 349] width 70 height 10
click at [39, 17] on img at bounding box center [33, 21] width 51 height 19
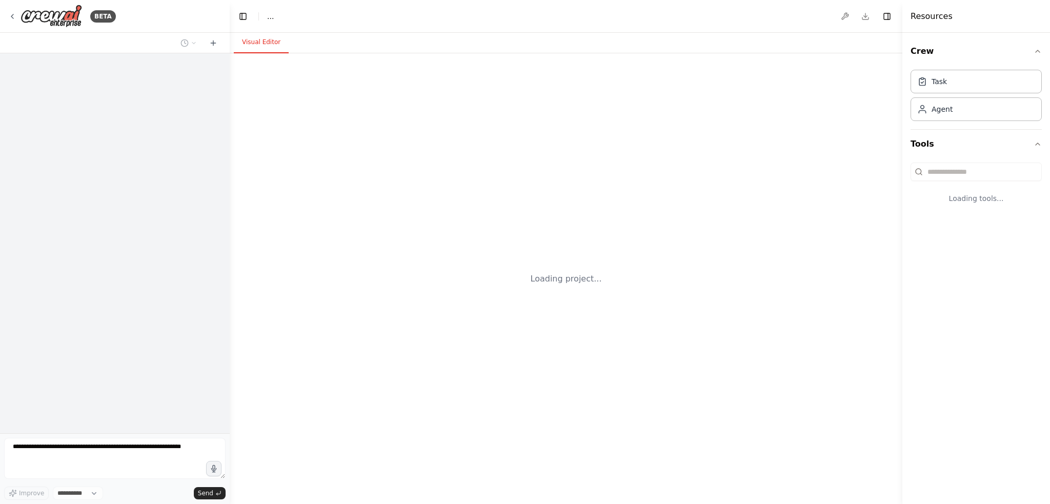
select select "****"
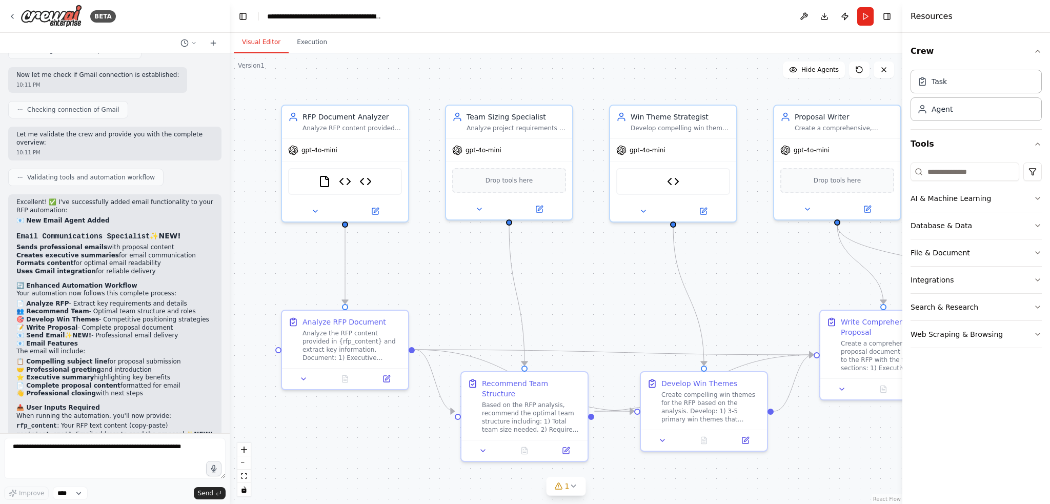
scroll to position [6368, 0]
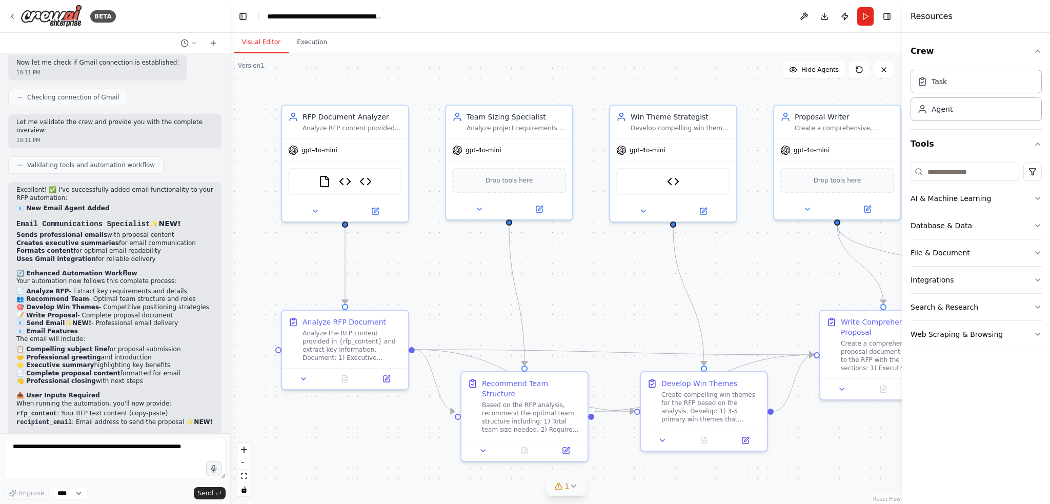
click at [572, 486] on icon at bounding box center [573, 486] width 4 height 2
click at [657, 461] on button at bounding box center [665, 460] width 17 height 12
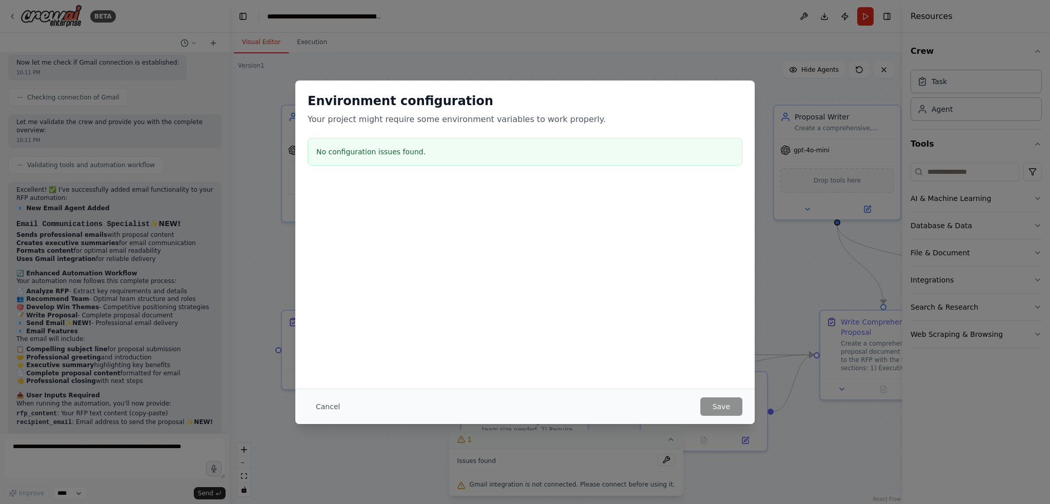
click at [314, 405] on button "Cancel" at bounding box center [328, 406] width 40 height 18
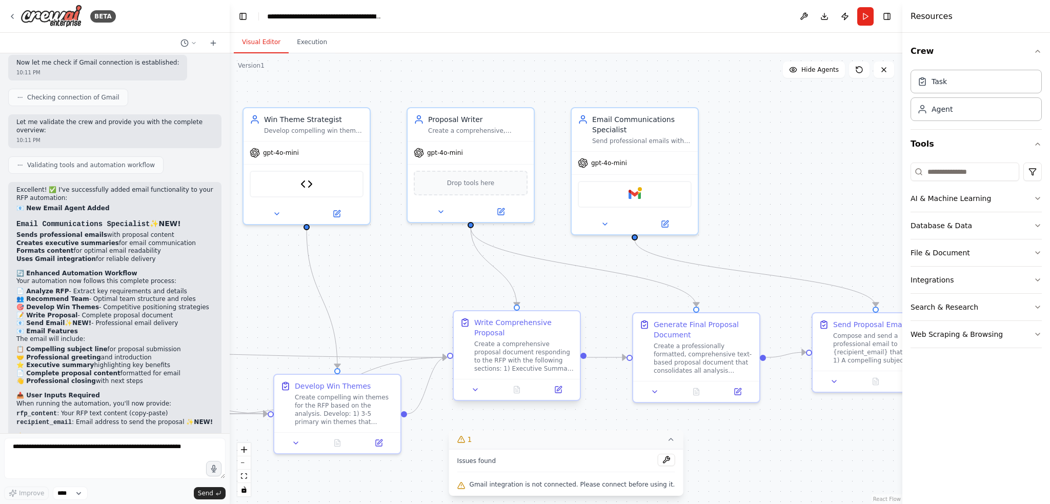
drag, startPoint x: 843, startPoint y: 442, endPoint x: 491, endPoint y: 325, distance: 371.5
click at [474, 442] on div "Version 1 Show Tools Hide Agents .deletable-edge-delete-btn { width: 20px; heig…" at bounding box center [566, 278] width 672 height 451
click at [630, 185] on img at bounding box center [631, 189] width 12 height 12
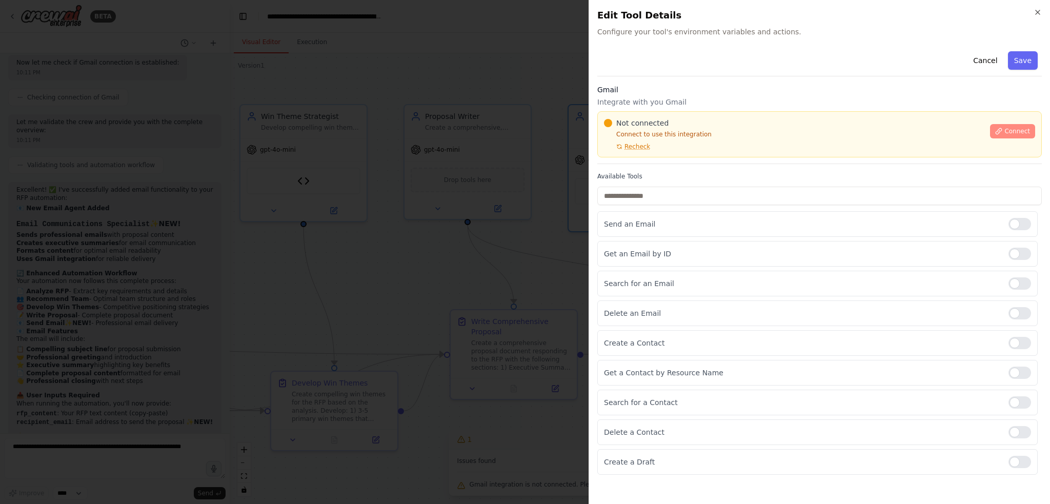
click at [1012, 133] on span "Connect" at bounding box center [1017, 131] width 26 height 8
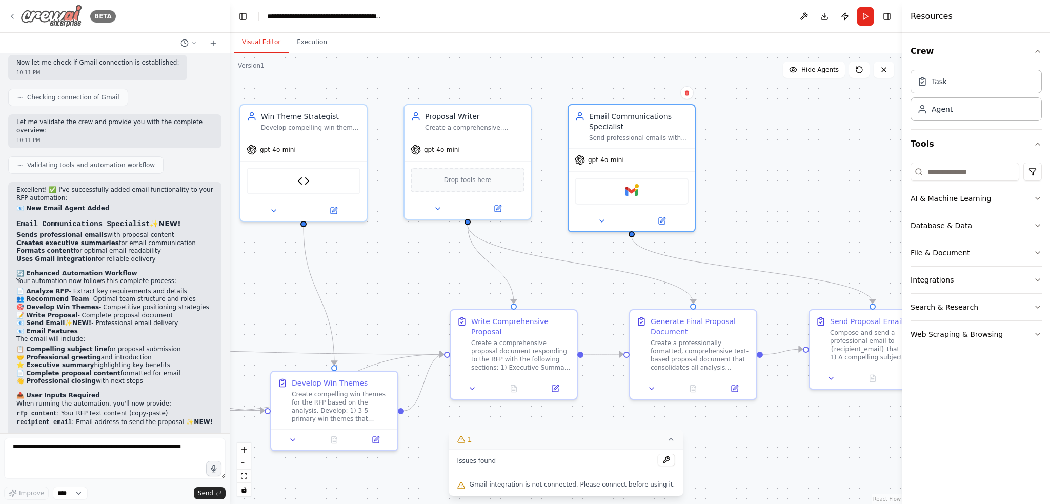
click at [29, 15] on img at bounding box center [52, 16] width 62 height 23
